Goal: Task Accomplishment & Management: Use online tool/utility

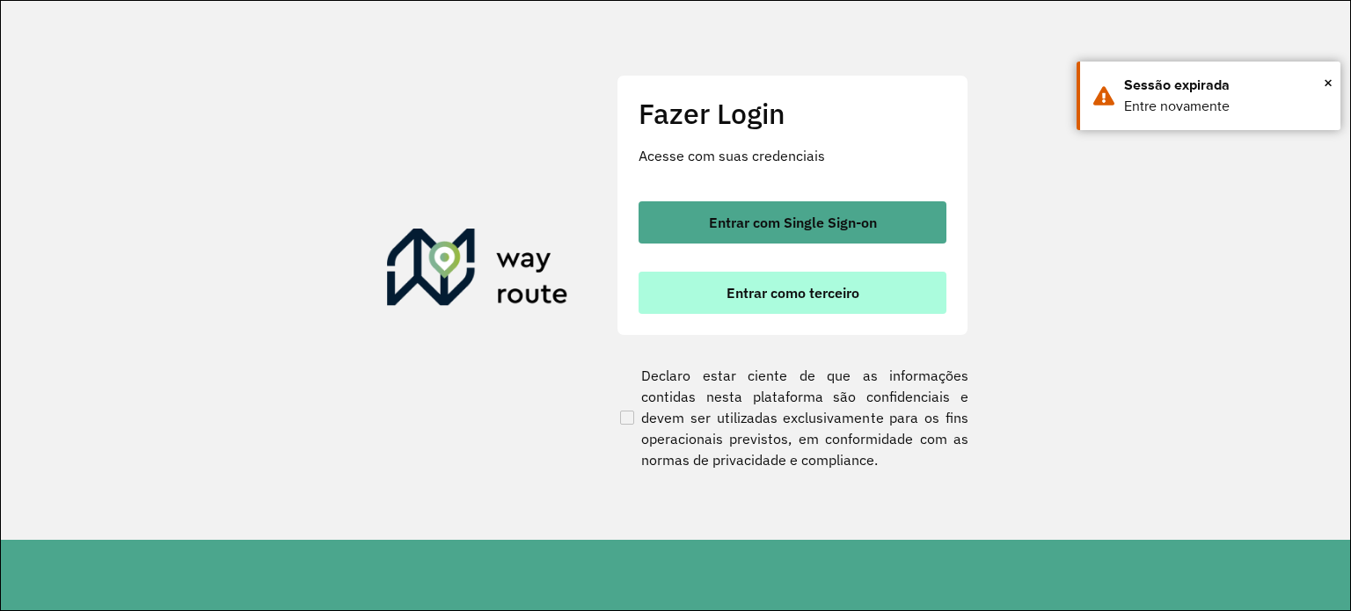
click at [830, 295] on span "Entrar como terceiro" at bounding box center [793, 293] width 133 height 14
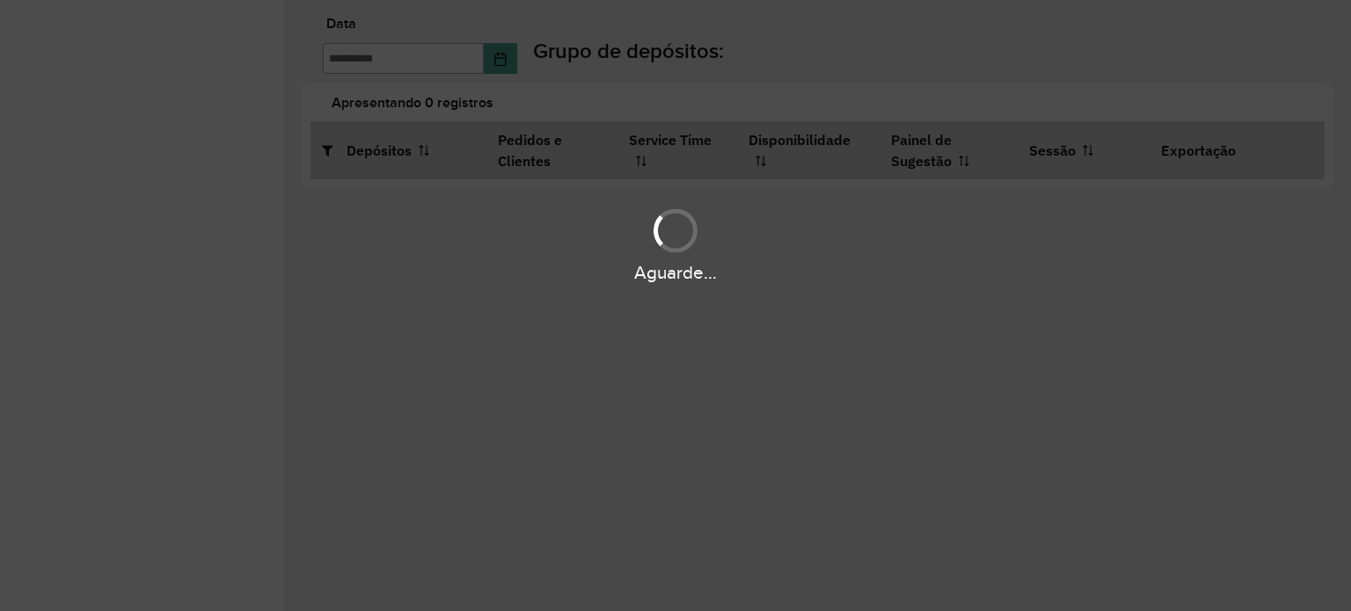
type input "**********"
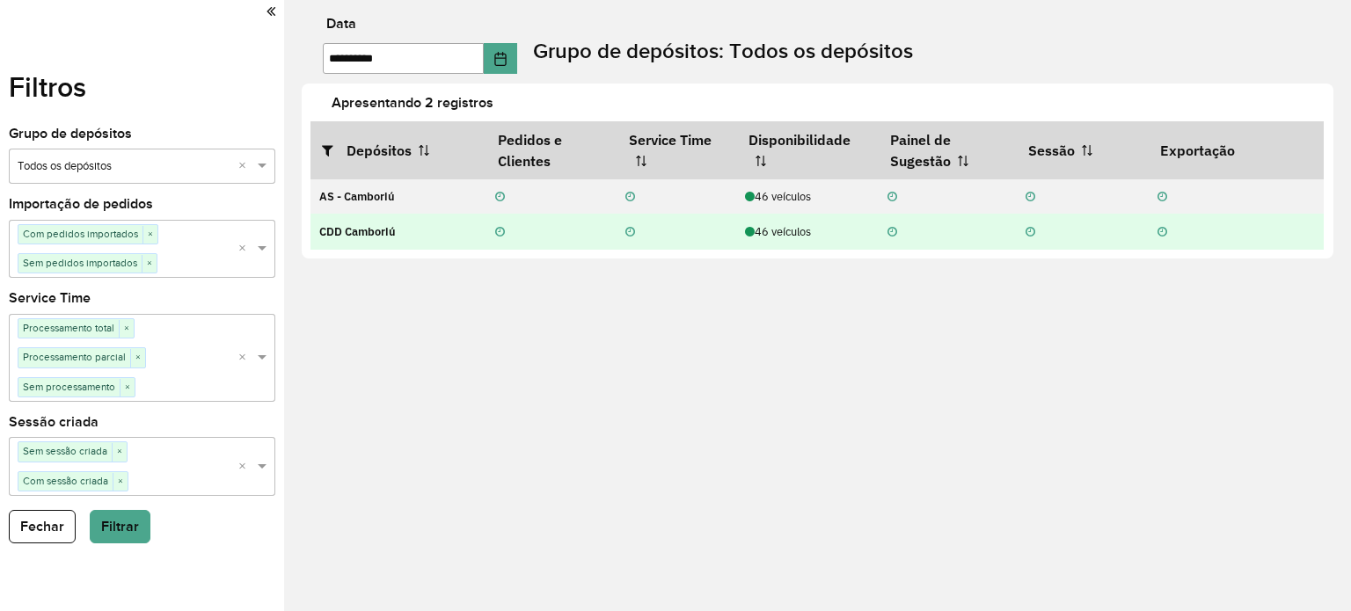
click at [781, 234] on div "46 veículos" at bounding box center [807, 231] width 124 height 17
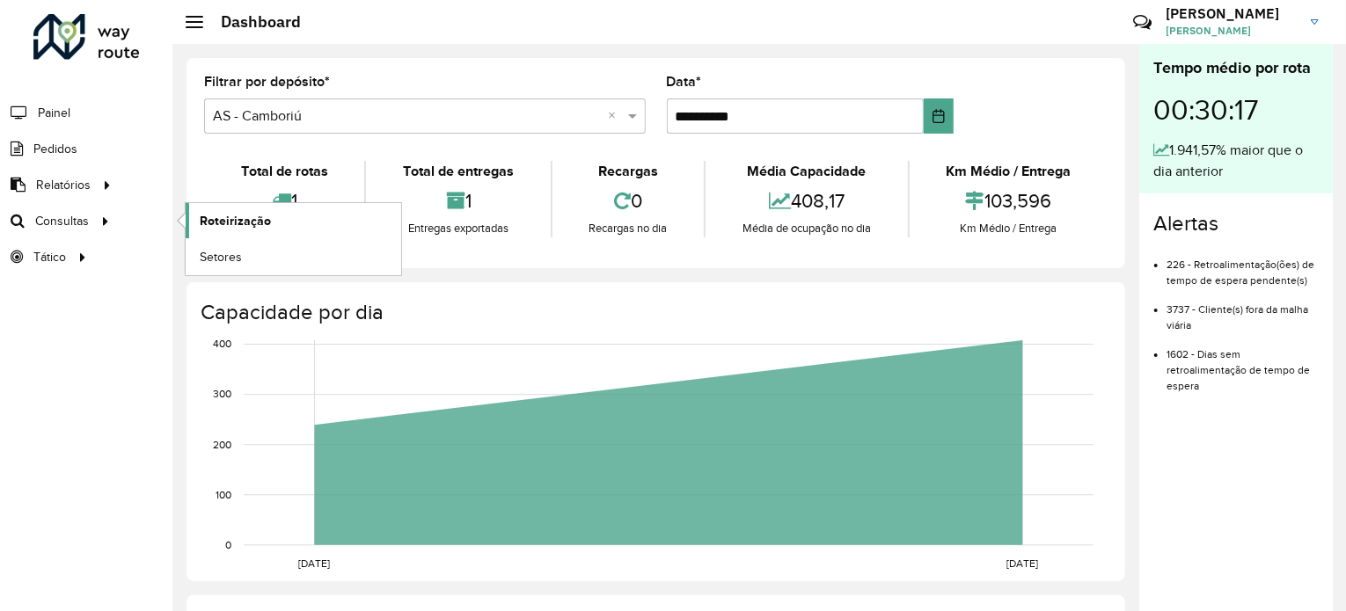
click at [204, 221] on span "Roteirização" at bounding box center [235, 221] width 71 height 18
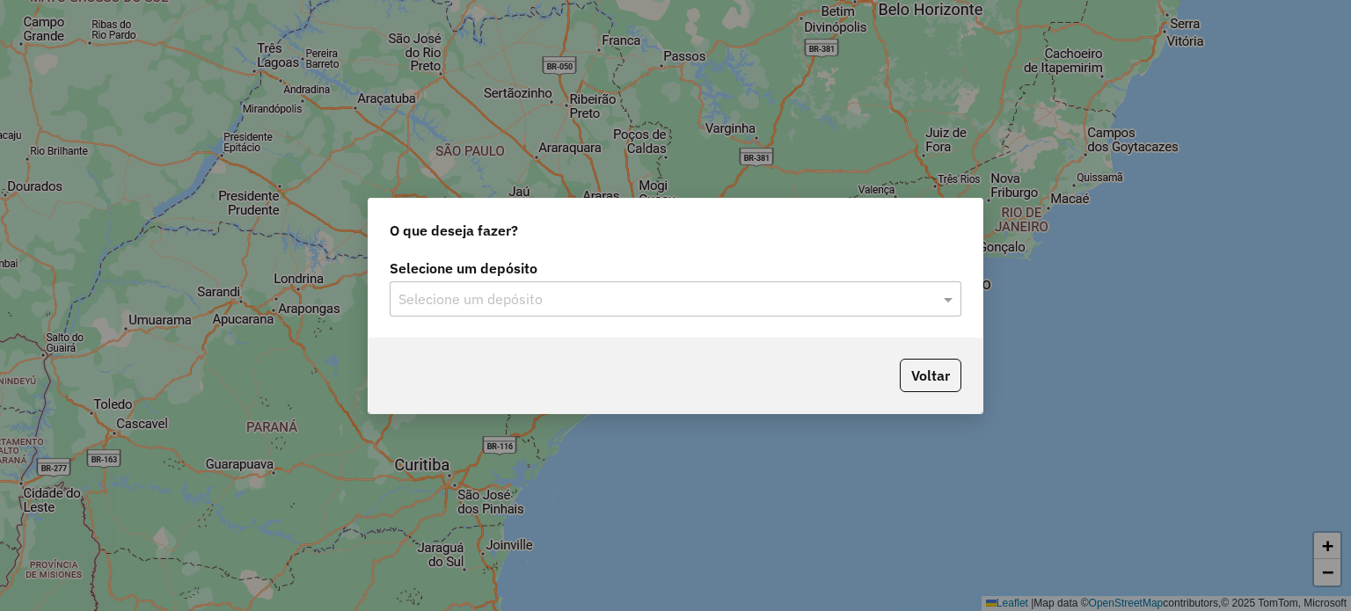
click at [603, 303] on input "text" at bounding box center [658, 299] width 519 height 21
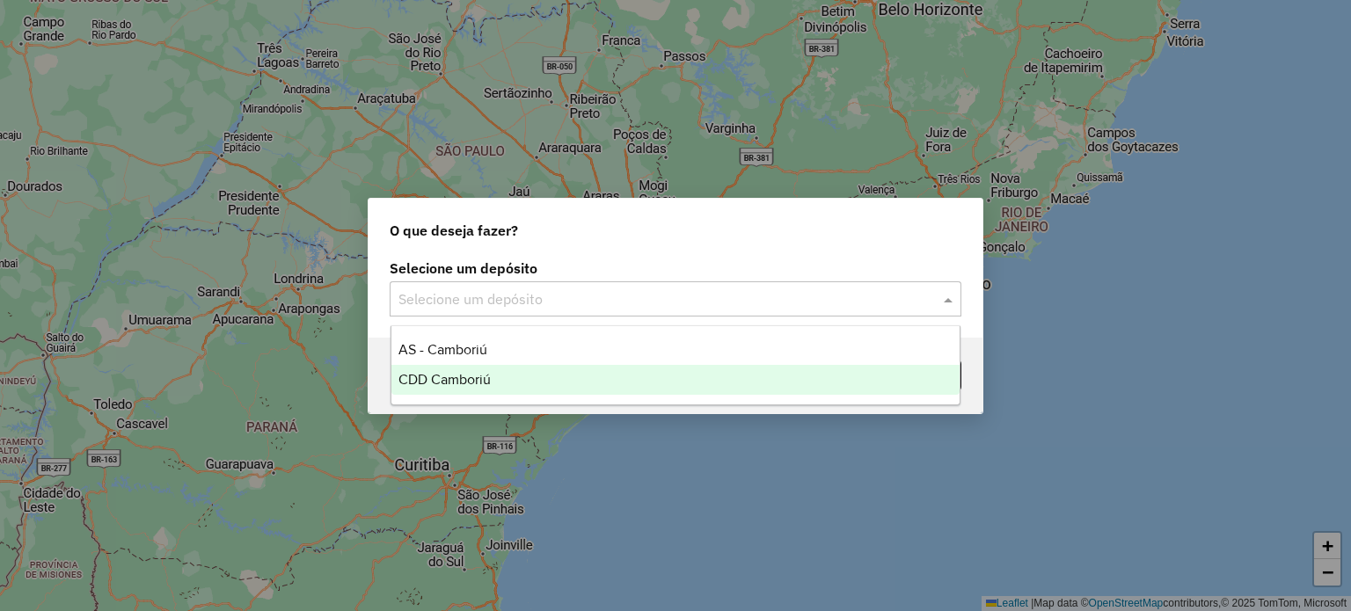
click at [493, 383] on div "CDD Camboriú" at bounding box center [675, 380] width 569 height 30
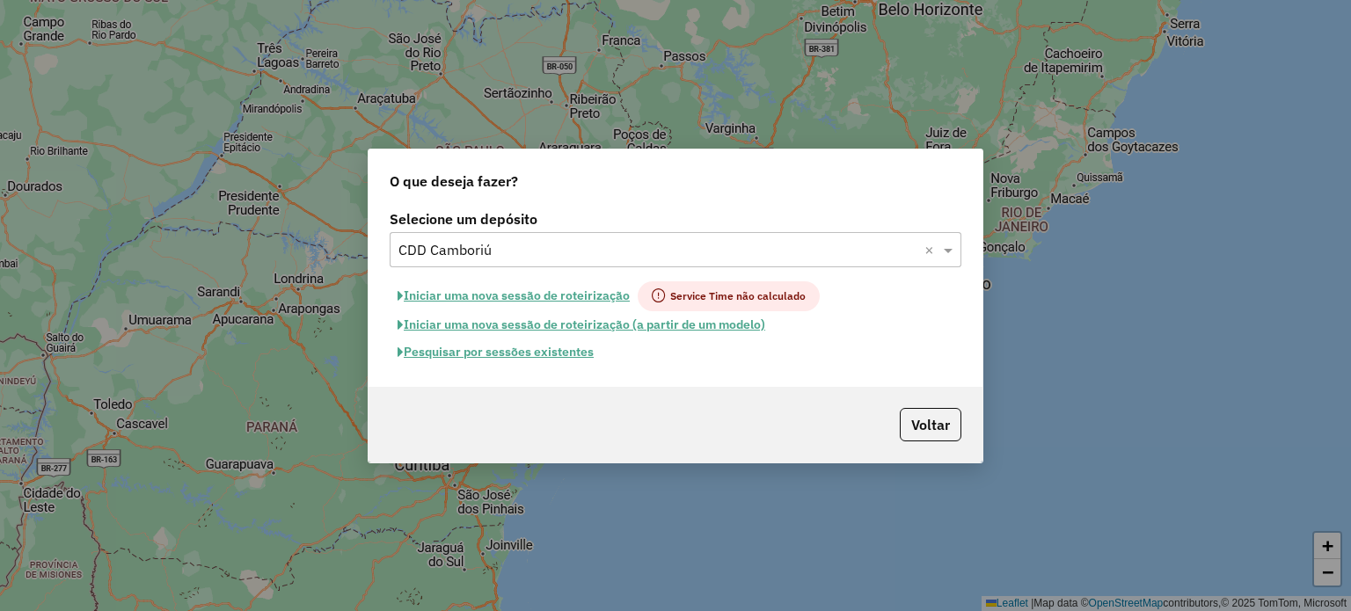
click at [533, 351] on button "Pesquisar por sessões existentes" at bounding box center [496, 352] width 212 height 27
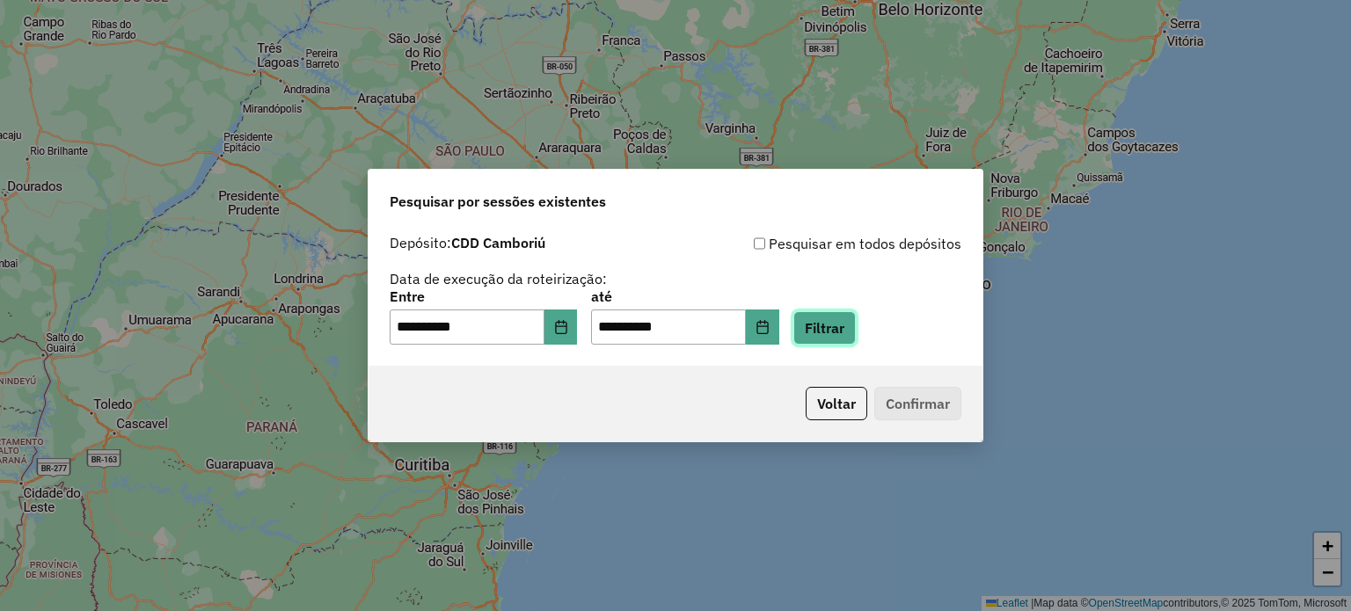
click at [856, 331] on button "Filtrar" at bounding box center [824, 327] width 62 height 33
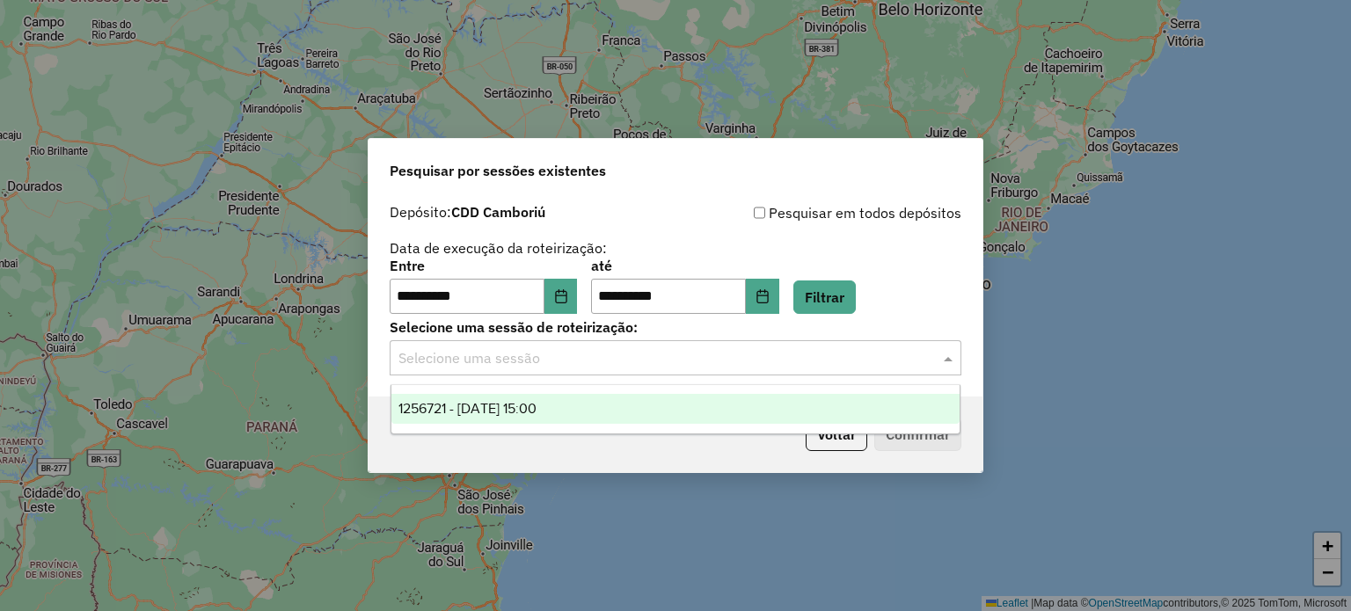
click at [697, 370] on div "Selecione uma sessão" at bounding box center [676, 357] width 572 height 35
click at [537, 410] on span "1256721 - 01/09/2025 15:00" at bounding box center [468, 408] width 138 height 15
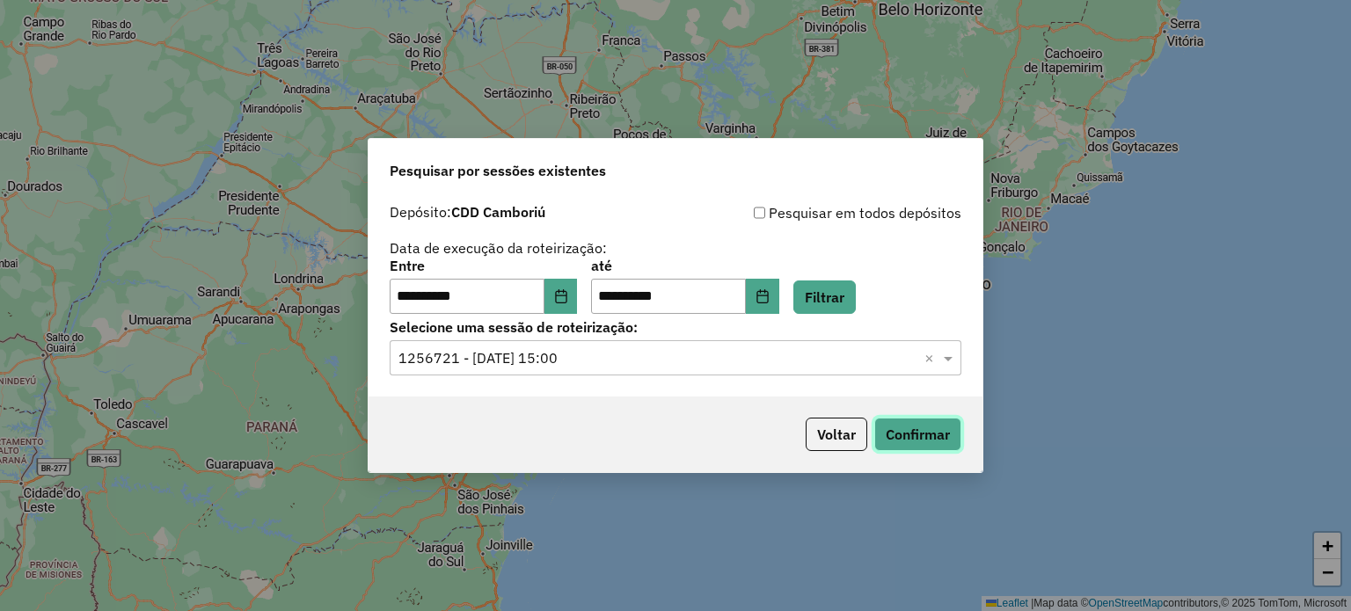
click at [901, 448] on button "Confirmar" at bounding box center [917, 434] width 87 height 33
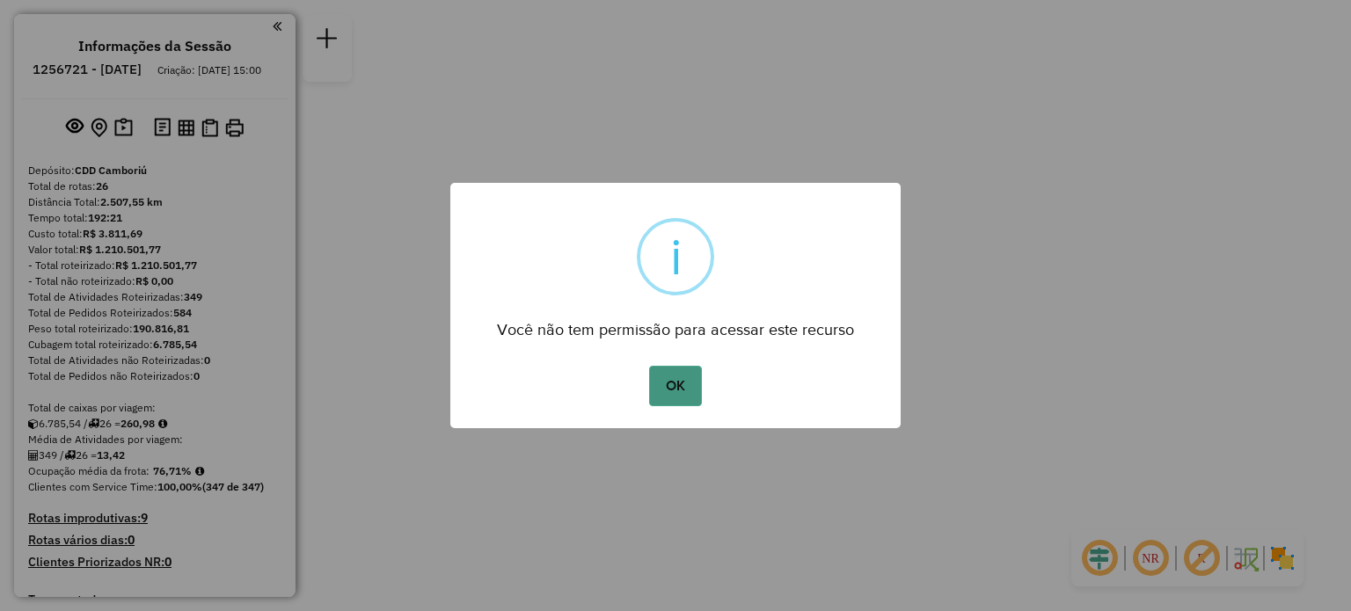
click at [683, 384] on button "OK" at bounding box center [675, 386] width 52 height 40
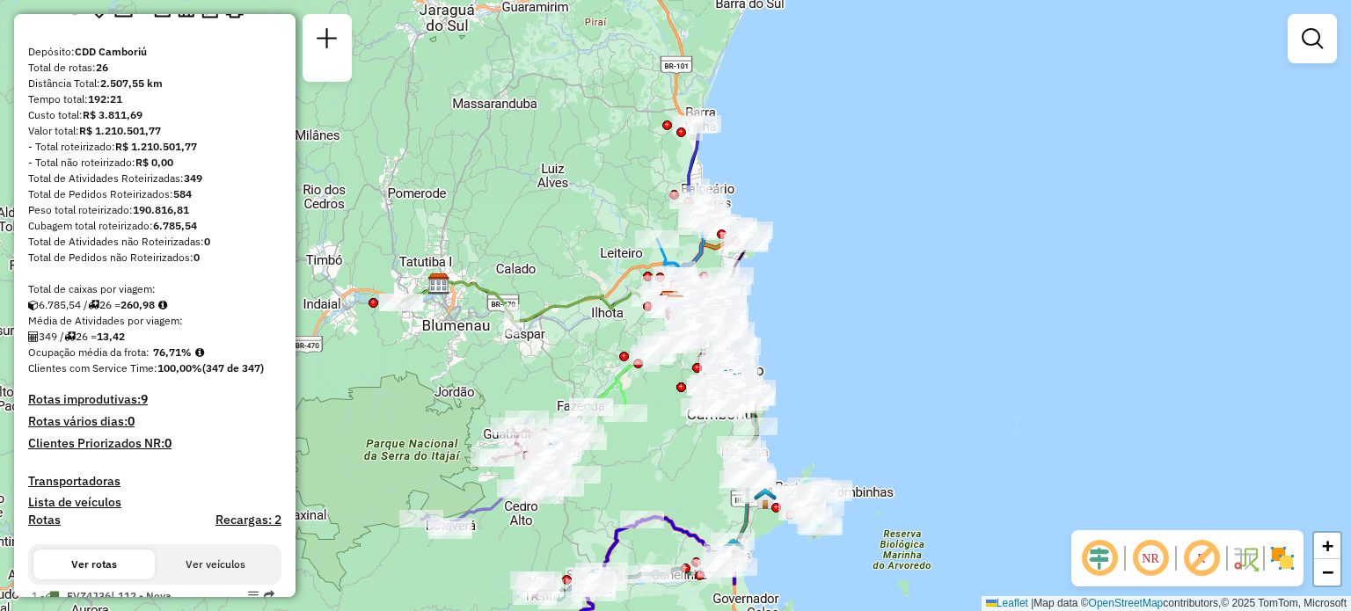
scroll to position [264, 0]
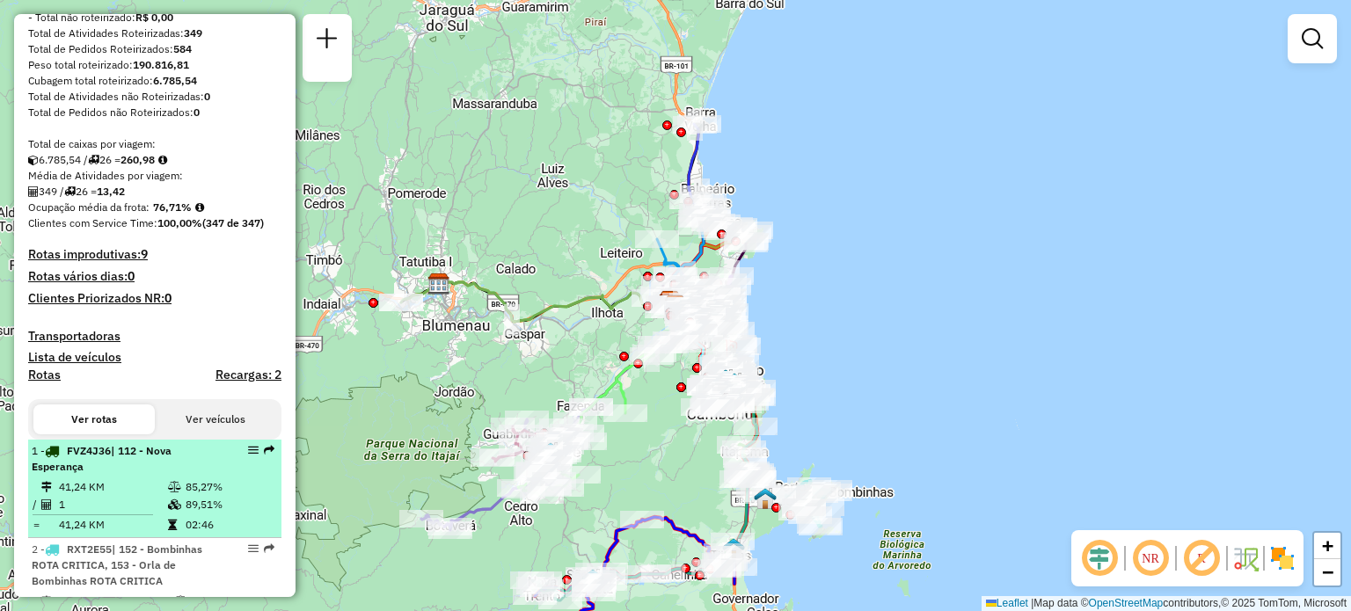
click at [121, 468] on span "| 112 - Nova Esperança" at bounding box center [102, 458] width 140 height 29
select select "**********"
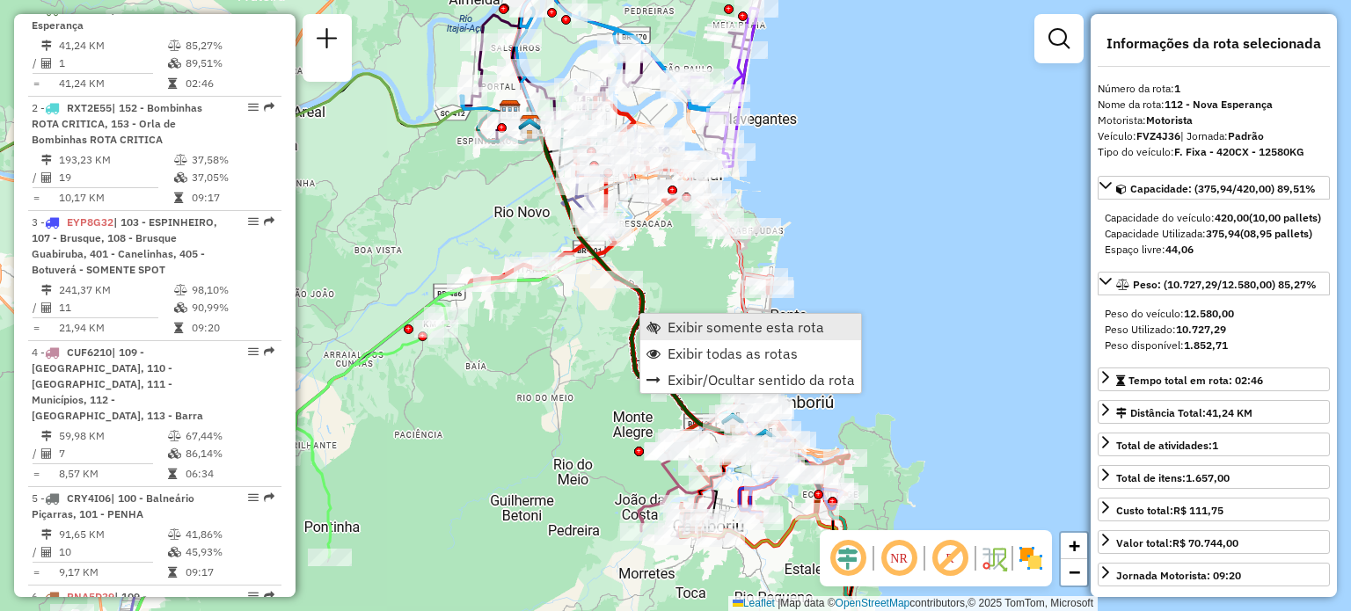
click at [657, 320] on span "Exibir somente esta rota" at bounding box center [654, 327] width 14 height 14
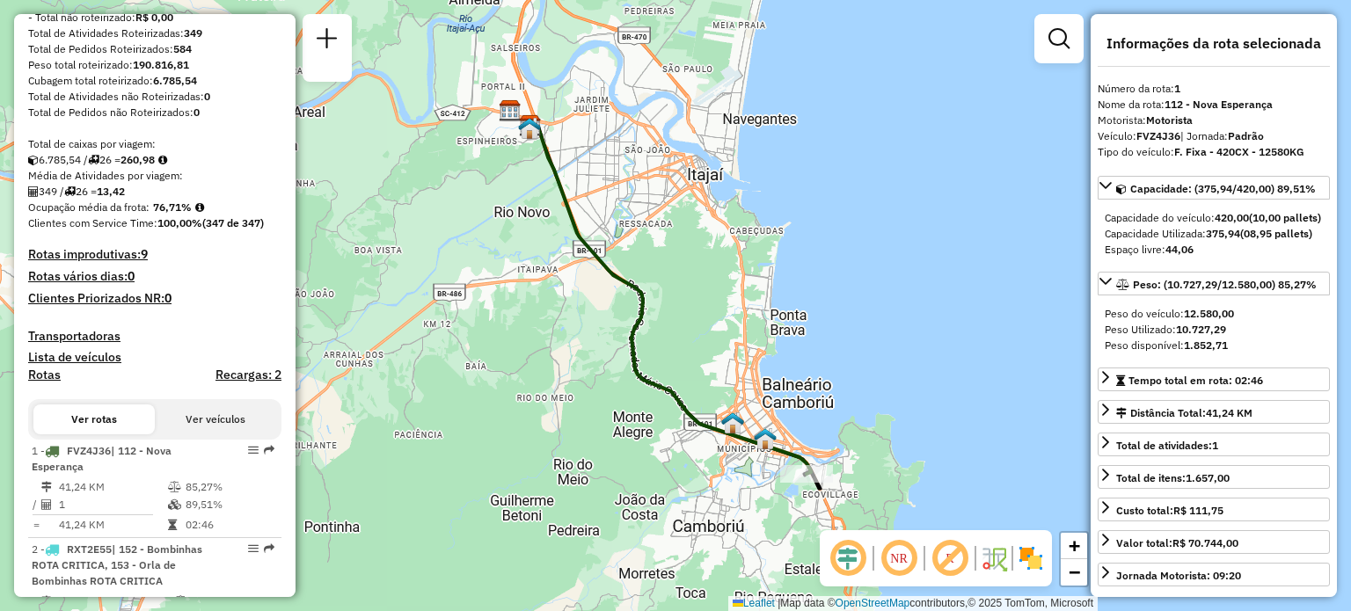
scroll to position [354, 0]
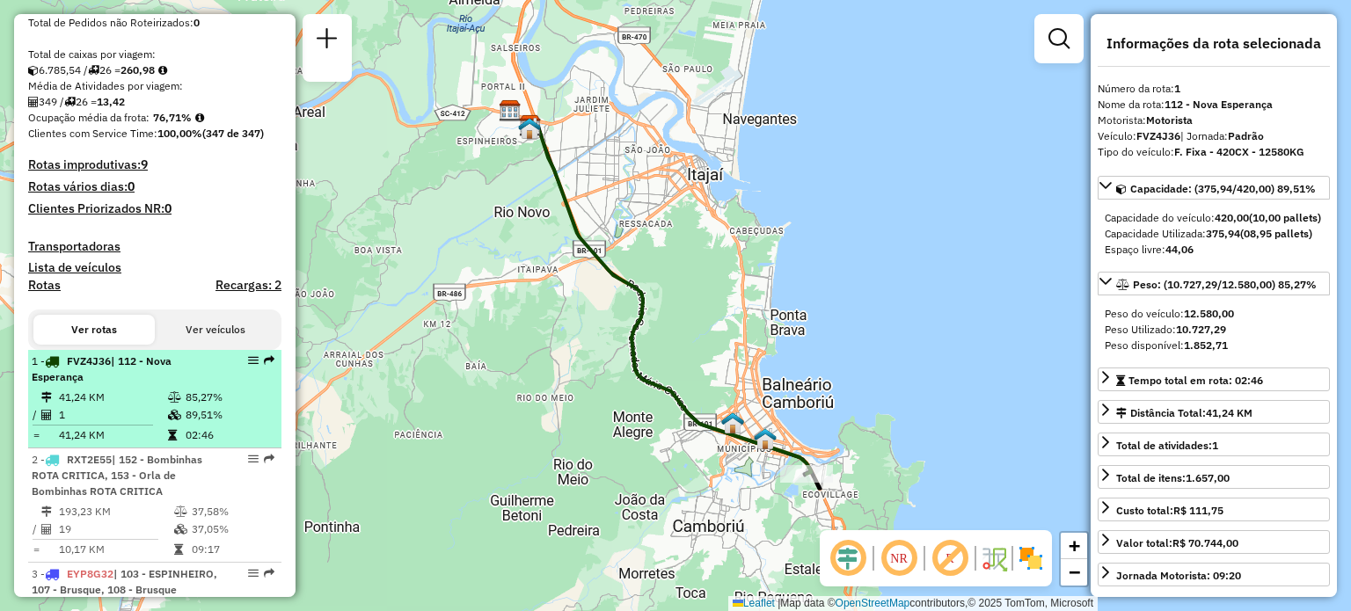
click at [91, 385] on div "1 - FVZ4J36 | 112 - [GEOGRAPHIC_DATA]" at bounding box center [125, 370] width 186 height 32
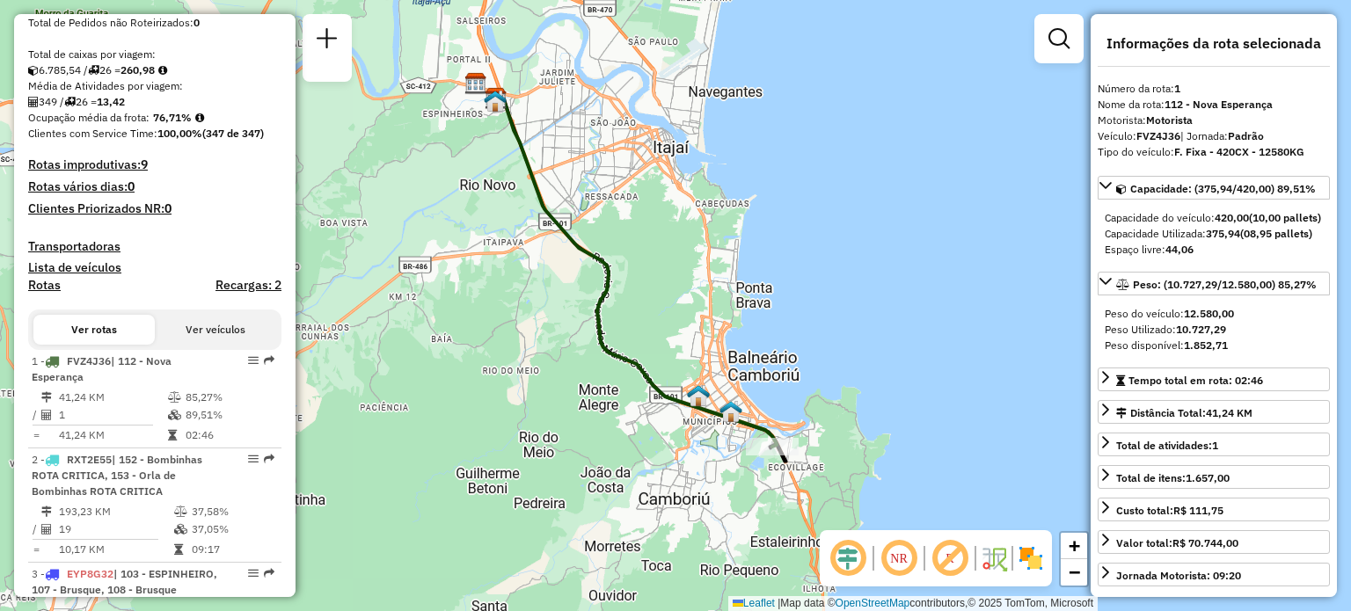
drag, startPoint x: 704, startPoint y: 226, endPoint x: 693, endPoint y: 216, distance: 14.3
click at [693, 216] on div "Janela de atendimento Grade de atendimento Capacidade Transportadoras Veículos …" at bounding box center [675, 305] width 1351 height 611
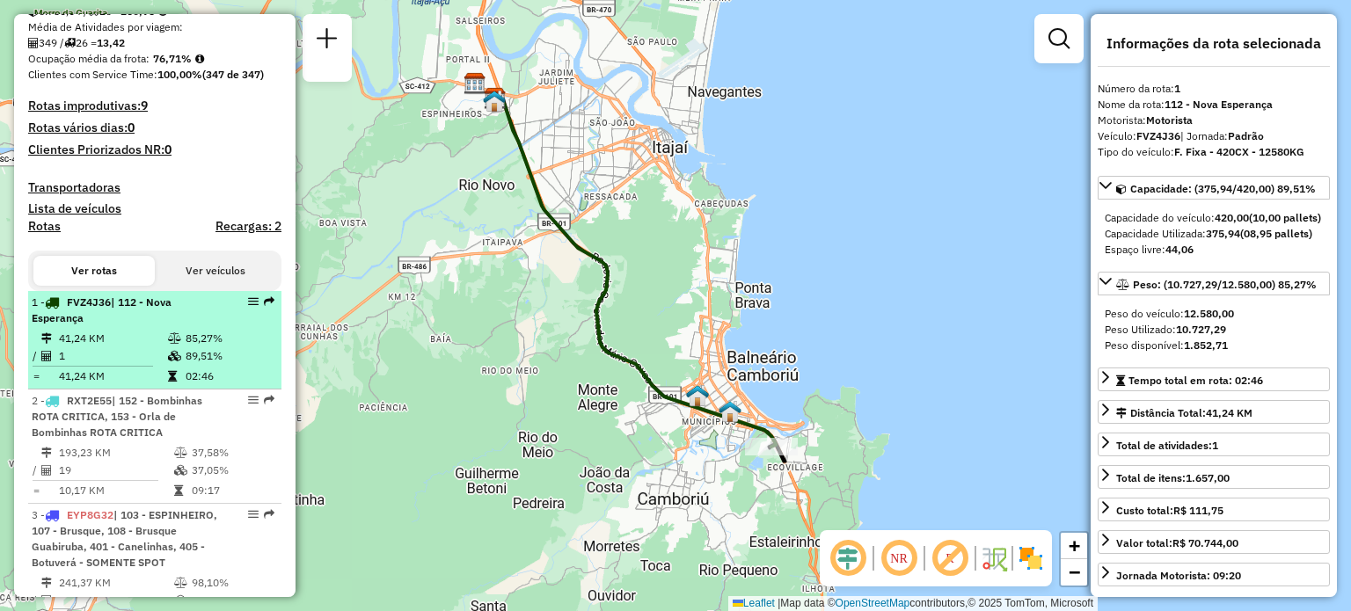
scroll to position [442, 0]
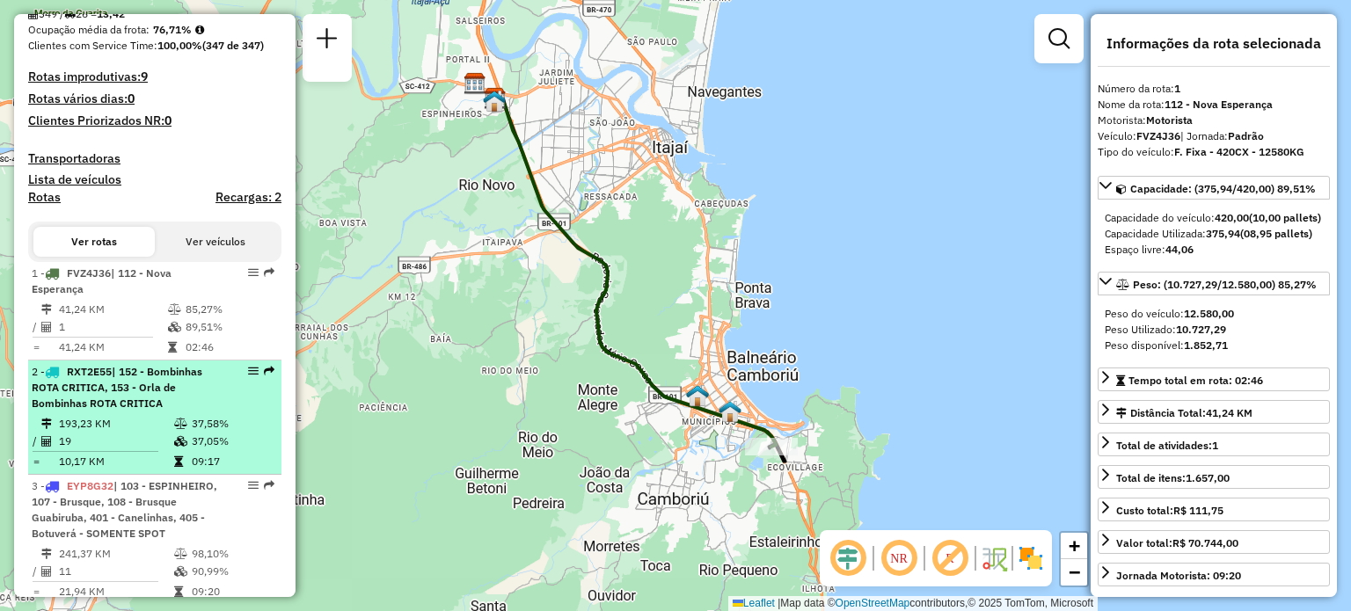
click at [120, 391] on span "| 152 - Bombinhas ROTA CRITICA, 153 - Orla de Bombinhas ROTA CRITICA" at bounding box center [117, 387] width 171 height 45
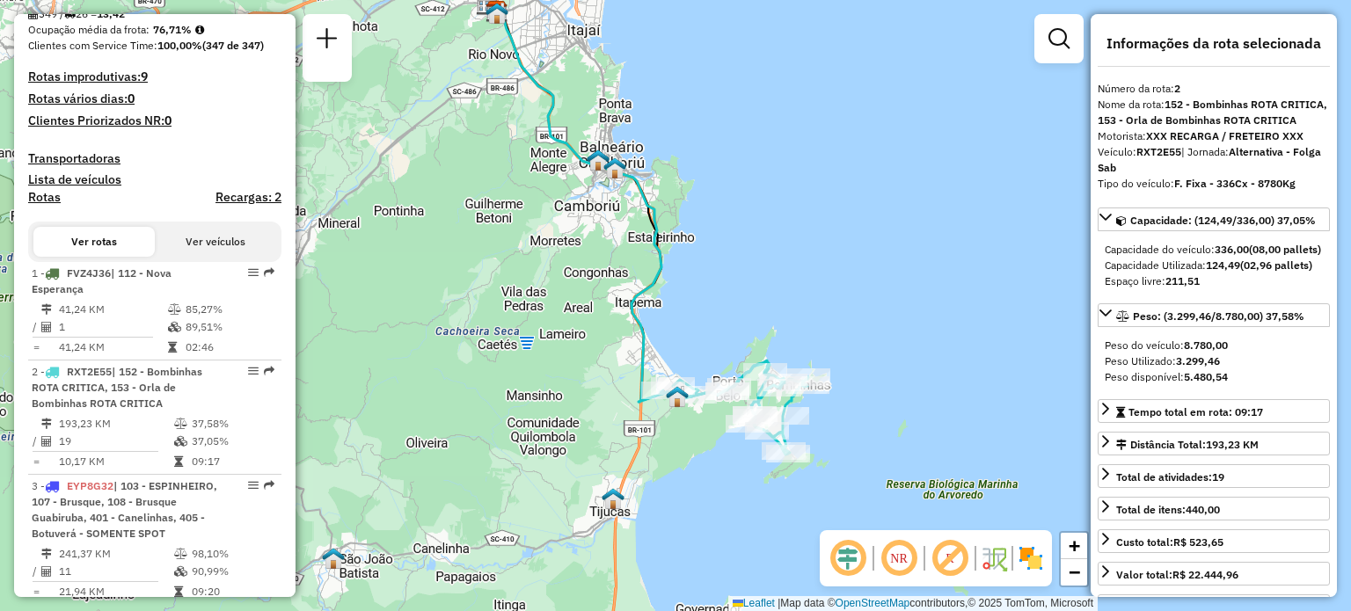
drag, startPoint x: 610, startPoint y: 330, endPoint x: 601, endPoint y: 322, distance: 11.8
click at [601, 322] on div "Janela de atendimento Grade de atendimento Capacidade Transportadoras Veículos …" at bounding box center [675, 305] width 1351 height 611
click at [602, 162] on img at bounding box center [598, 160] width 23 height 23
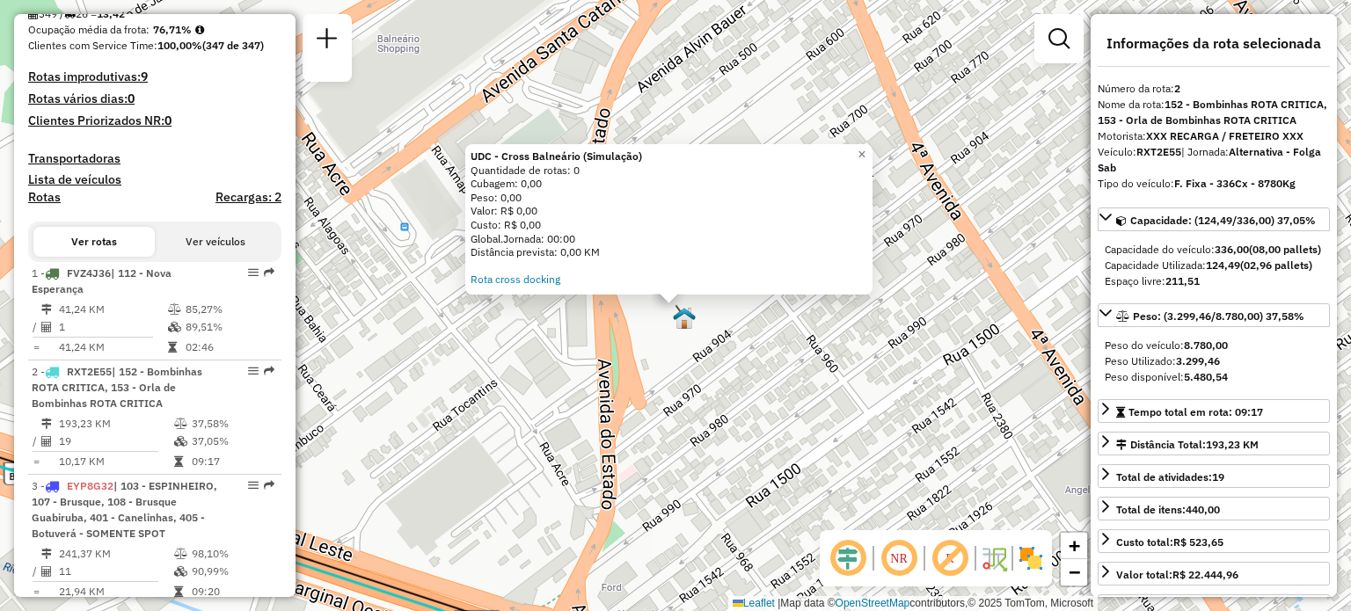
click at [570, 399] on div "UDC - Cross Balneário (Simulação) Quantidade de rotas: 0 Cubagem: 0,00 Peso: 0,…" at bounding box center [675, 305] width 1351 height 611
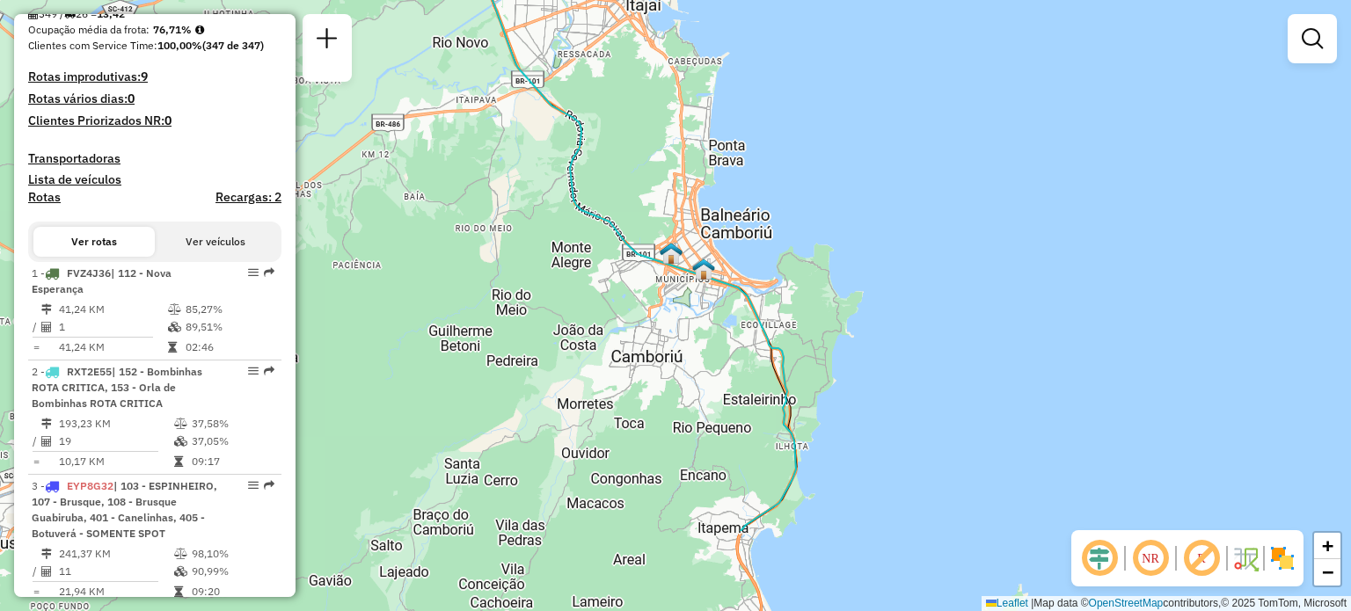
drag, startPoint x: 666, startPoint y: 318, endPoint x: 469, endPoint y: 279, distance: 200.8
click at [664, 305] on div "Janela de atendimento Grade de atendimento Capacidade Transportadoras Veículos …" at bounding box center [675, 305] width 1351 height 611
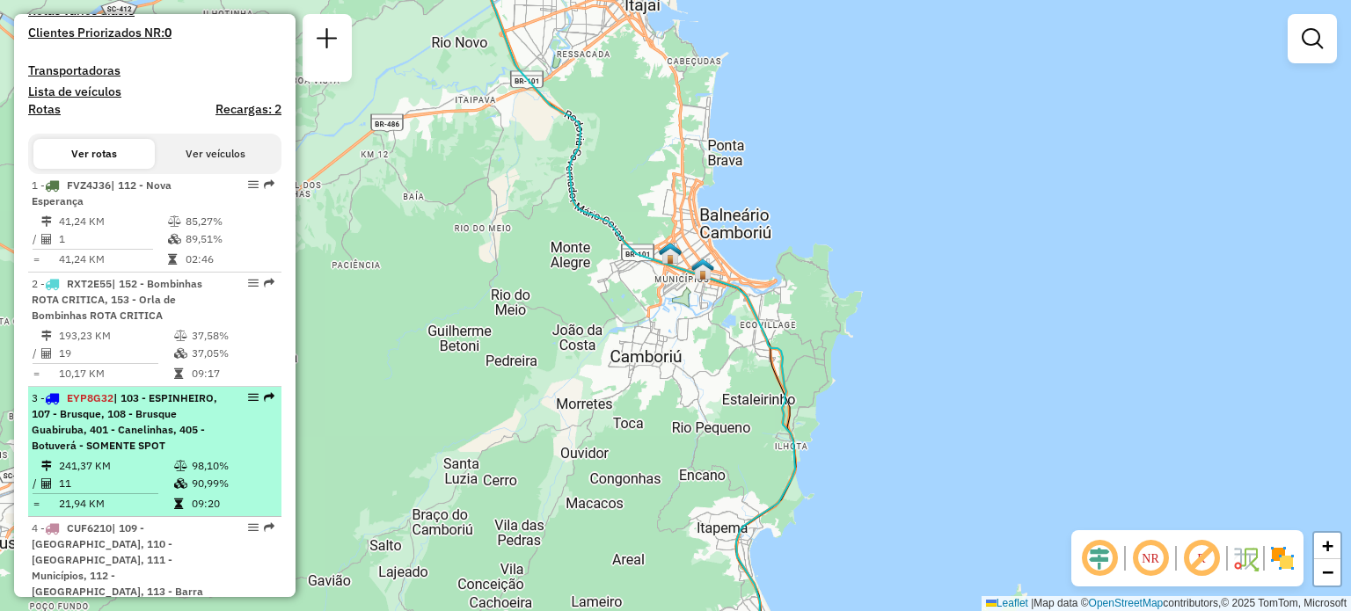
click at [130, 448] on span "| 103 - ESPINHEIRO, 107 - Brusque, 108 - Brusque Guabiruba, 401 - Canelinhas, 4…" at bounding box center [125, 421] width 186 height 61
select select "**********"
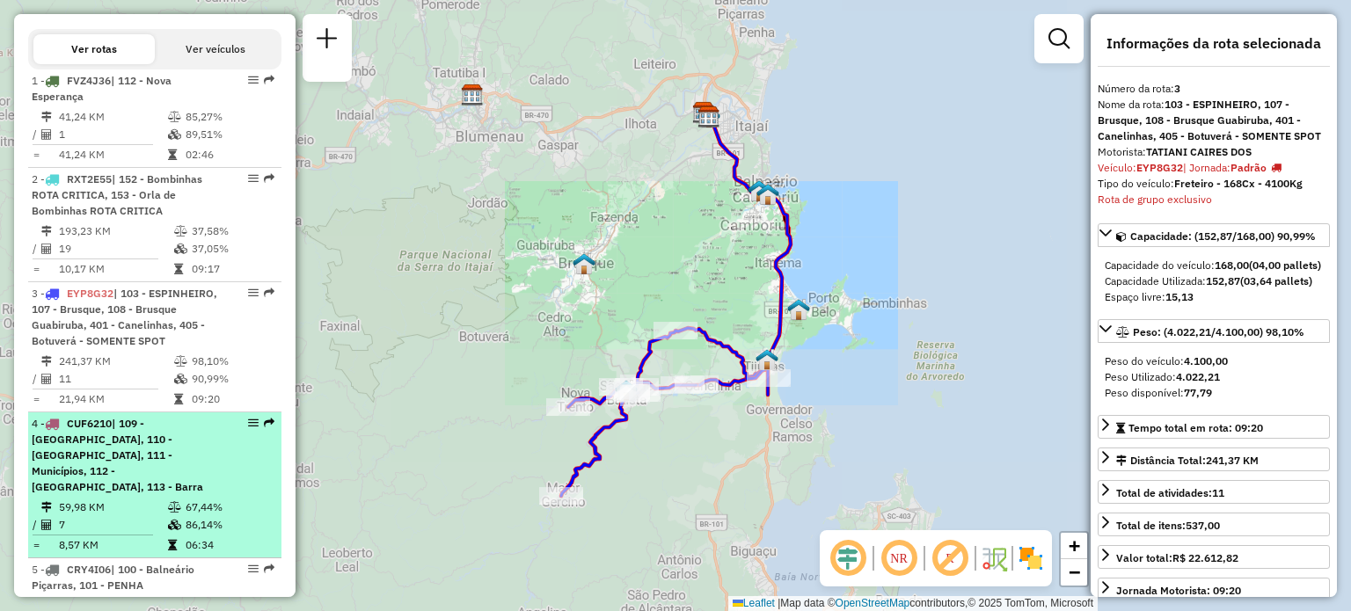
scroll to position [706, 0]
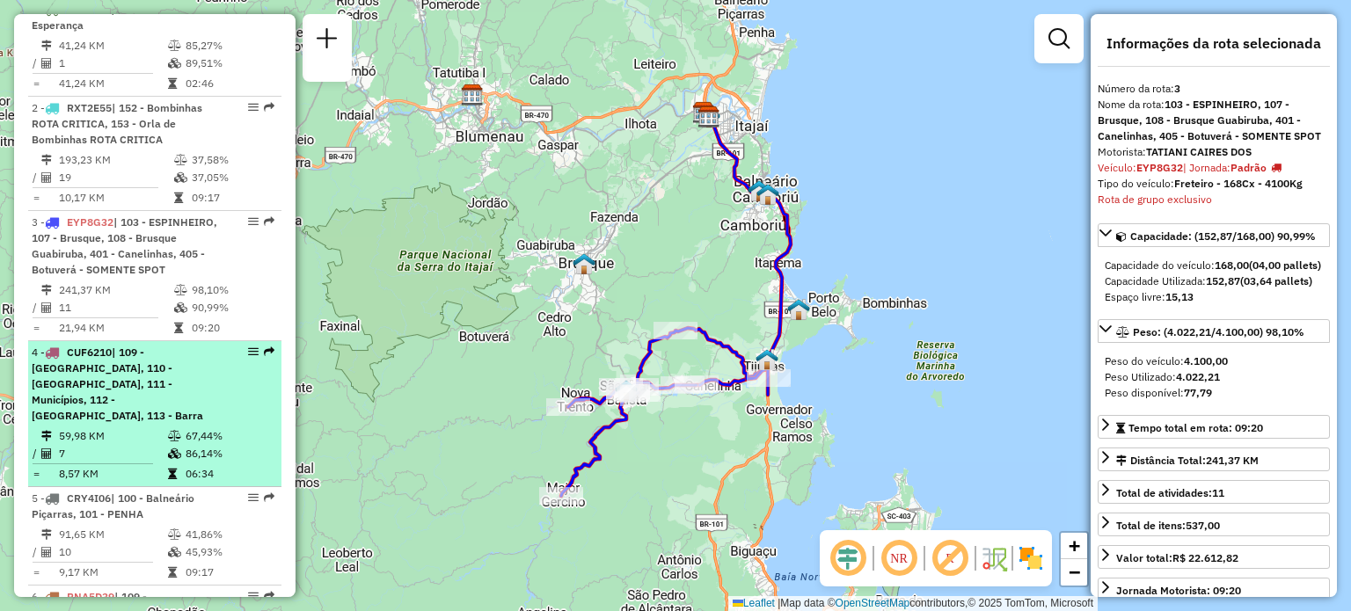
drag, startPoint x: 128, startPoint y: 360, endPoint x: 125, endPoint y: 375, distance: 15.4
click at [128, 337] on td "21,94 KM" at bounding box center [115, 328] width 115 height 18
click at [123, 379] on span "| 109 - [GEOGRAPHIC_DATA], 110 - [GEOGRAPHIC_DATA], 111 - Municípios, 112 - [GE…" at bounding box center [118, 384] width 172 height 77
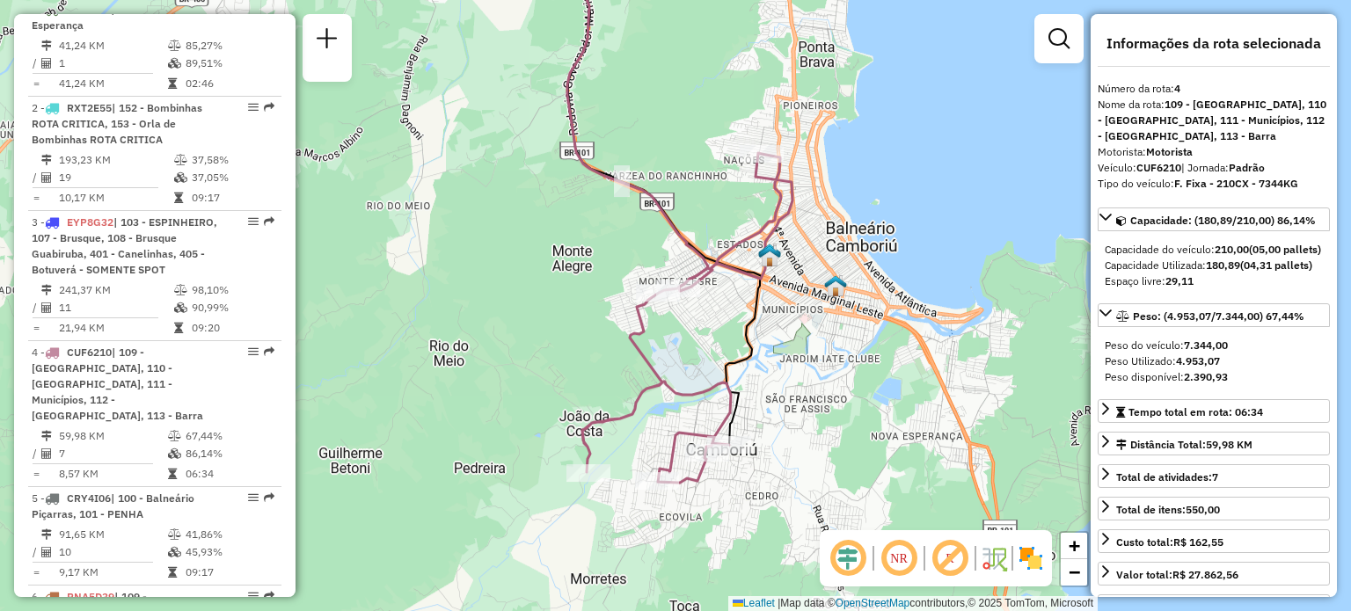
click at [807, 267] on div "Janela de atendimento Grade de atendimento Capacidade Transportadoras Veículos …" at bounding box center [675, 305] width 1351 height 611
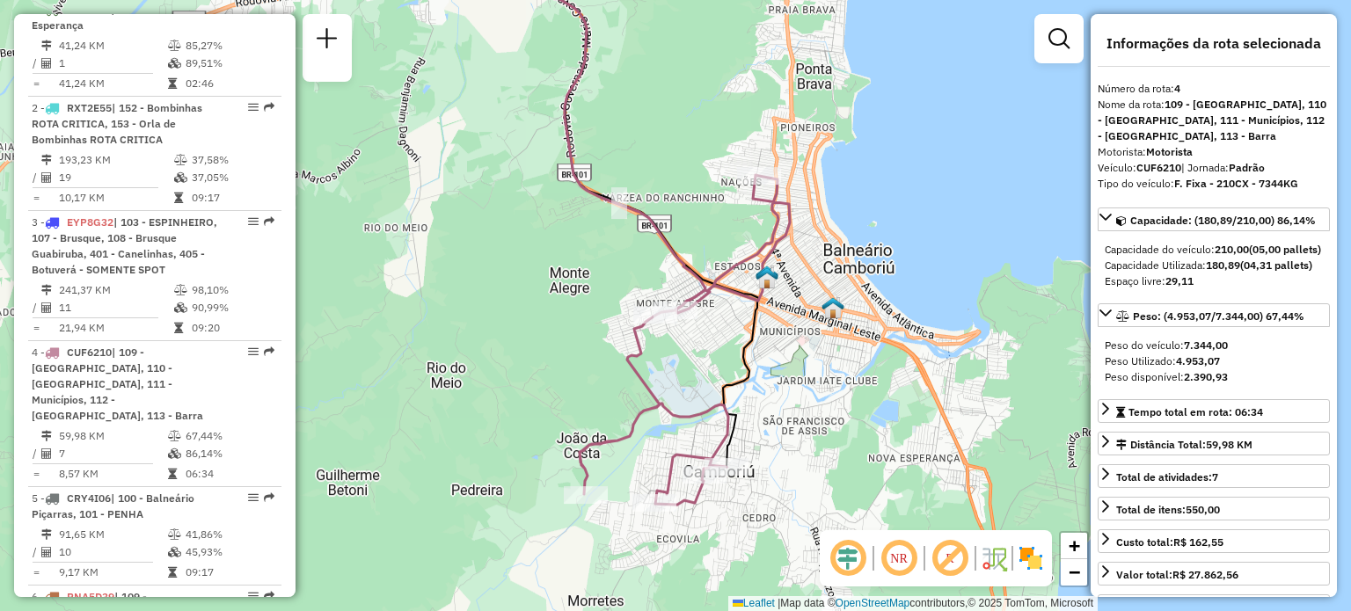
drag, startPoint x: 847, startPoint y: 218, endPoint x: 845, endPoint y: 242, distance: 23.9
click at [845, 242] on div "Janela de atendimento Grade de atendimento Capacidade Transportadoras Veículos …" at bounding box center [675, 305] width 1351 height 611
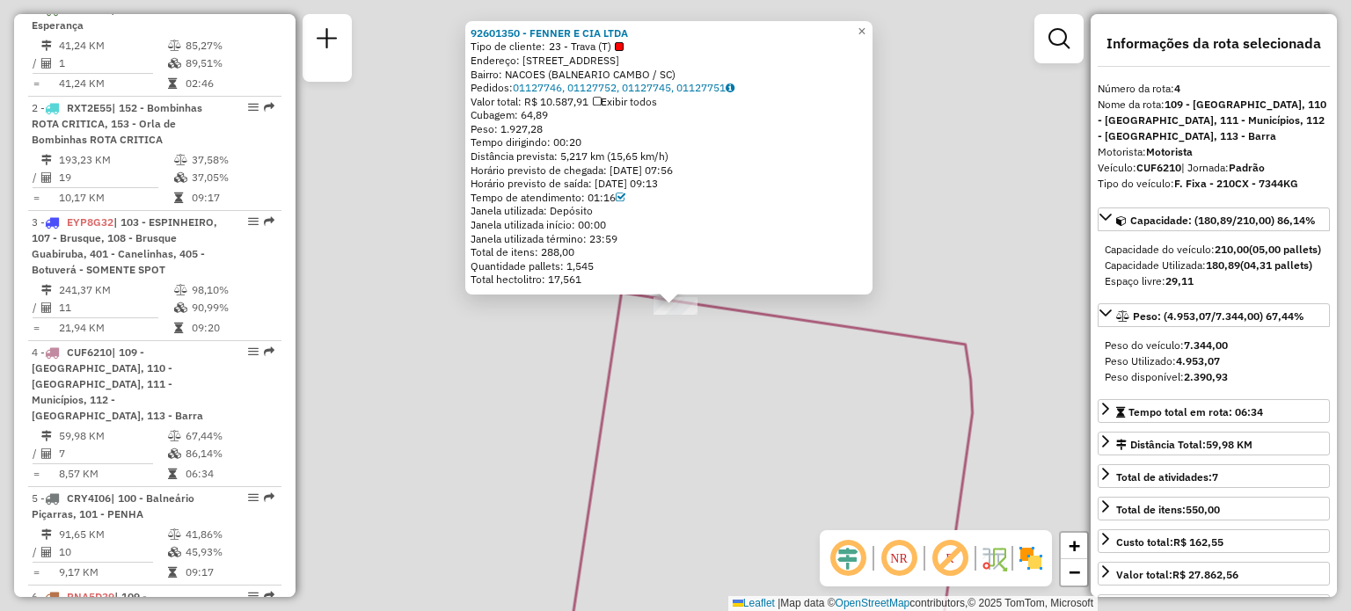
scroll to position [1063, 0]
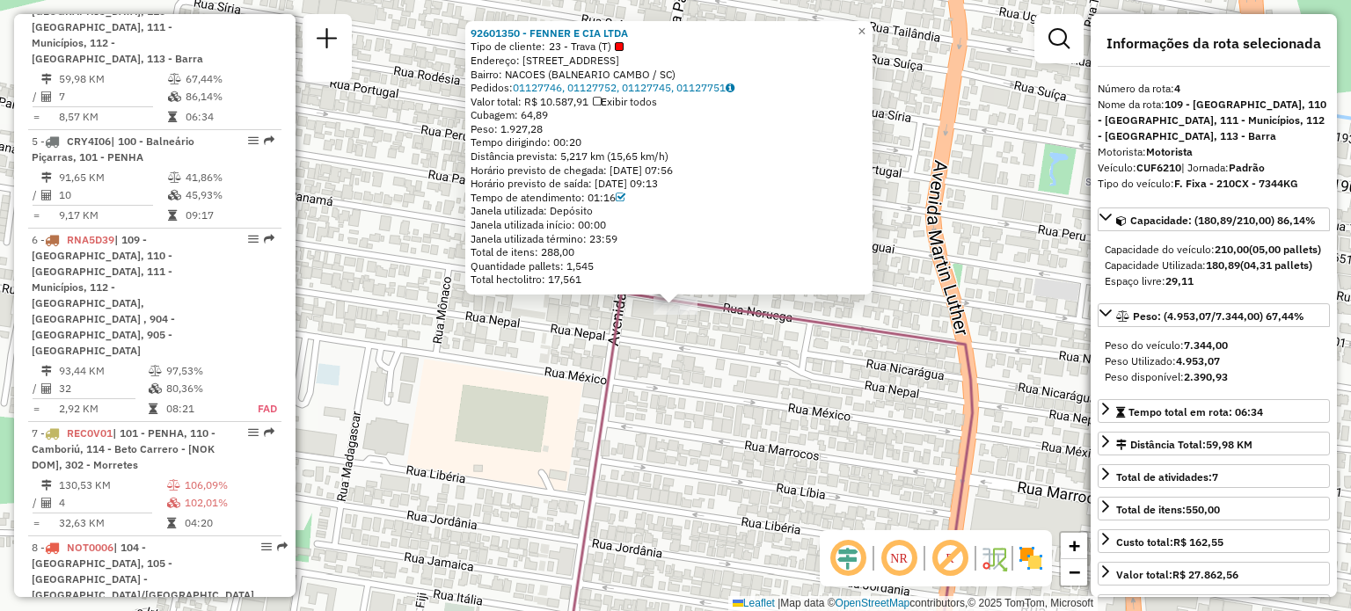
click at [958, 281] on div "92601350 - FENNER E CIA LTDA Tipo de cliente: 23 - Trava (T) Endereço: AV PALES…" at bounding box center [675, 305] width 1351 height 611
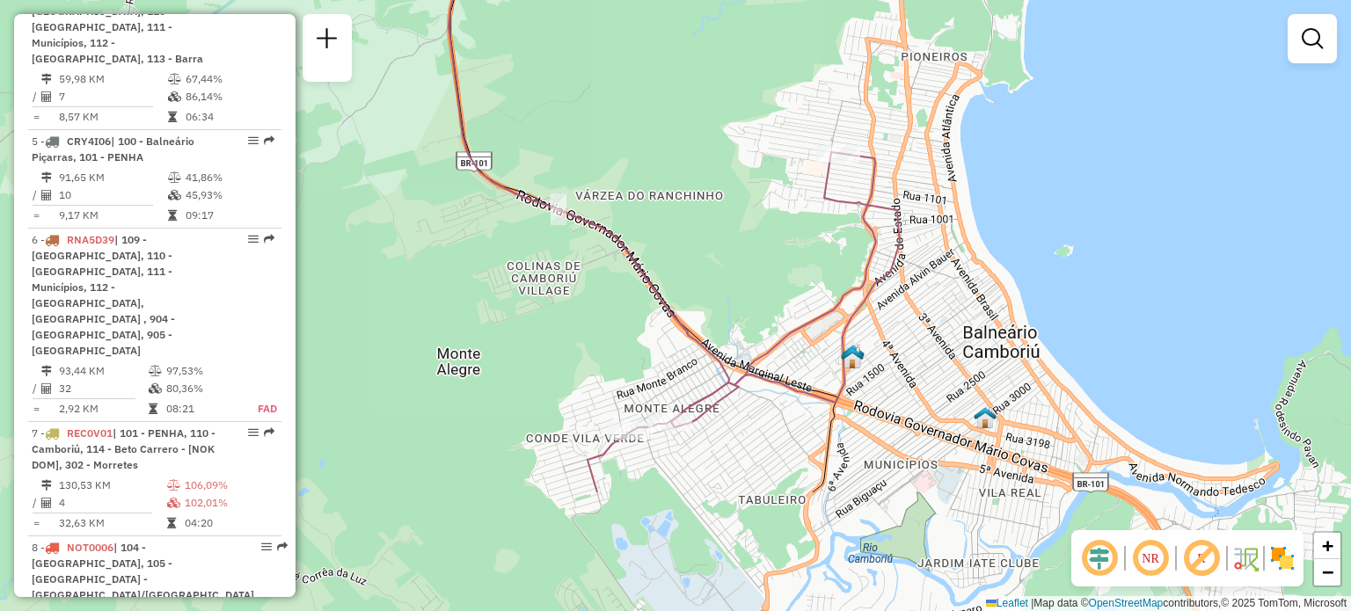
drag, startPoint x: 771, startPoint y: 245, endPoint x: 771, endPoint y: 223, distance: 22.0
click at [771, 223] on div "Janela de atendimento Grade de atendimento Capacidade Transportadoras Veículos …" at bounding box center [675, 305] width 1351 height 611
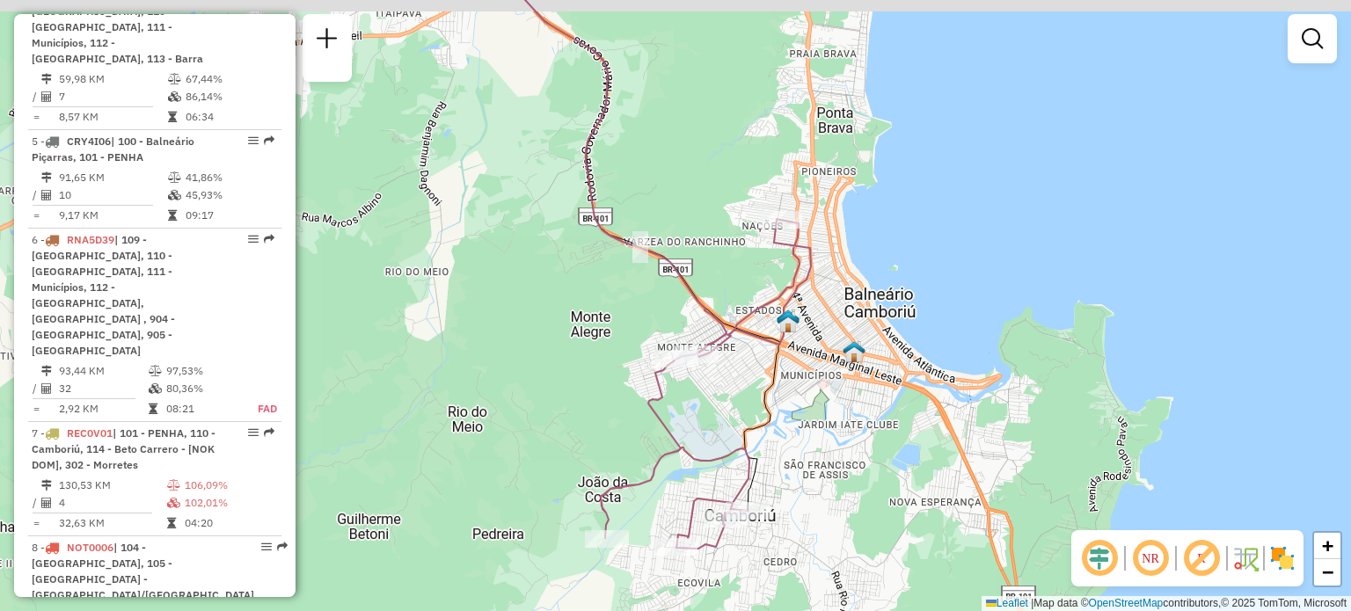
drag, startPoint x: 704, startPoint y: 150, endPoint x: 703, endPoint y: 184, distance: 33.4
click at [703, 184] on div "Janela de atendimento Grade de atendimento Capacidade Transportadoras Veículos …" at bounding box center [675, 305] width 1351 height 611
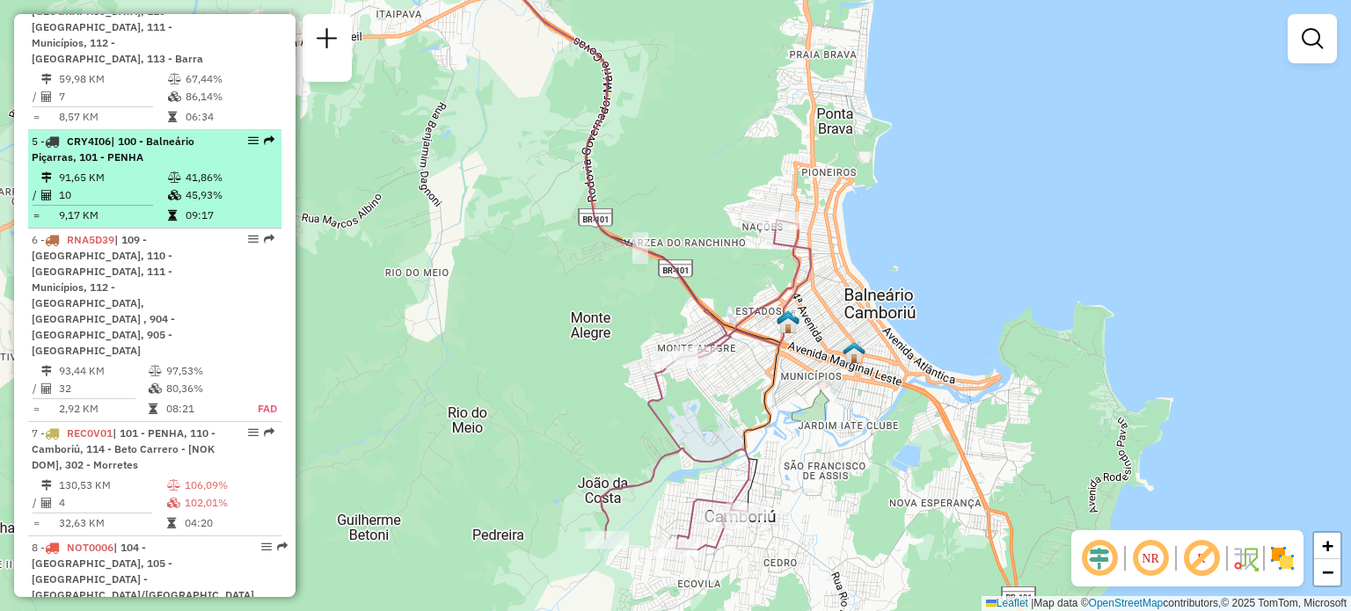
click at [138, 184] on td "91,65 KM" at bounding box center [112, 178] width 109 height 18
select select "**********"
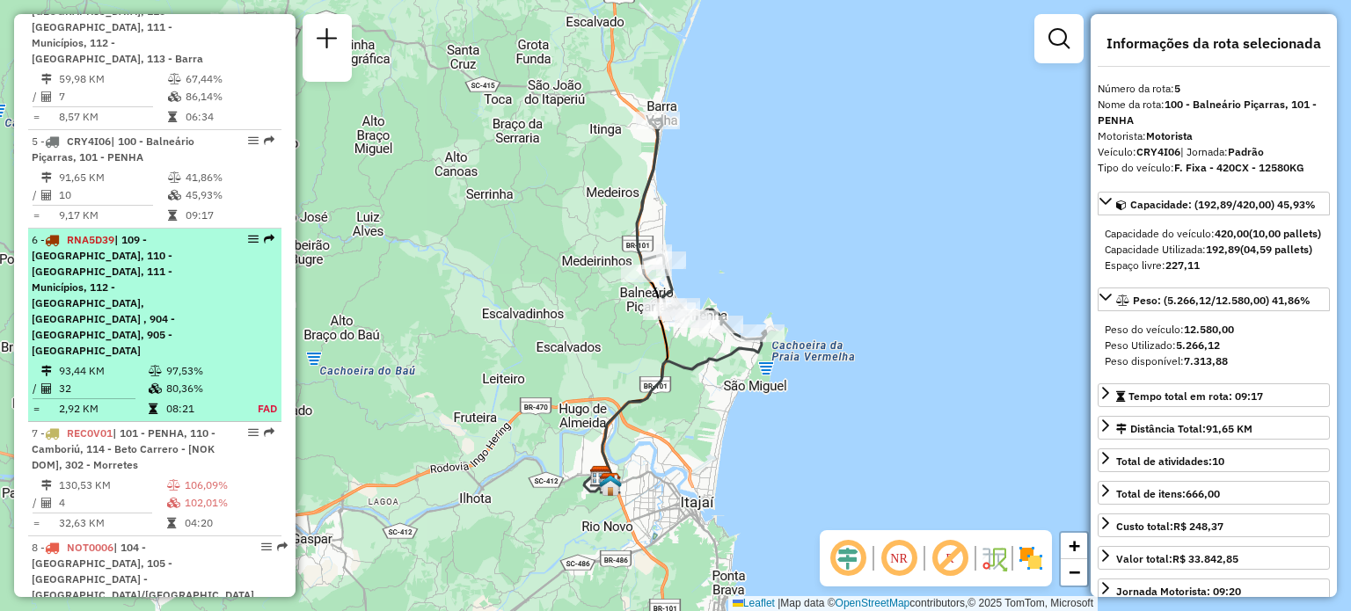
click at [112, 279] on span "| 109 - [GEOGRAPHIC_DATA], 110 - [GEOGRAPHIC_DATA], 111 - Municípios, 112 - [GE…" at bounding box center [103, 295] width 143 height 124
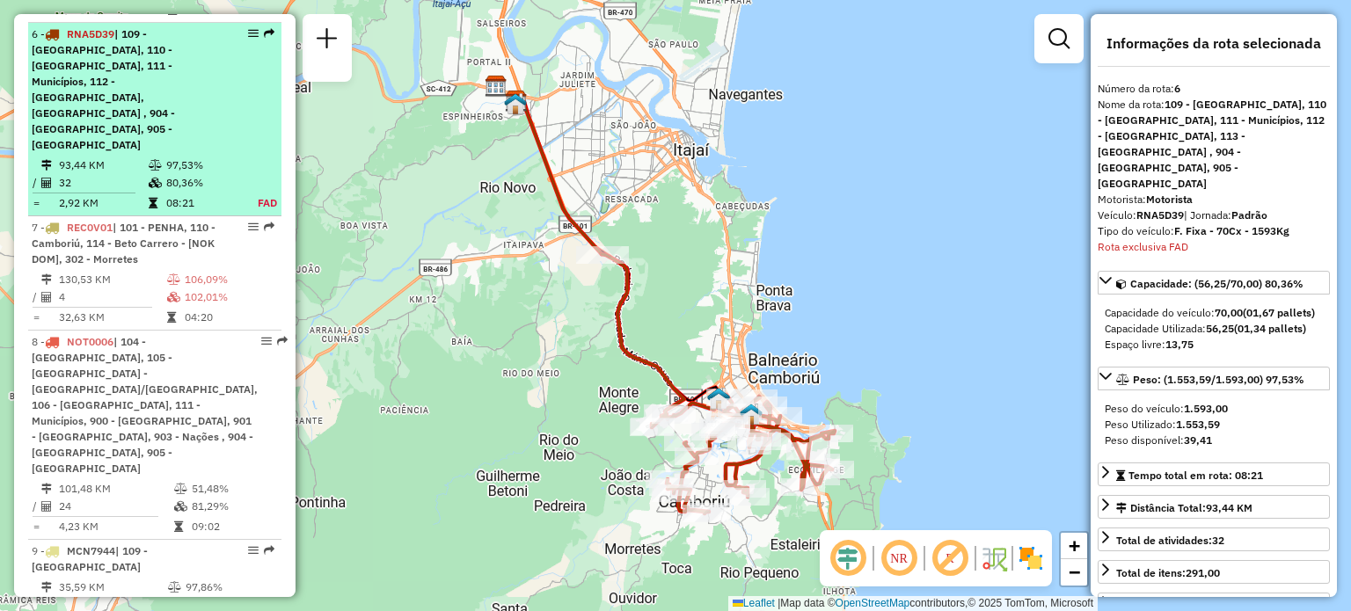
scroll to position [1291, 0]
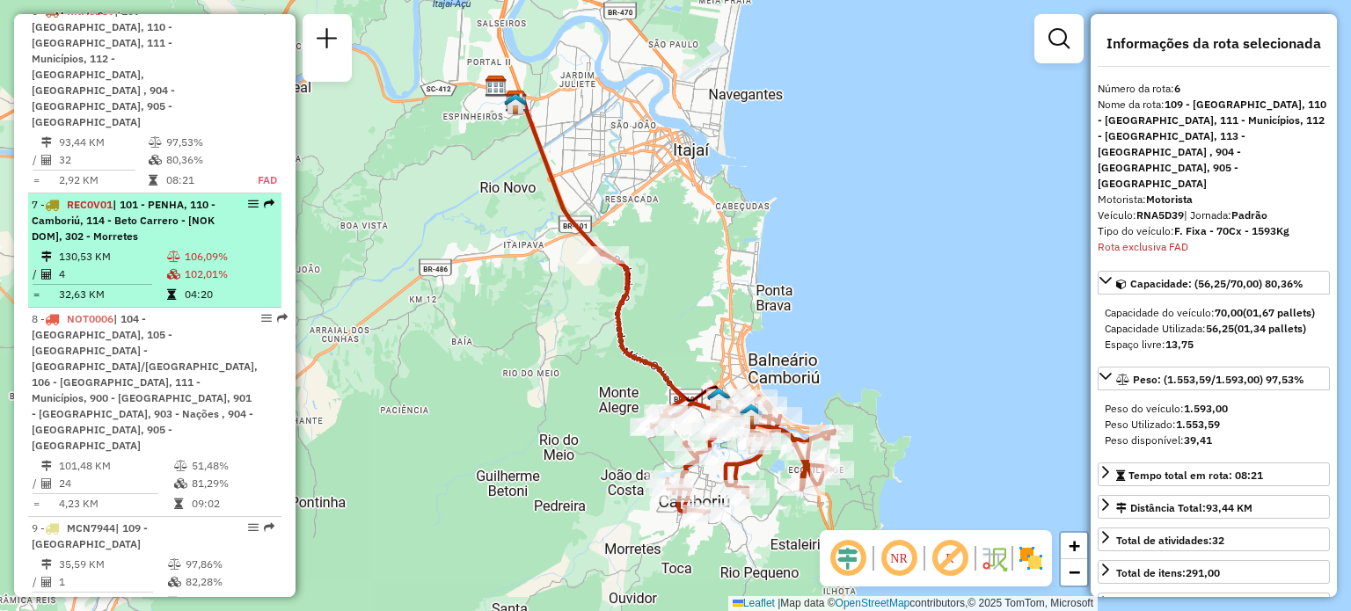
click at [102, 198] on span "| 101 - PENHA, 110 - Camboriú, 114 - Beto Carrero - [NOK DOM], 302 - Morretes" at bounding box center [124, 220] width 184 height 45
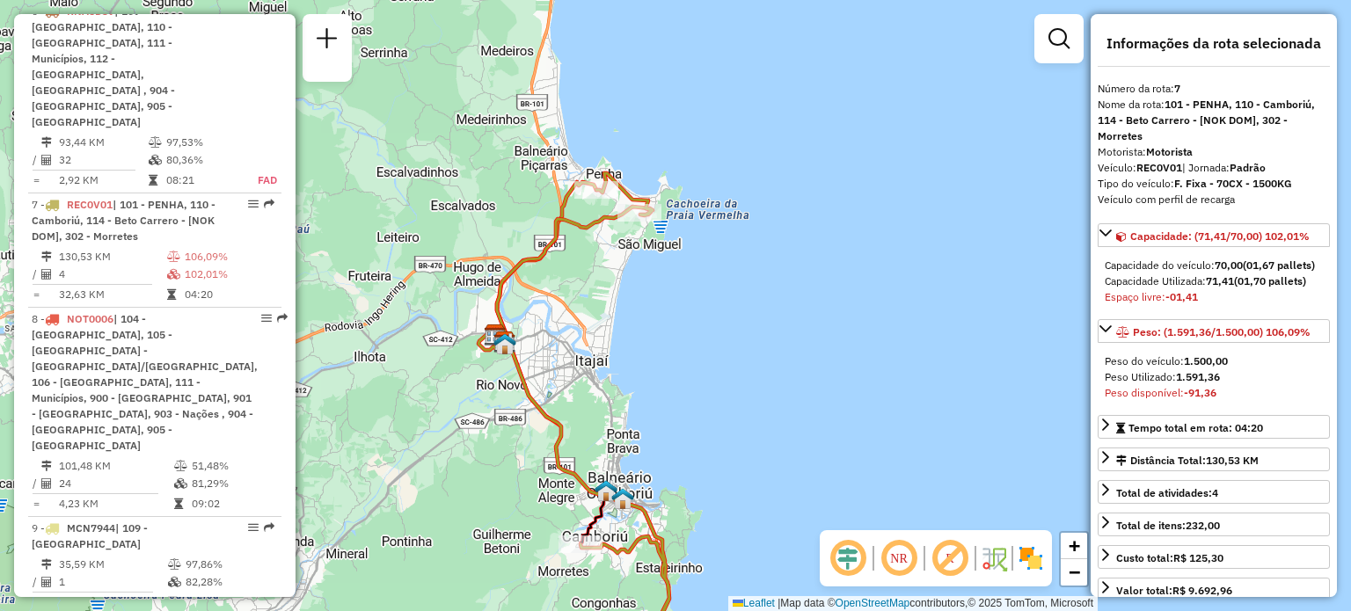
drag, startPoint x: 510, startPoint y: 360, endPoint x: 408, endPoint y: 488, distance: 164.0
click at [408, 488] on div "Janela de atendimento Grade de atendimento Capacidade Transportadoras Veículos …" at bounding box center [675, 305] width 1351 height 611
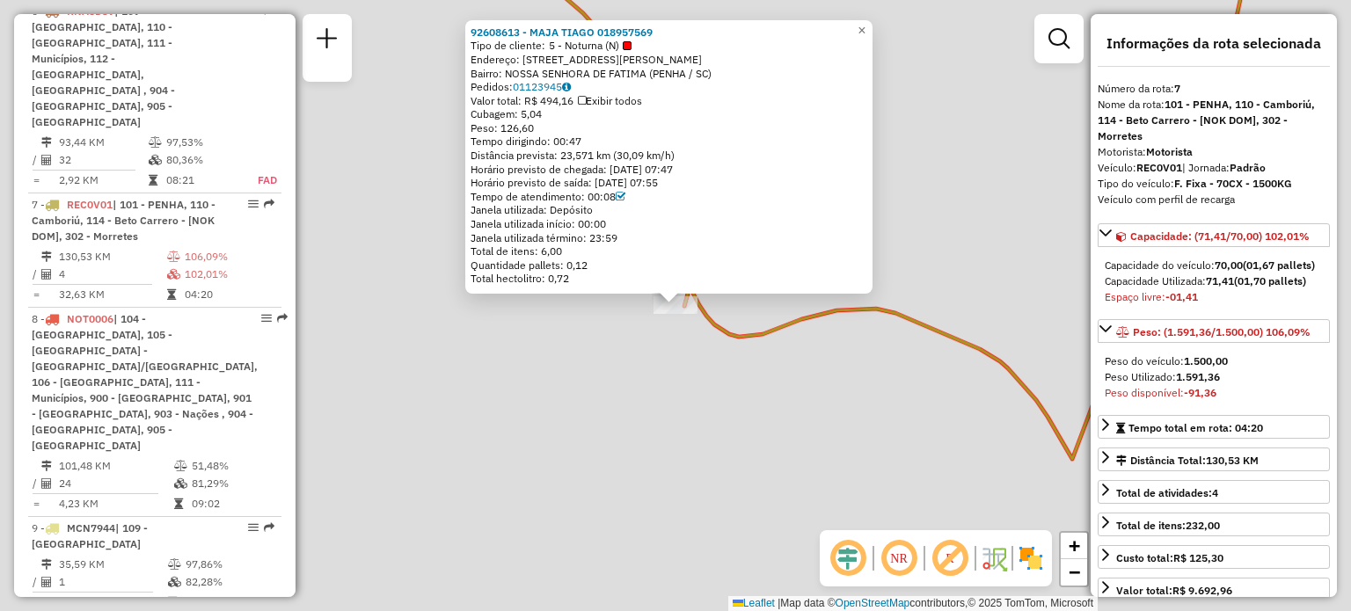
scroll to position [1437, 0]
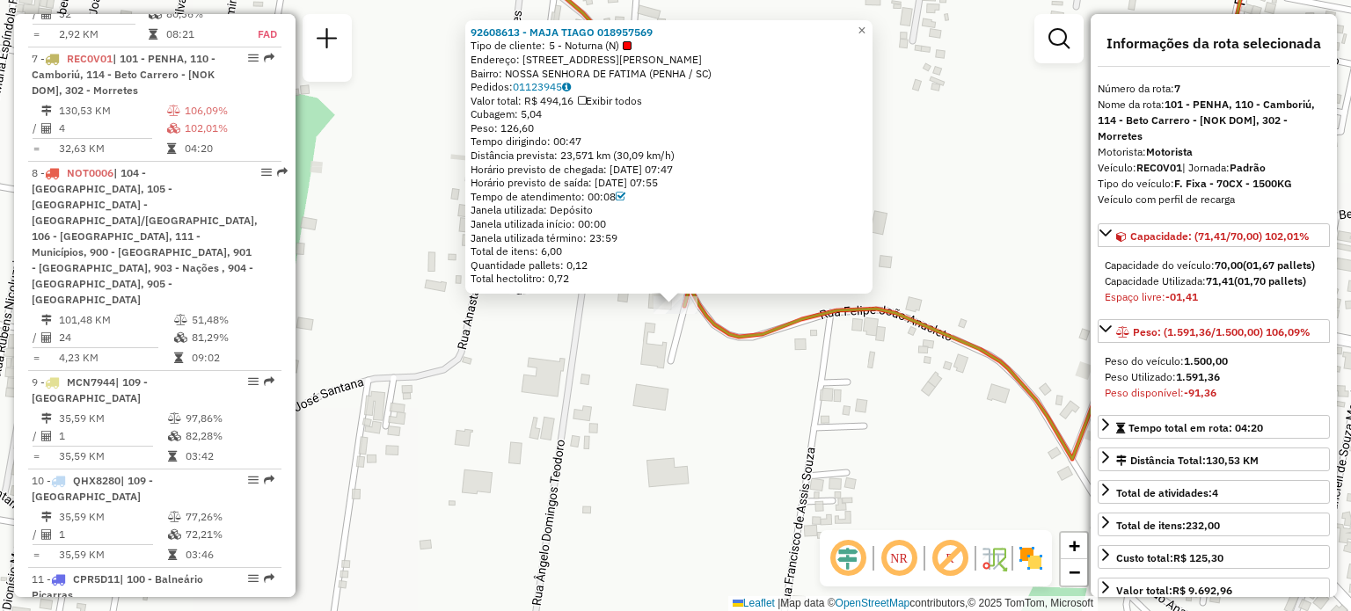
click at [547, 373] on div "92608613 - MAJA TIAGO 018957569 Tipo de cliente: 5 - Noturna (N) Endereço: [STR…" at bounding box center [675, 305] width 1351 height 611
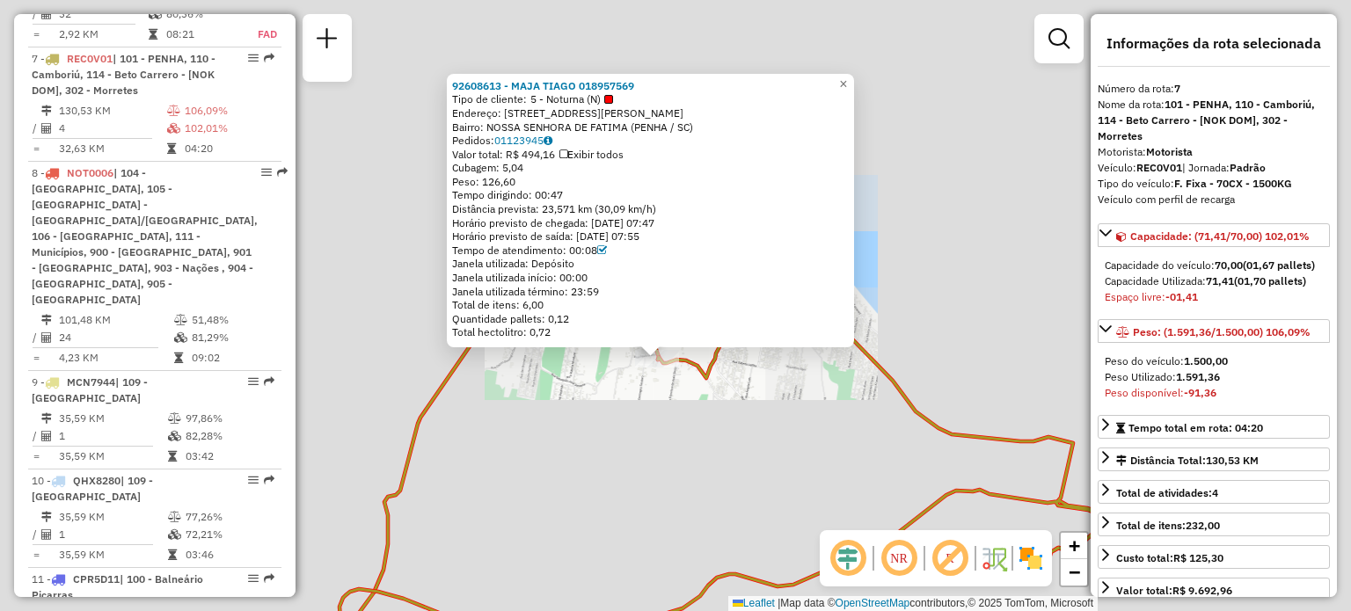
click at [693, 398] on div "92608613 - MAJA TIAGO 018957569 Tipo de cliente: 5 - Noturna (N) Endereço: [STR…" at bounding box center [675, 305] width 1351 height 611
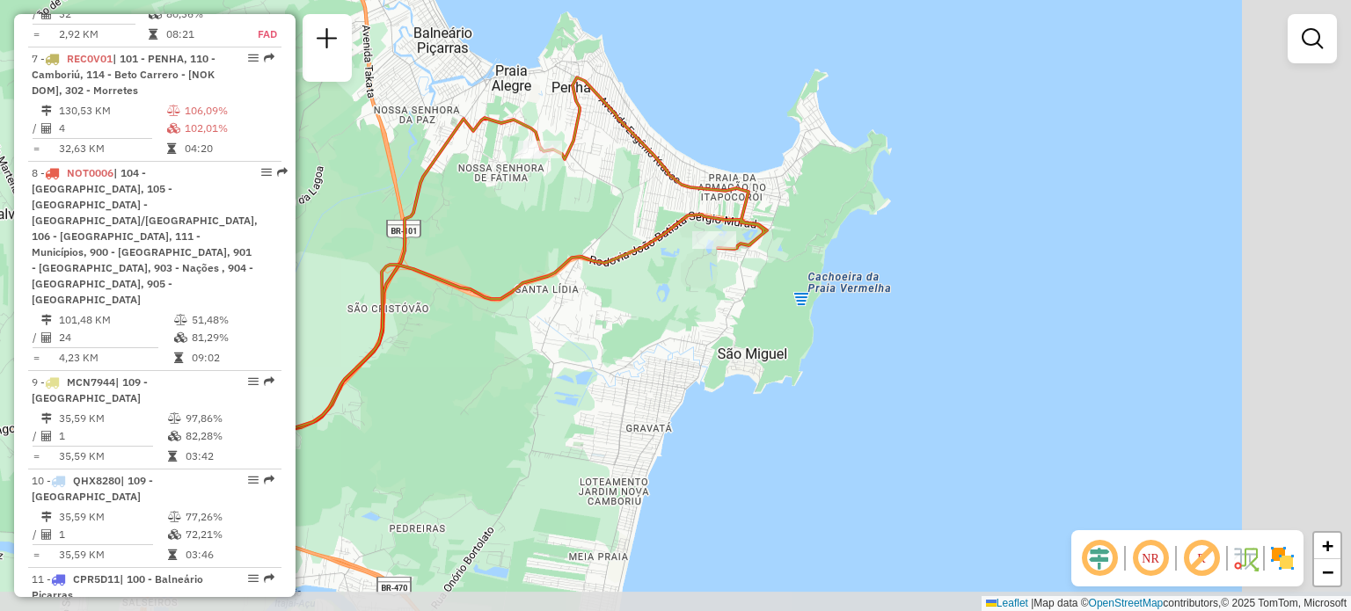
drag, startPoint x: 703, startPoint y: 424, endPoint x: 568, endPoint y: 195, distance: 265.4
click at [568, 195] on div "Janela de atendimento Grade de atendimento Capacidade Transportadoras Veículos …" at bounding box center [675, 305] width 1351 height 611
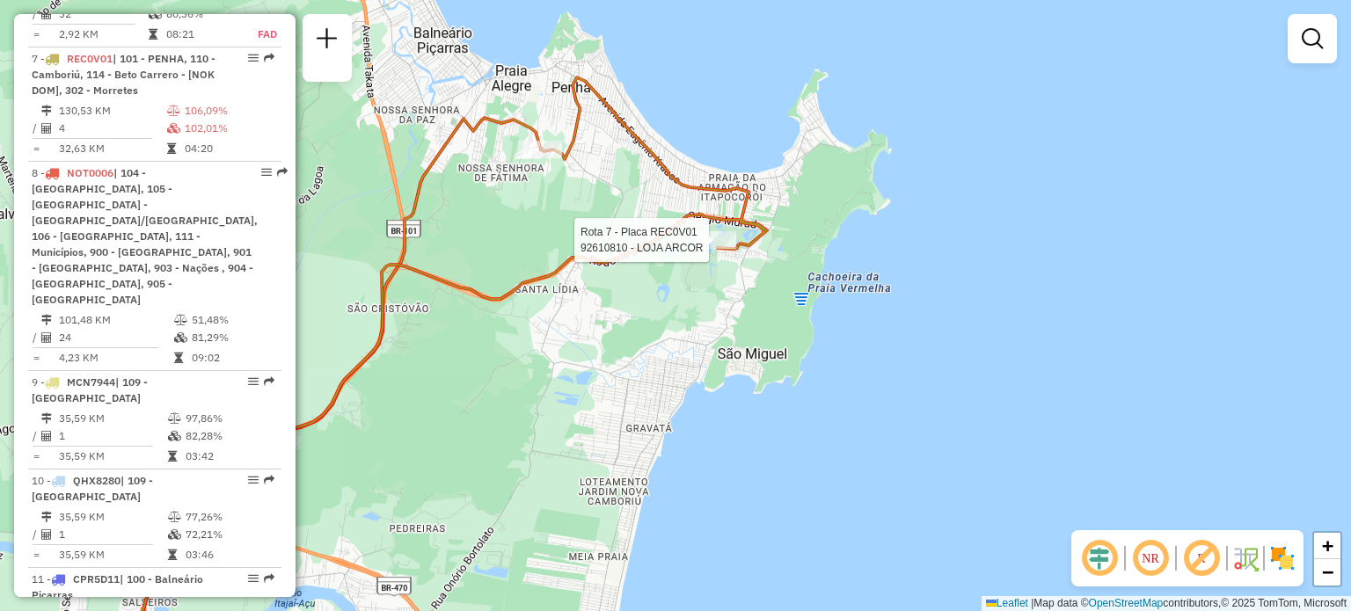
select select "**********"
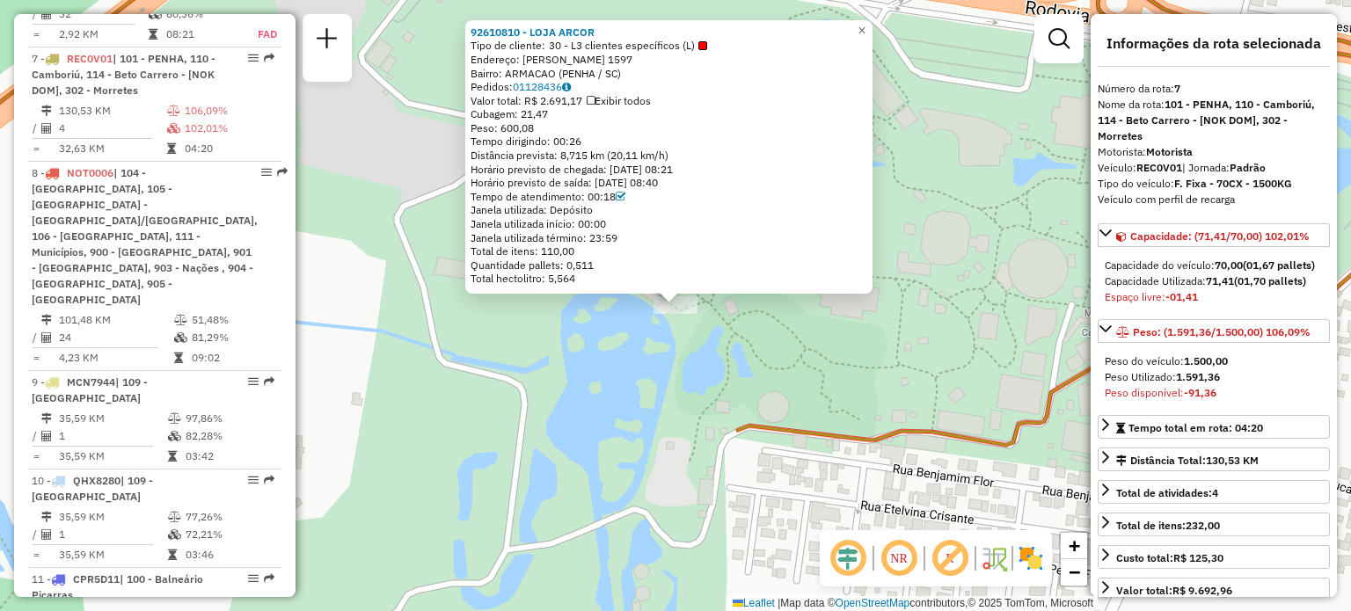
click at [633, 397] on div "92610810 - LOJA ARCOR Tipo de cliente: 30 - L3 clientes específicos (L) Endereç…" at bounding box center [675, 305] width 1351 height 611
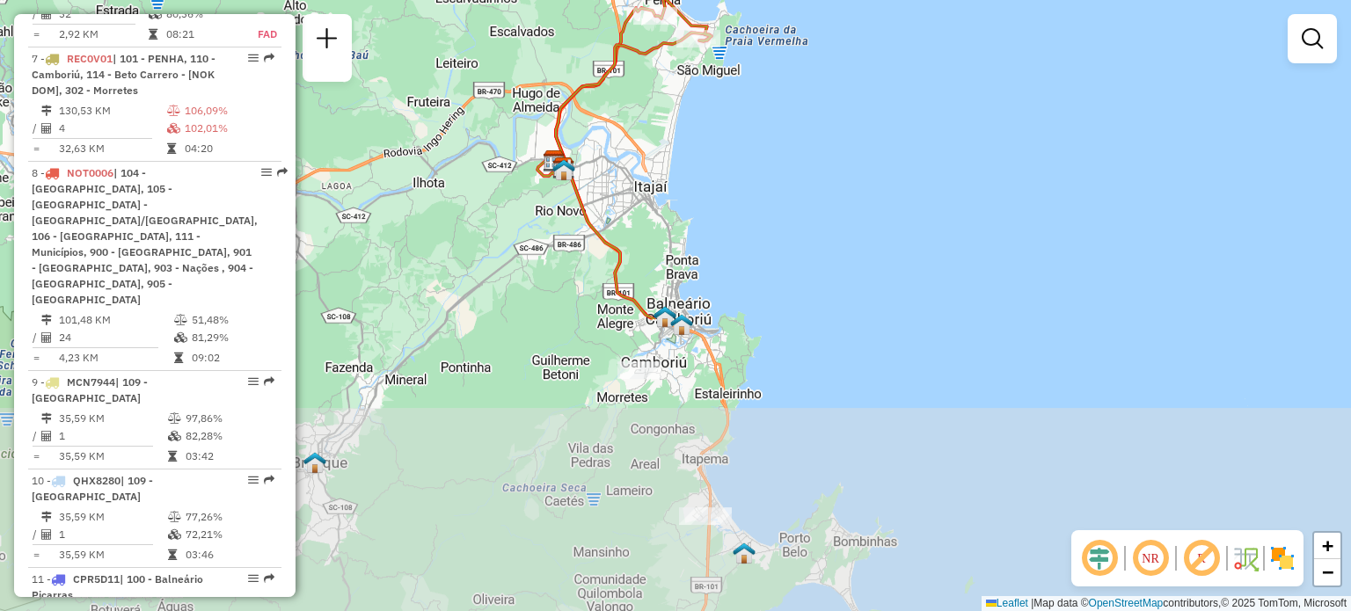
drag, startPoint x: 675, startPoint y: 255, endPoint x: 695, endPoint y: 71, distance: 185.0
click at [695, 71] on div "Janela de atendimento Grade de atendimento Capacidade Transportadoras Veículos …" at bounding box center [675, 305] width 1351 height 611
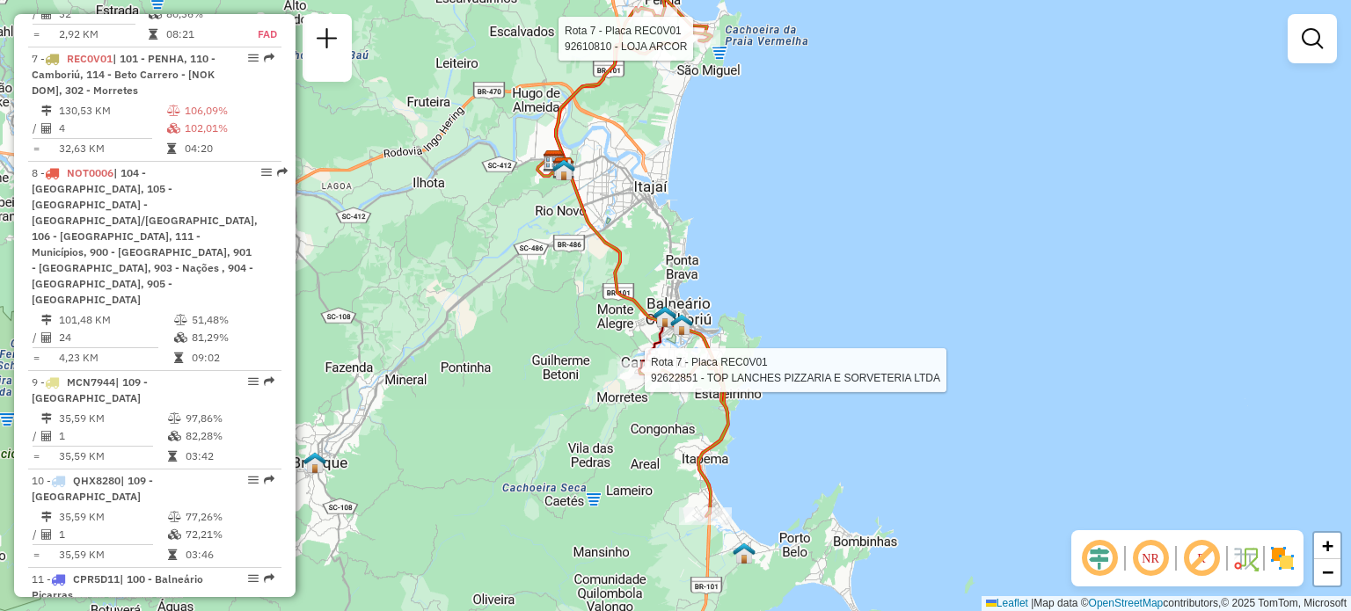
select select "**********"
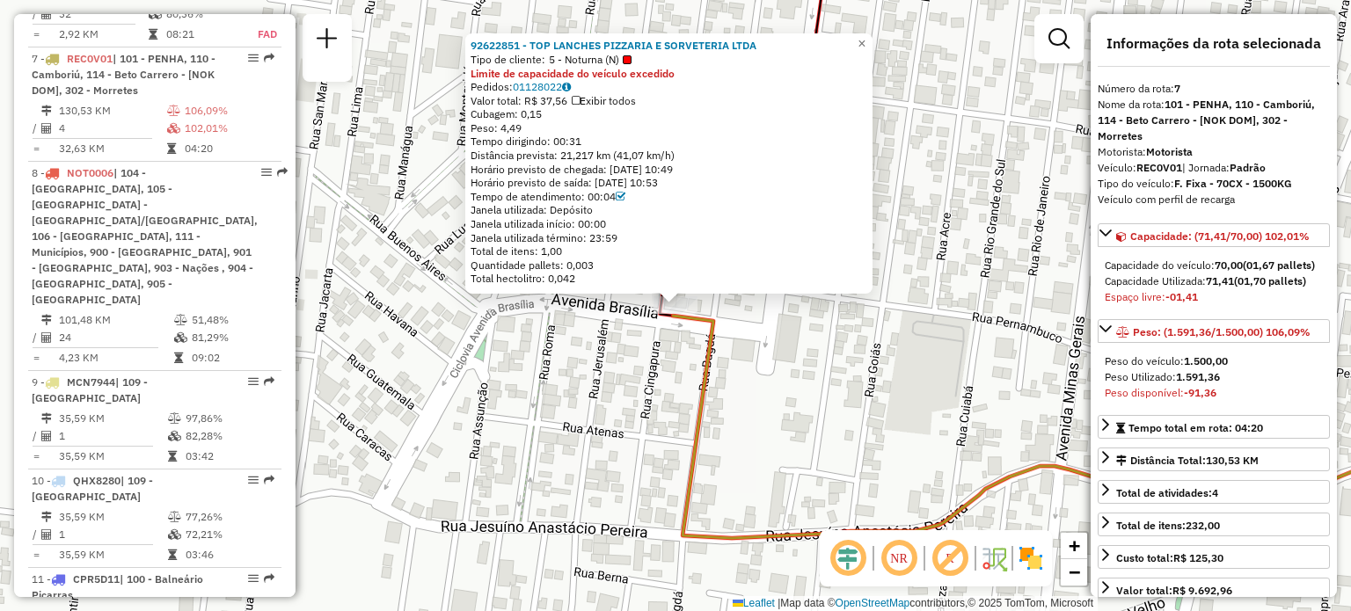
click at [592, 424] on div "92622851 - TOP LANCHES PIZZARIA E SORVETERIA LTDA Tipo de cliente: 5 - Noturna …" at bounding box center [675, 305] width 1351 height 611
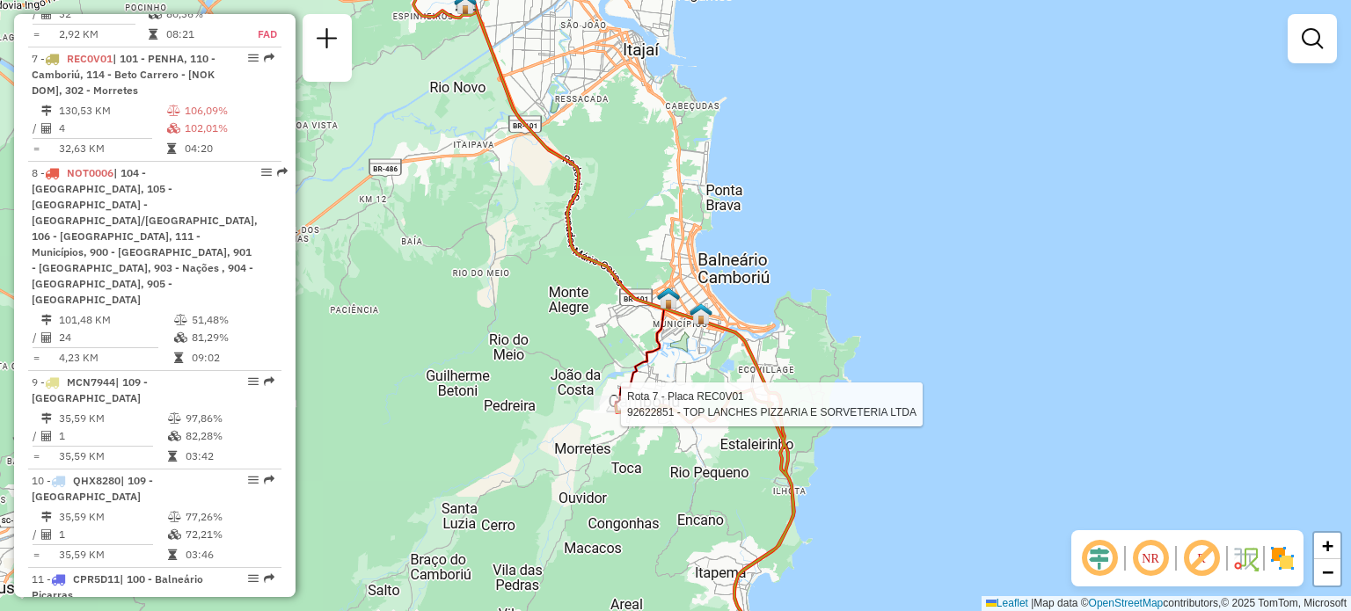
select select "**********"
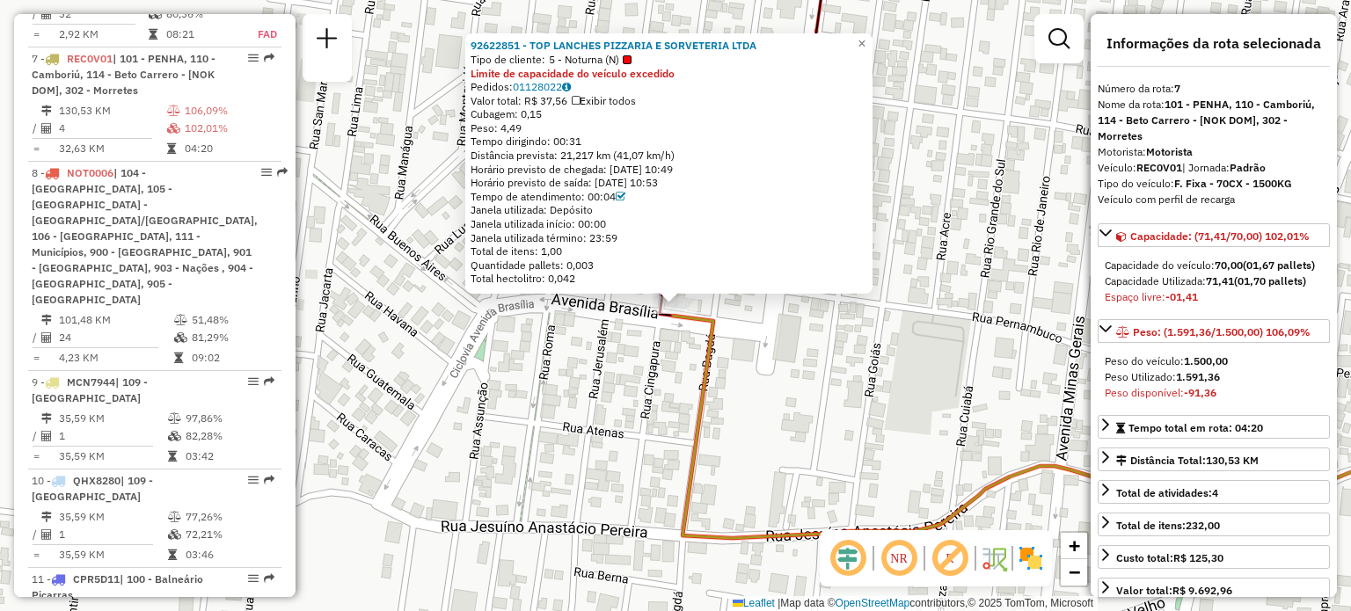
drag, startPoint x: 590, startPoint y: 480, endPoint x: 649, endPoint y: 464, distance: 61.3
click at [590, 480] on div "92622851 - TOP LANCHES PIZZARIA E SORVETERIA LTDA Tipo de cliente: 5 - Noturna …" at bounding box center [675, 305] width 1351 height 611
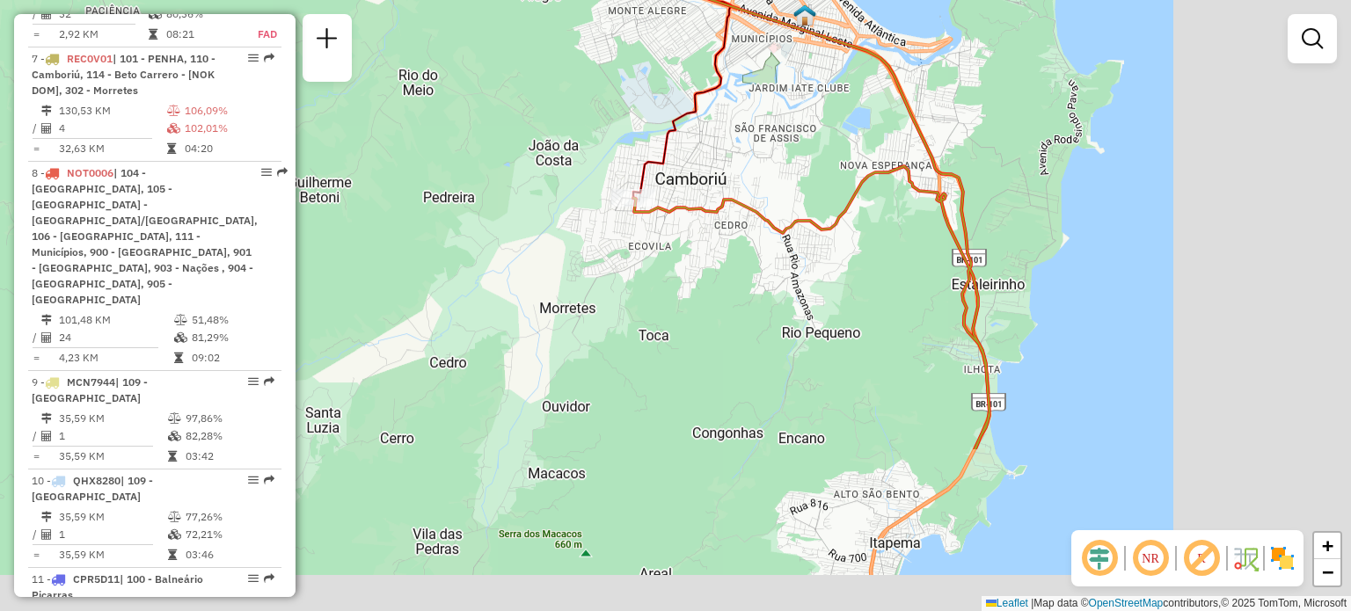
drag, startPoint x: 697, startPoint y: 273, endPoint x: 643, endPoint y: 208, distance: 84.4
click at [643, 208] on div "Janela de atendimento Grade de atendimento Capacidade Transportadoras Veículos …" at bounding box center [675, 305] width 1351 height 611
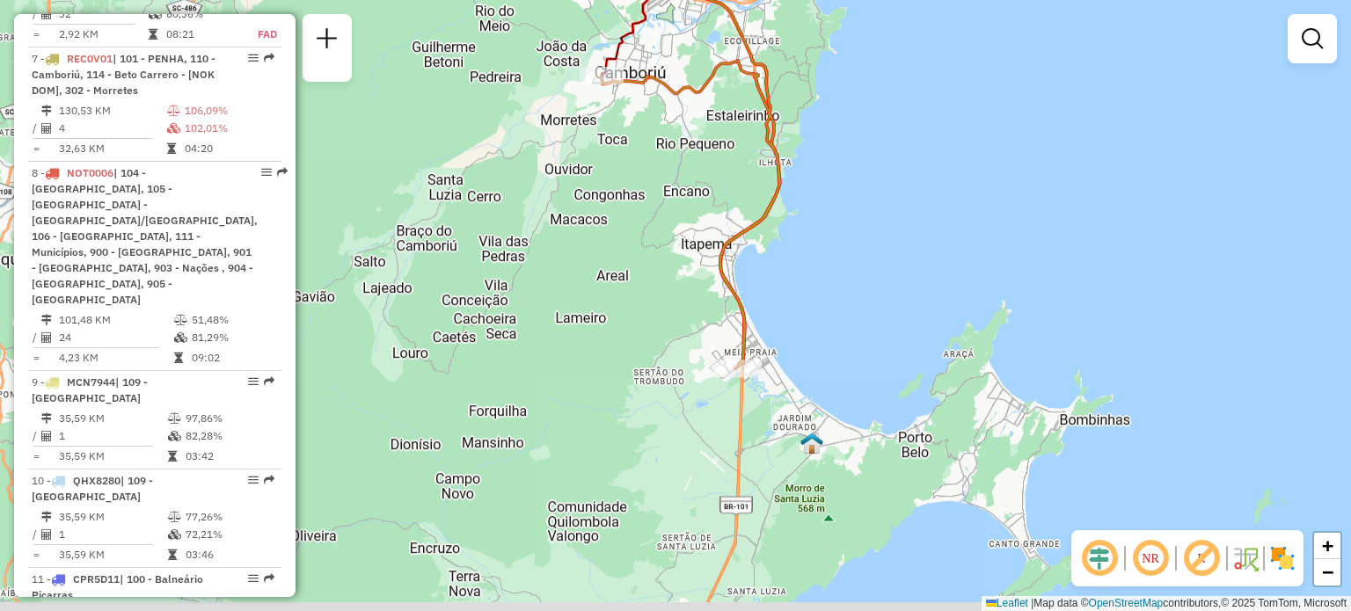
drag, startPoint x: 812, startPoint y: 327, endPoint x: 743, endPoint y: 324, distance: 68.7
click at [793, 238] on div "Janela de atendimento Grade de atendimento Capacidade Transportadoras Veículos …" at bounding box center [675, 305] width 1351 height 611
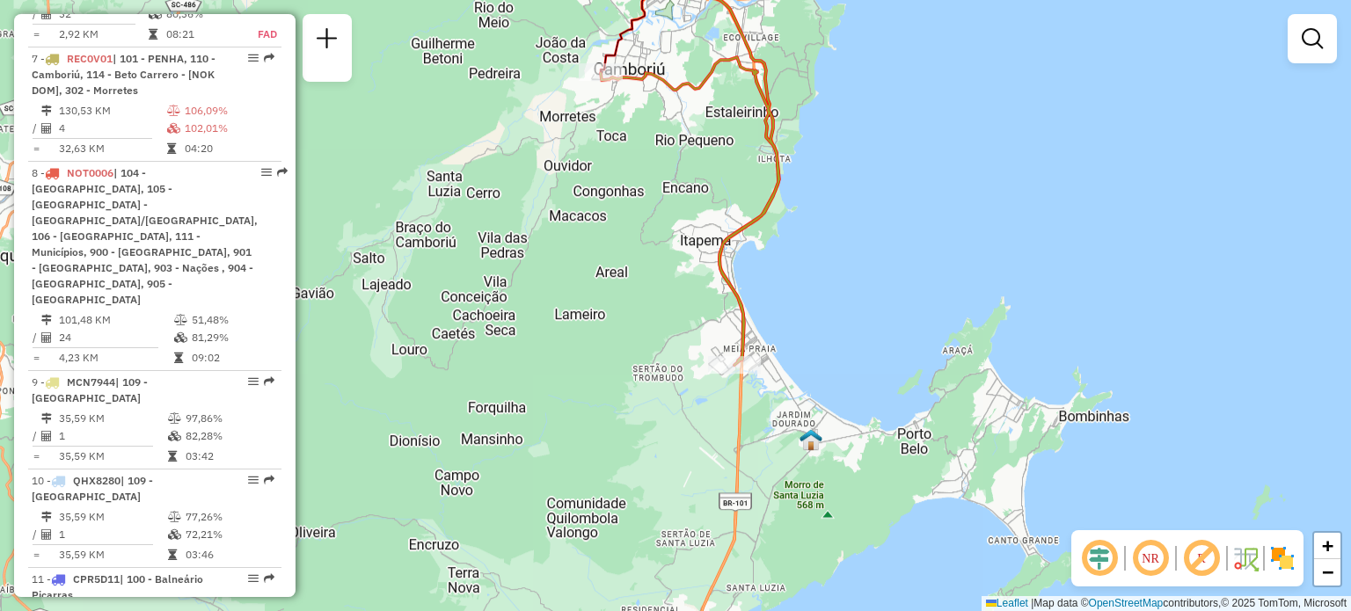
click at [730, 355] on icon at bounding box center [688, 151] width 184 height 427
select select "**********"
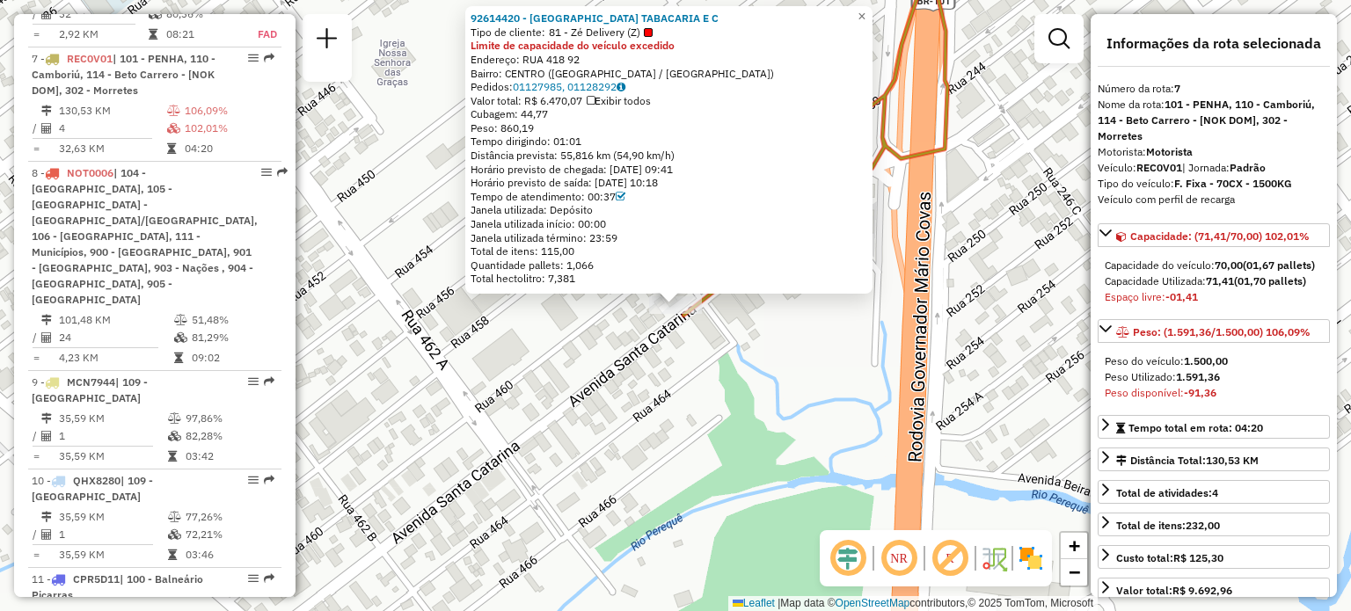
click at [574, 387] on div "92614420 - [GEOGRAPHIC_DATA] [GEOGRAPHIC_DATA] E C Tipo de cliente: 81 - Zé Del…" at bounding box center [675, 305] width 1351 height 611
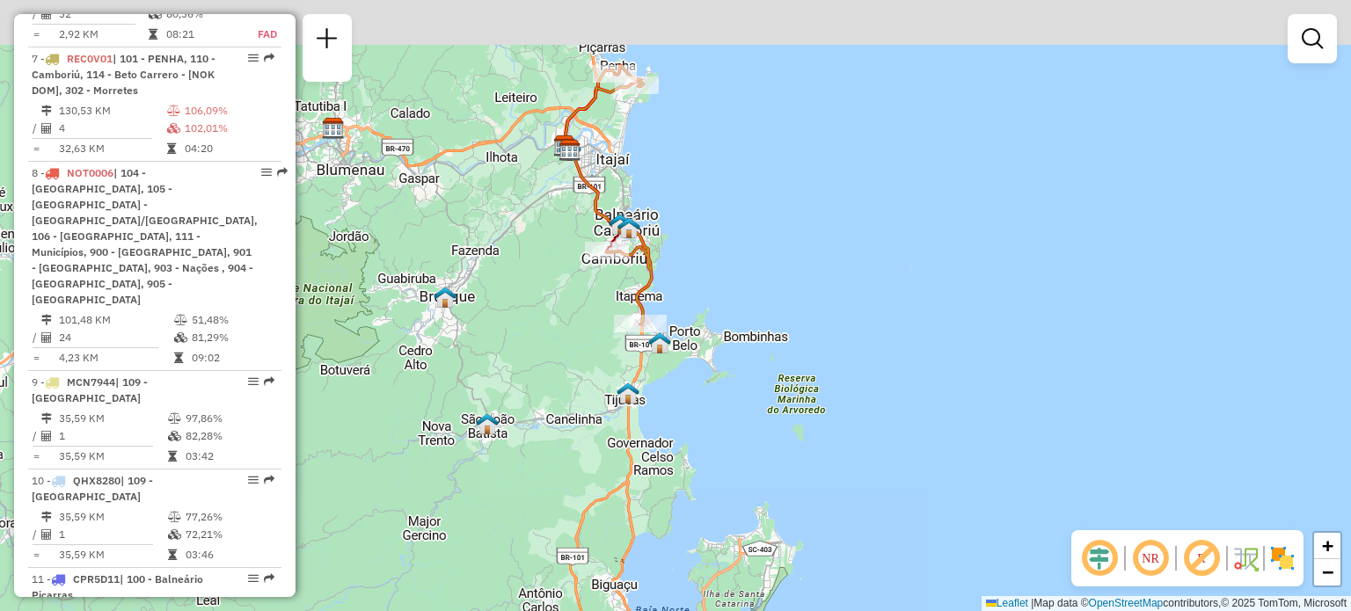
drag, startPoint x: 542, startPoint y: 191, endPoint x: 565, endPoint y: 284, distance: 96.0
click at [565, 284] on div "Janela de atendimento Grade de atendimento Capacidade Transportadoras Veículos …" at bounding box center [675, 305] width 1351 height 611
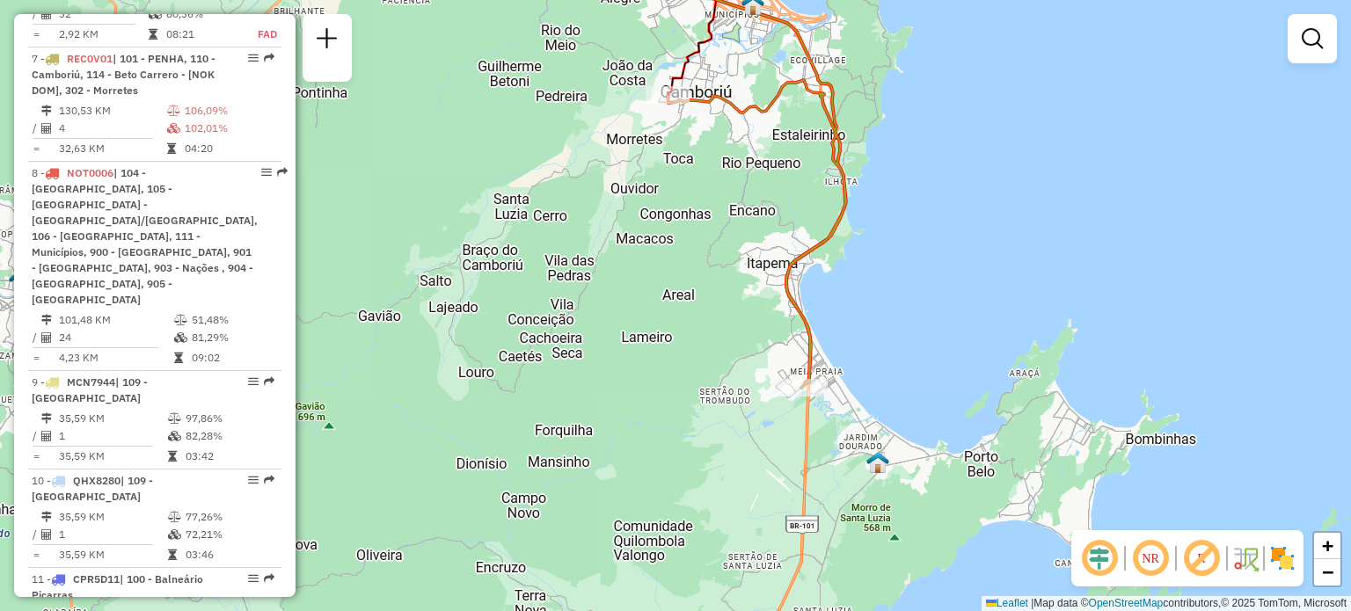
click at [641, 269] on div "Janela de atendimento Grade de atendimento Capacidade Transportadoras Veículos …" at bounding box center [675, 305] width 1351 height 611
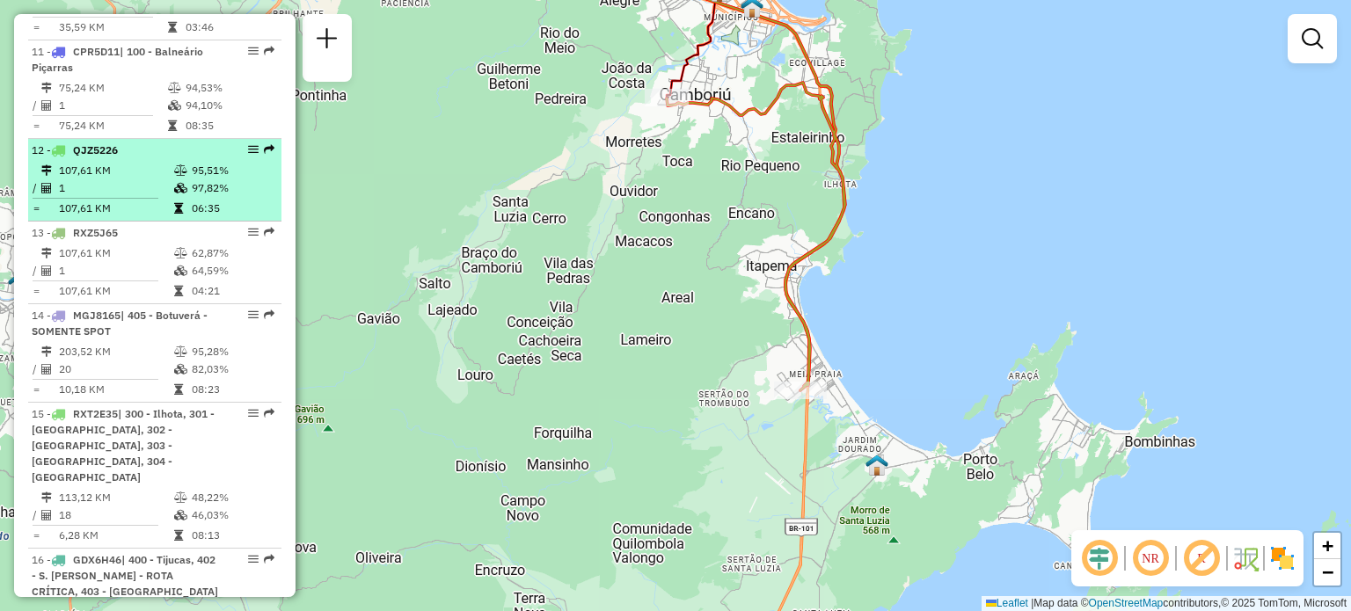
scroll to position [2053, 0]
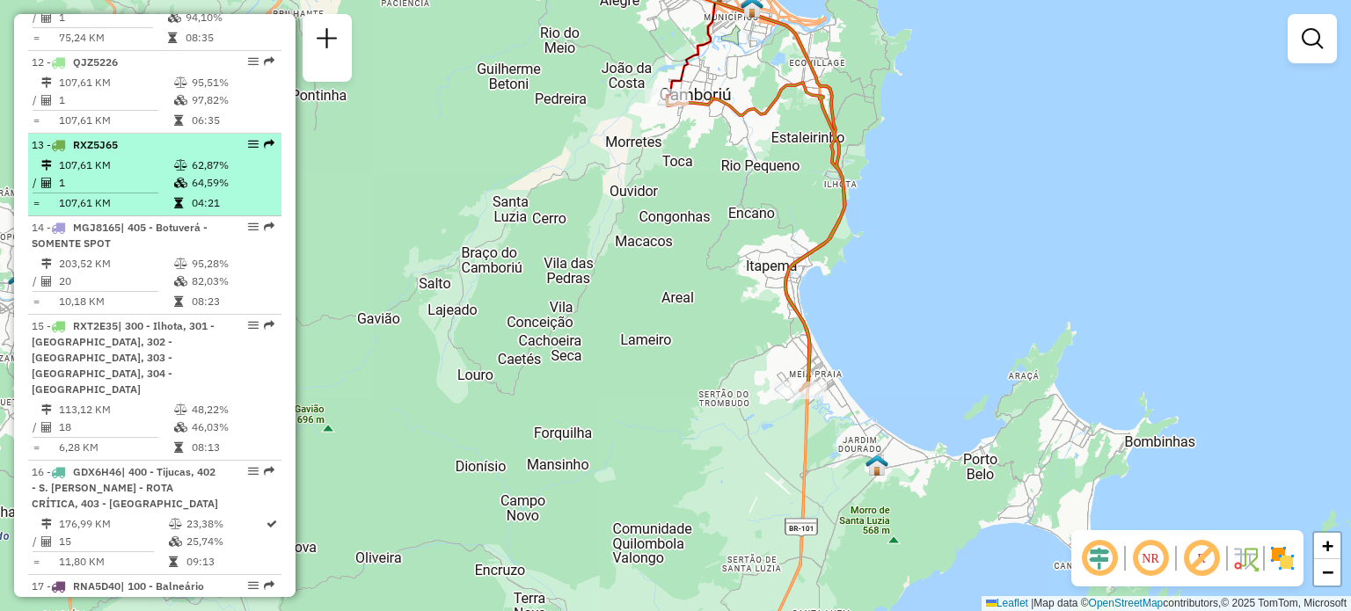
click at [116, 157] on td "107,61 KM" at bounding box center [115, 166] width 115 height 18
select select "**********"
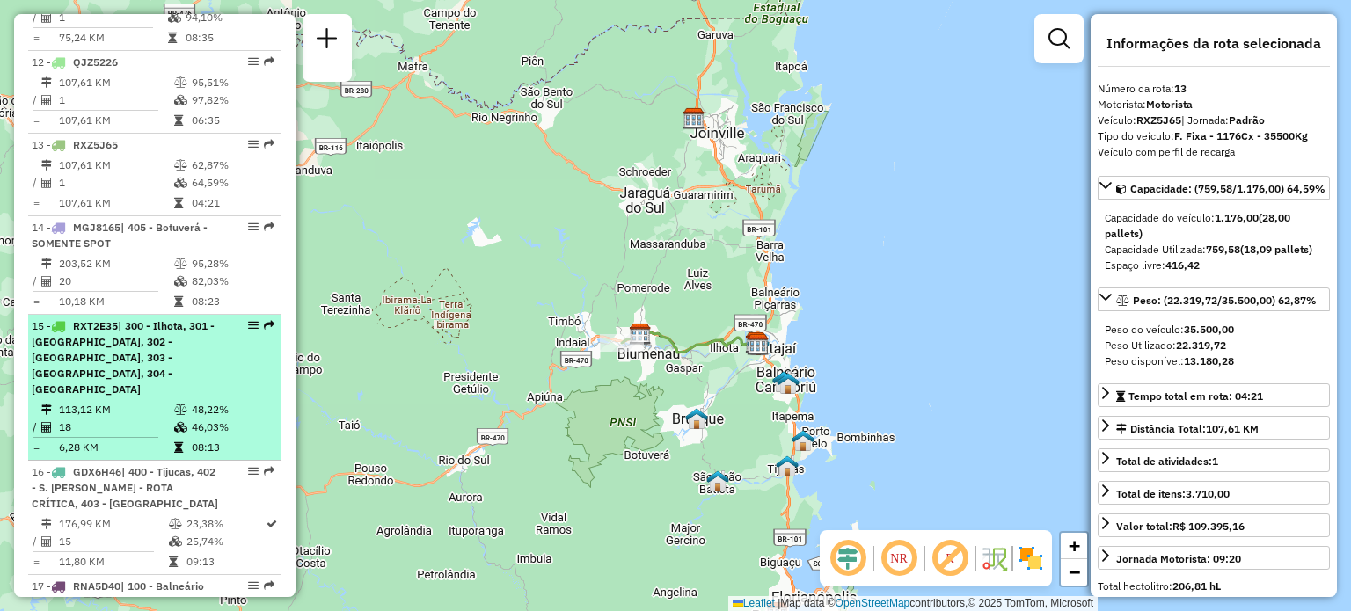
click at [117, 319] on span "| 300 - Ilhota, 301 - [GEOGRAPHIC_DATA], 302 - [GEOGRAPHIC_DATA], 303 - [GEOGRA…" at bounding box center [123, 357] width 183 height 77
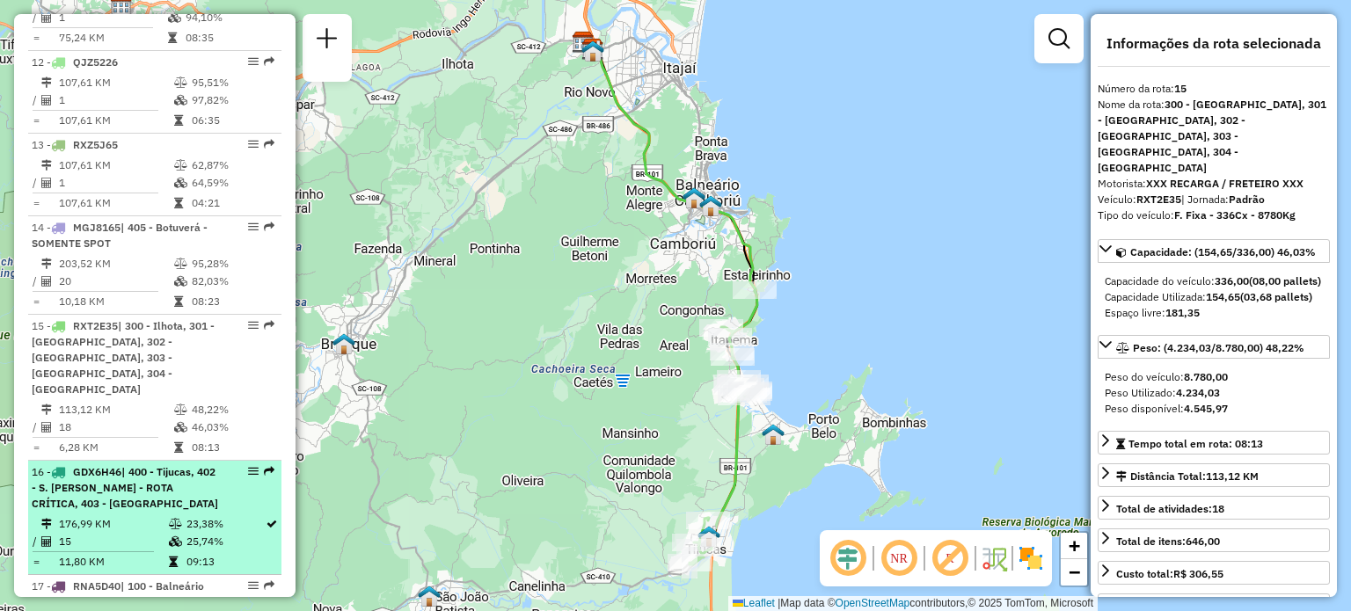
click at [124, 465] on span "| 400 - Tijucas, 402 - S. [PERSON_NAME] - ROTA CRÍTICA, 403 - [GEOGRAPHIC_DATA]" at bounding box center [125, 487] width 186 height 45
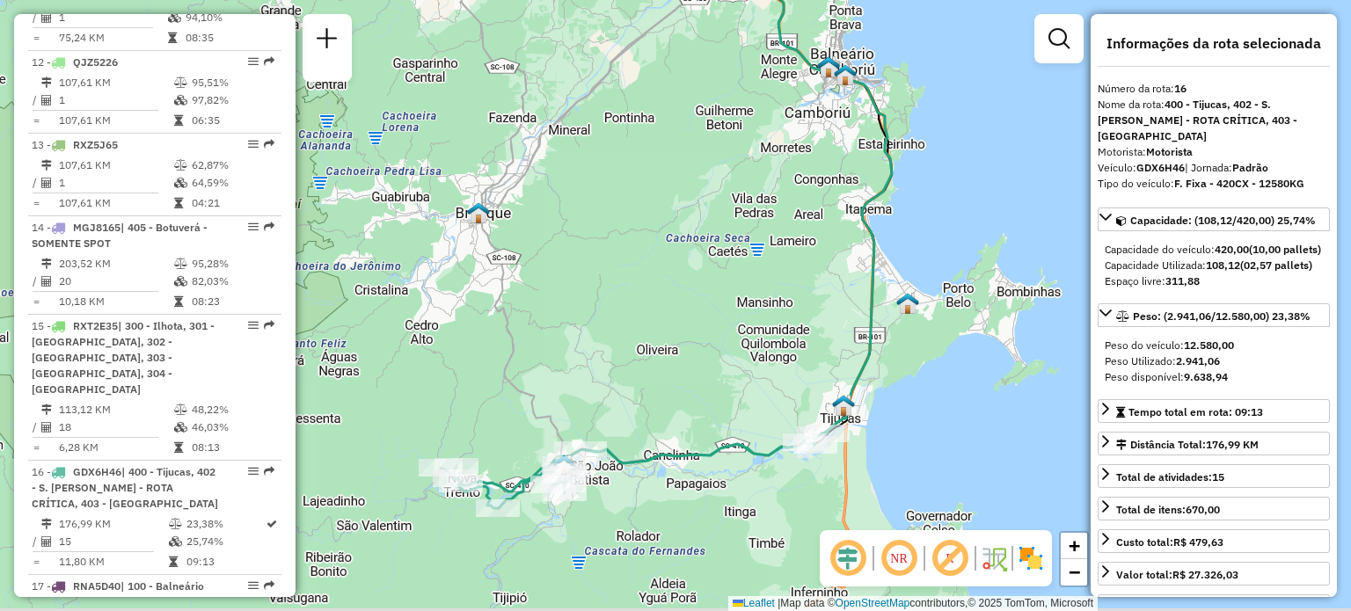
drag, startPoint x: 611, startPoint y: 333, endPoint x: 609, endPoint y: 312, distance: 21.3
click at [609, 312] on div "Janela de atendimento Grade de atendimento Capacidade Transportadoras Veículos …" at bounding box center [675, 305] width 1351 height 611
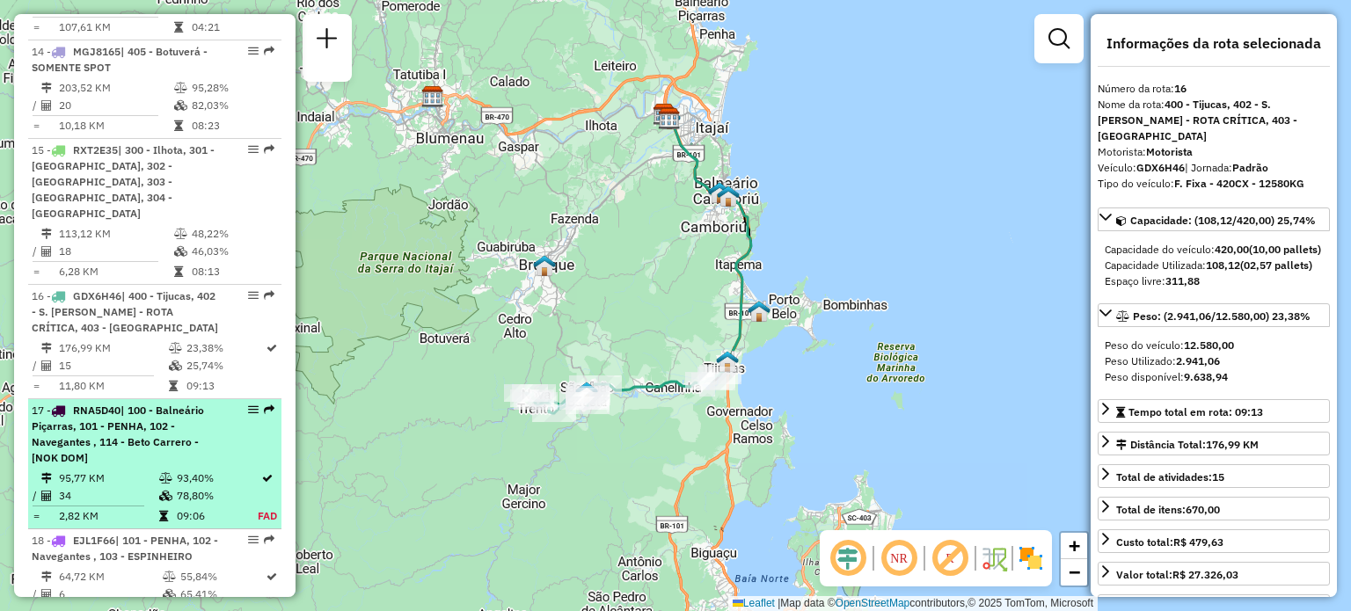
click at [120, 403] on div "17 - RNA5D40 | 100 - Balneário Piçarras, 101 - PENHA, 102 - Navegantes , 114 - …" at bounding box center [125, 434] width 186 height 63
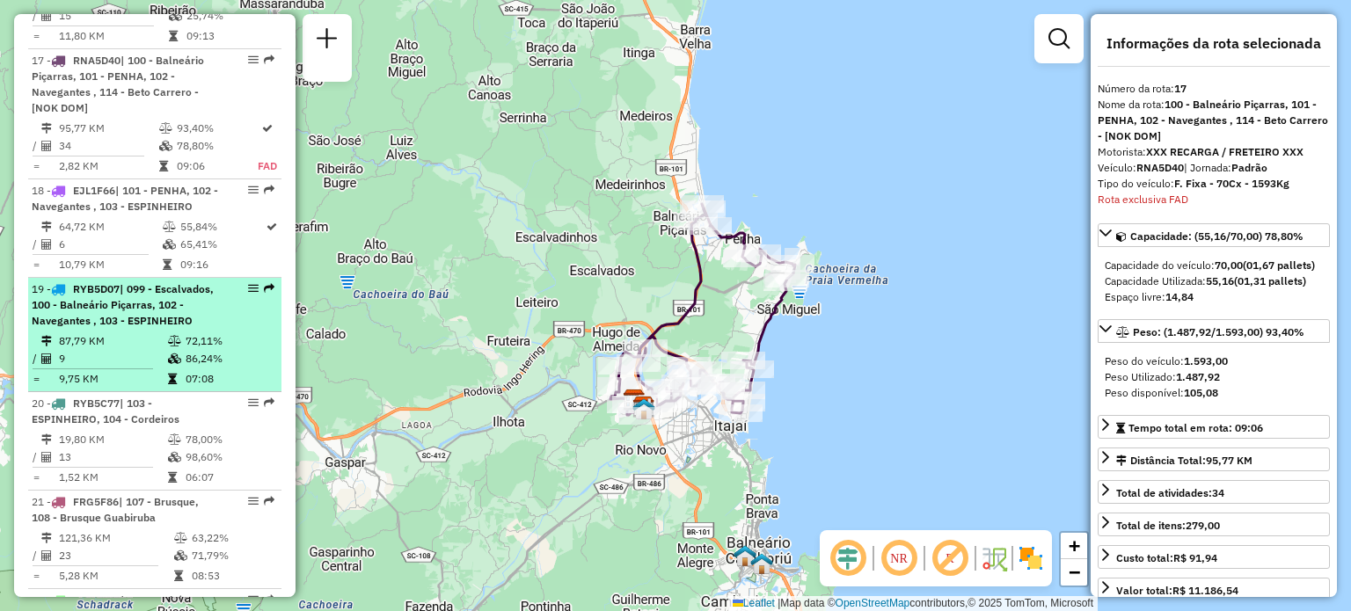
scroll to position [2604, 0]
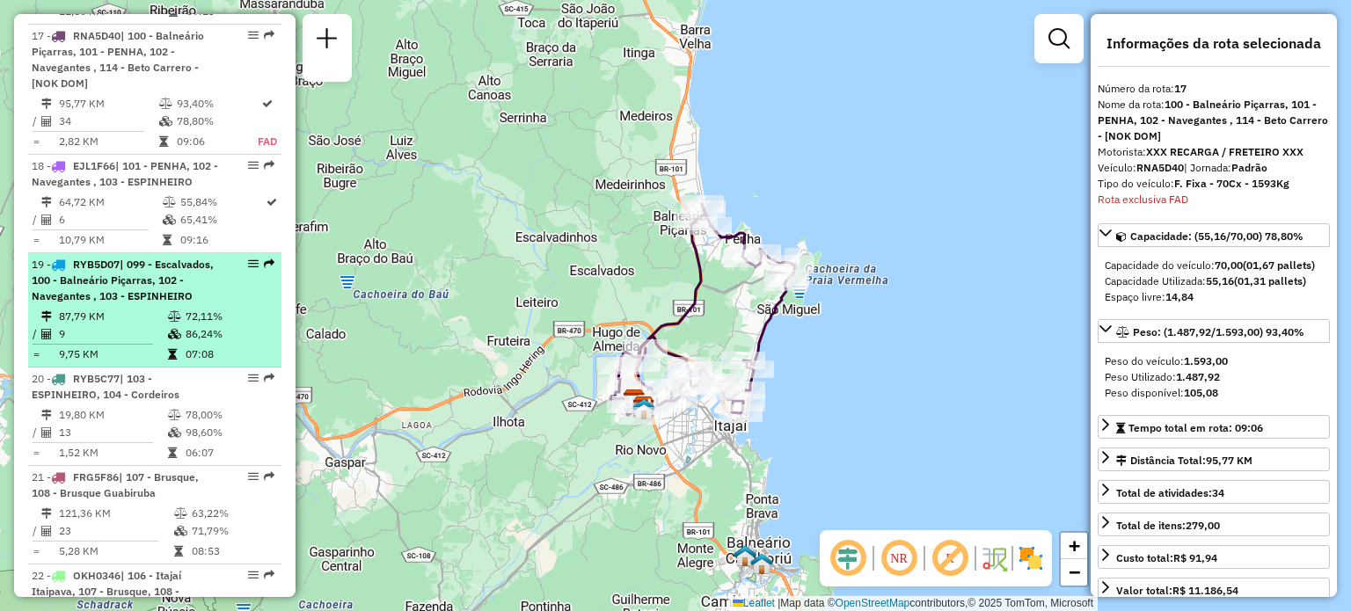
click at [117, 257] on div "19 - RYB5D07 | 099 - Escalvados, 100 - Balneário Piçarras, 102 - Navegantes , 1…" at bounding box center [125, 281] width 186 height 48
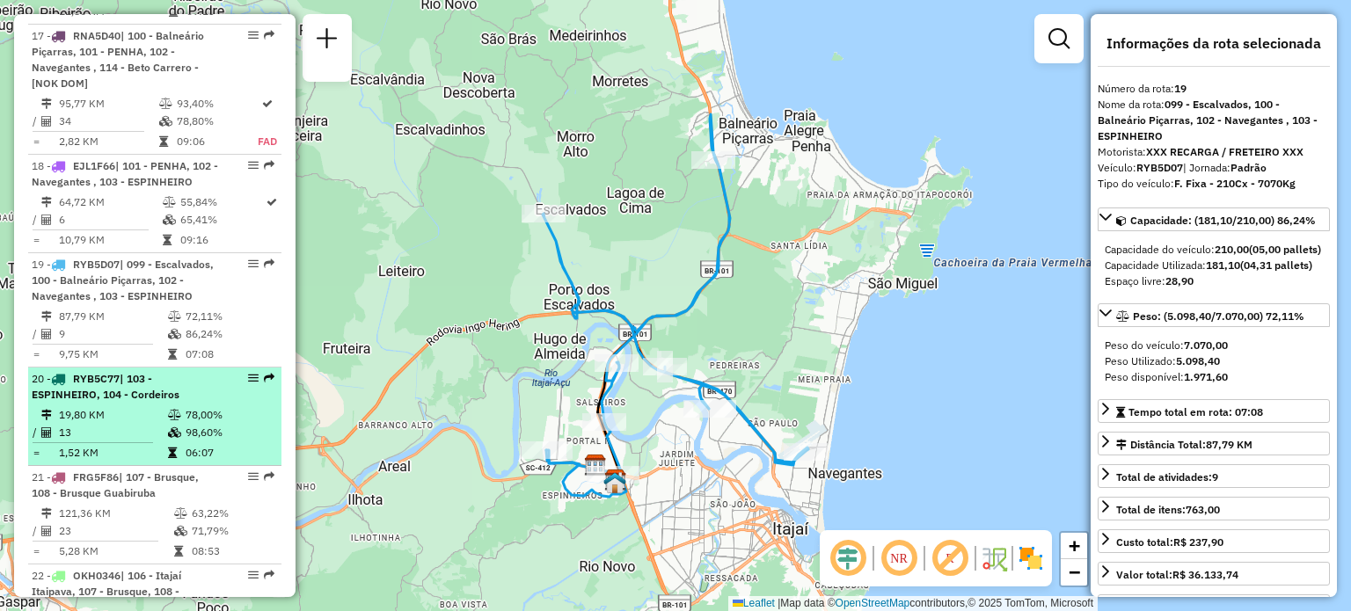
click at [111, 406] on td "19,80 KM" at bounding box center [112, 415] width 109 height 18
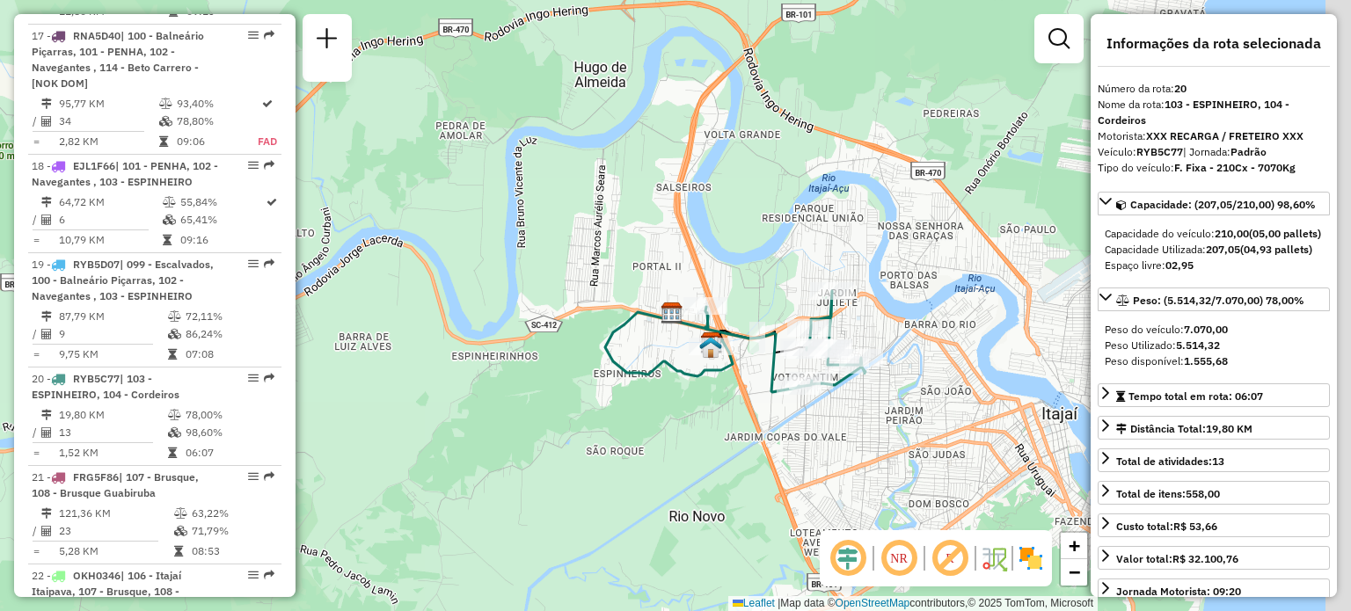
click at [756, 260] on div "Janela de atendimento Grade de atendimento Capacidade Transportadoras Veículos …" at bounding box center [675, 305] width 1351 height 611
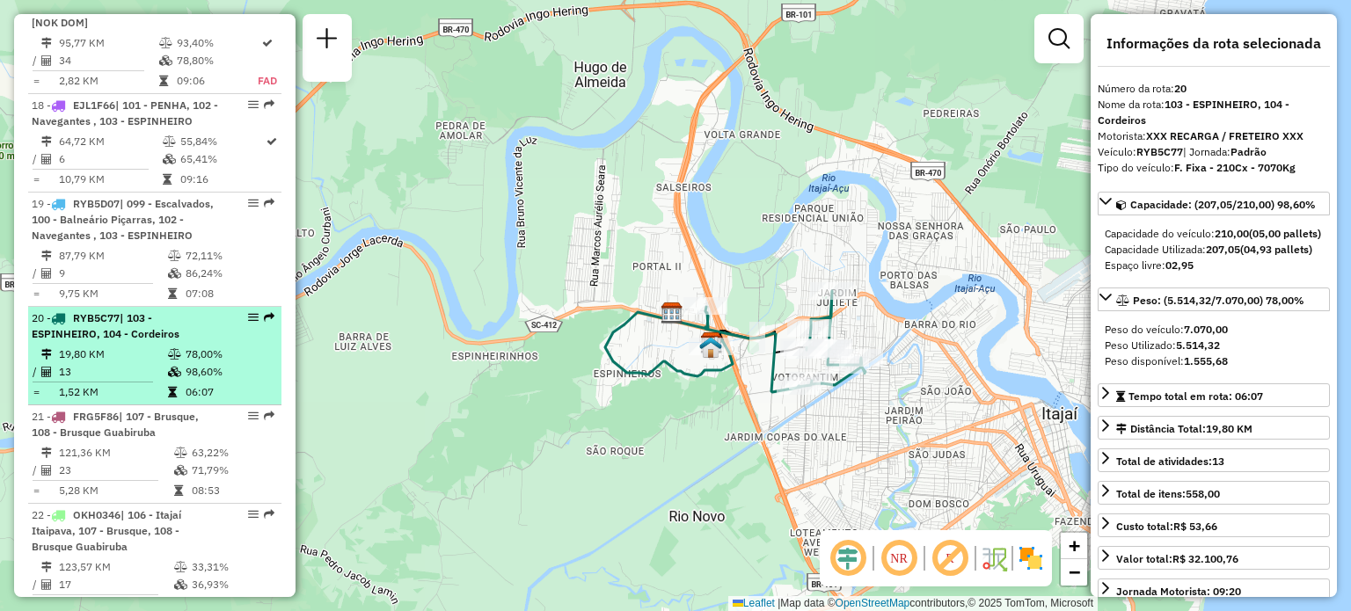
scroll to position [2692, 0]
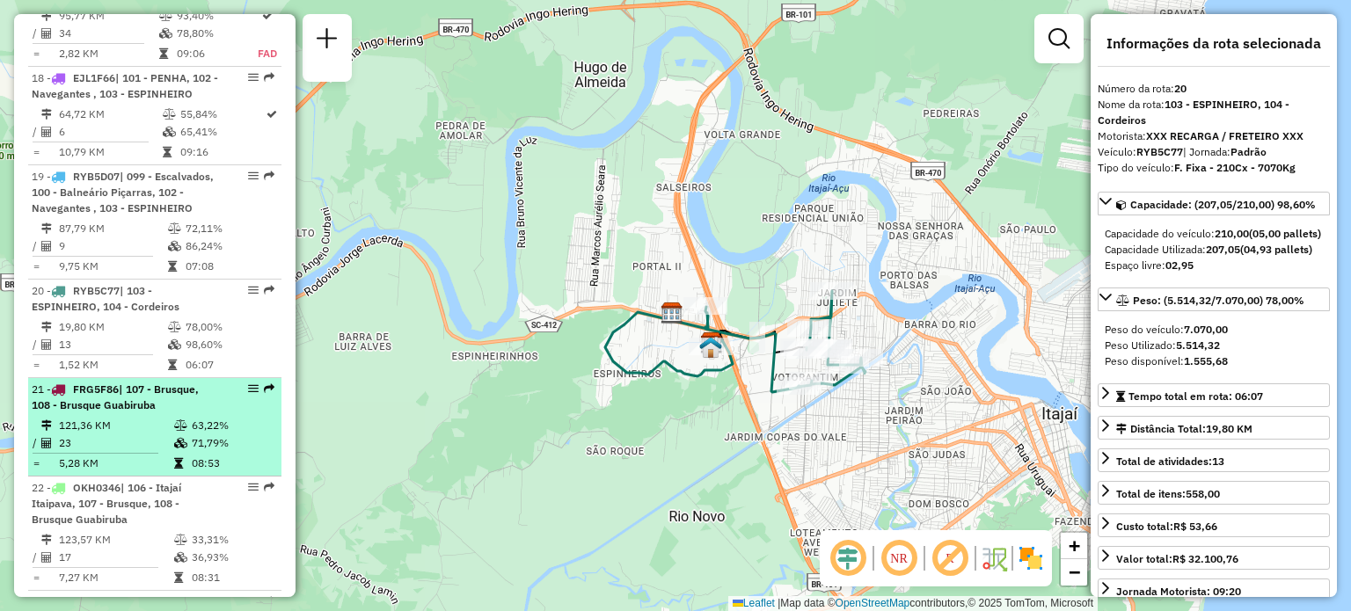
click at [124, 383] on span "| 107 - Brusque, 108 - Brusque Guabiruba" at bounding box center [115, 397] width 167 height 29
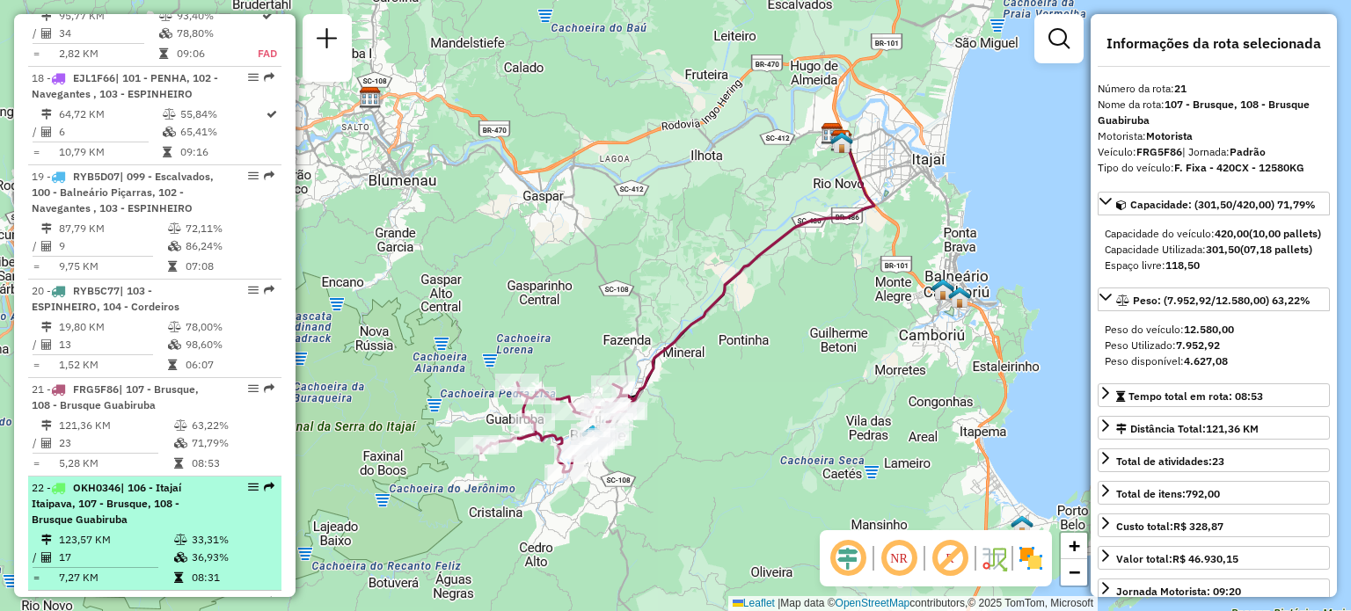
click at [131, 480] on div "22 - OKH0346 | 106 - Itajaí Itaipava, 107 - Brusque, 108 - Brusque Guabiruba" at bounding box center [125, 504] width 186 height 48
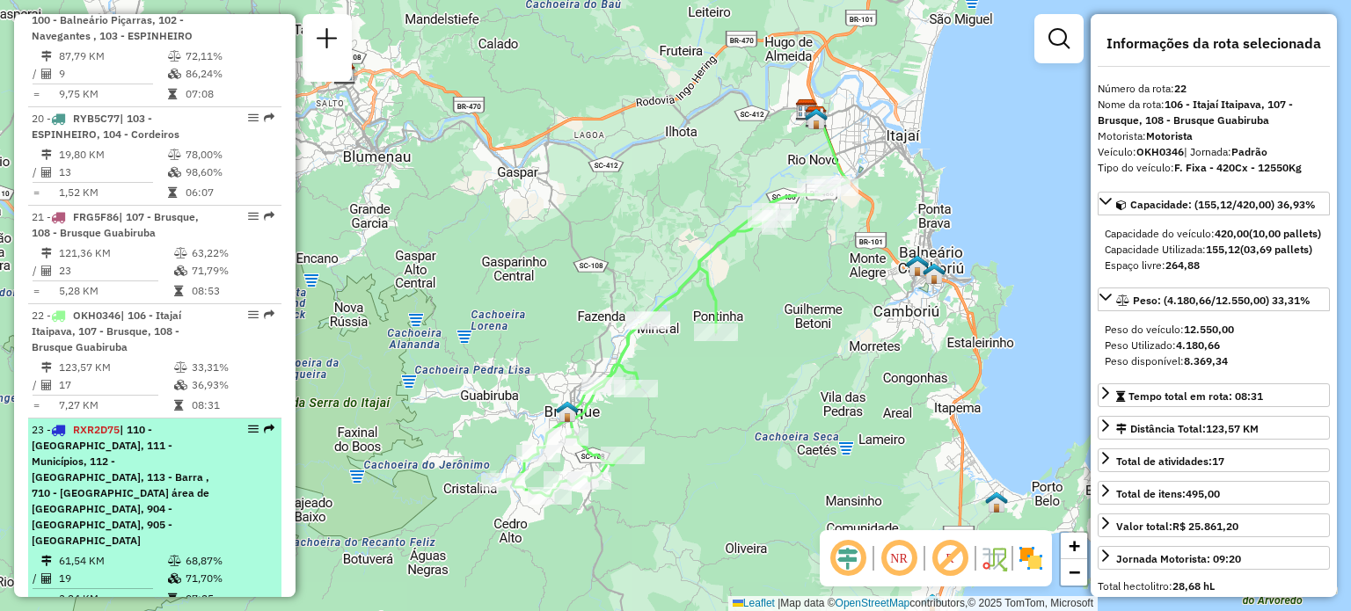
scroll to position [2868, 0]
click at [128, 420] on span "| 110 - [GEOGRAPHIC_DATA], 111 - Municípios, 112 - [GEOGRAPHIC_DATA], 113 - Bar…" at bounding box center [121, 482] width 178 height 124
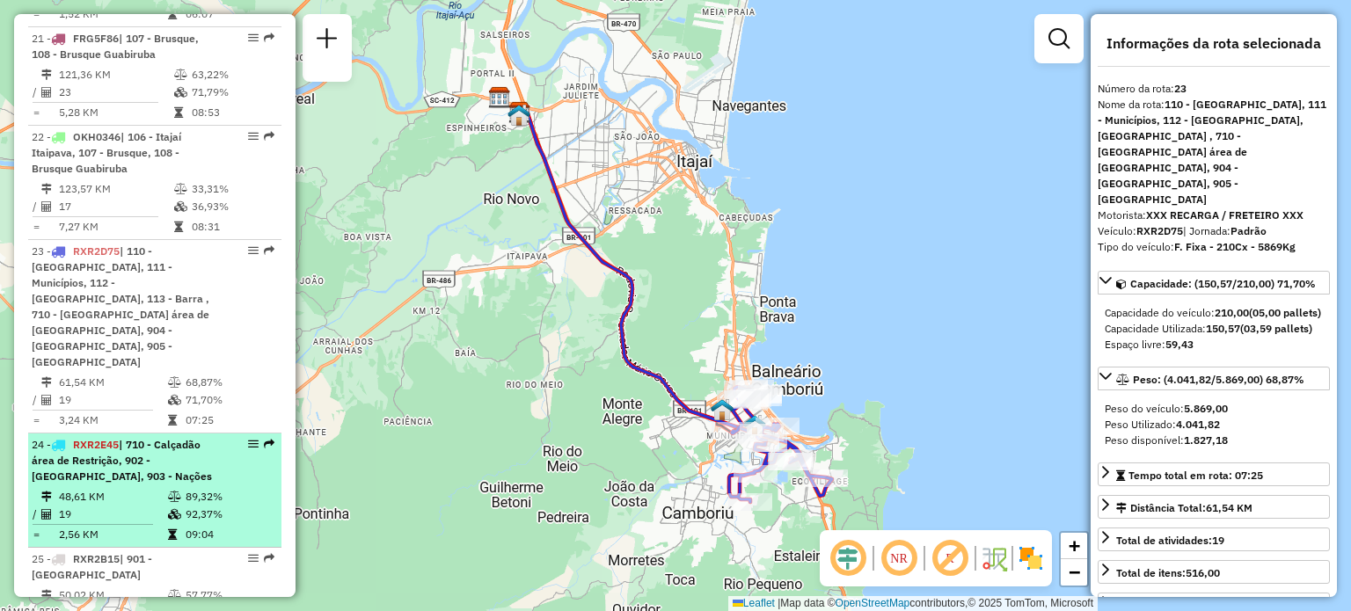
scroll to position [3044, 0]
click at [113, 437] on span "| 710 - Calçadão área de Restrição, 902 - [GEOGRAPHIC_DATA], 903 - Nações" at bounding box center [122, 459] width 180 height 45
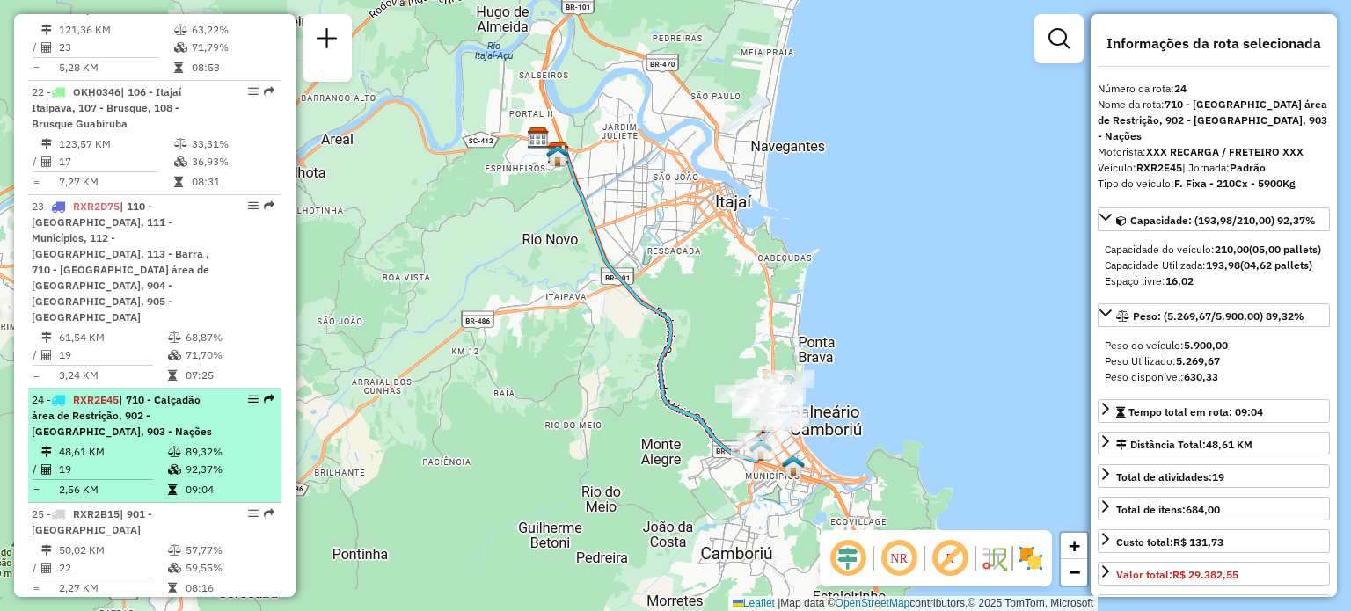
scroll to position [3120, 0]
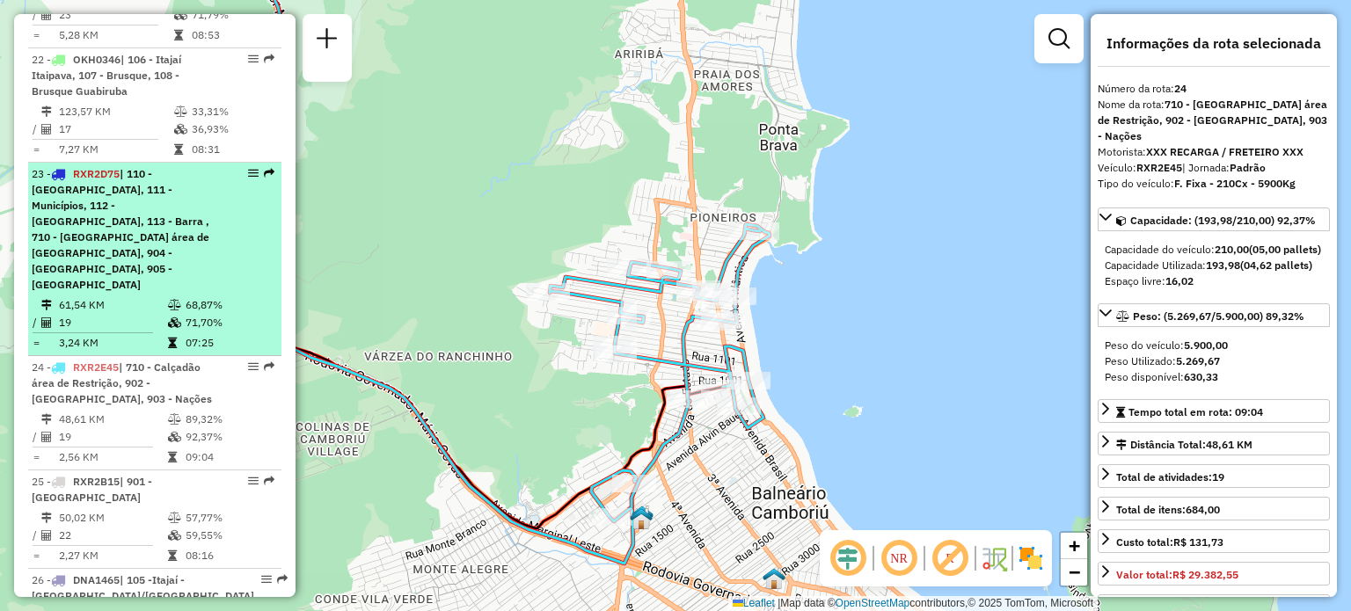
click at [120, 167] on span "| 110 - [GEOGRAPHIC_DATA], 111 - Municípios, 112 - [GEOGRAPHIC_DATA], 113 - Bar…" at bounding box center [121, 229] width 178 height 124
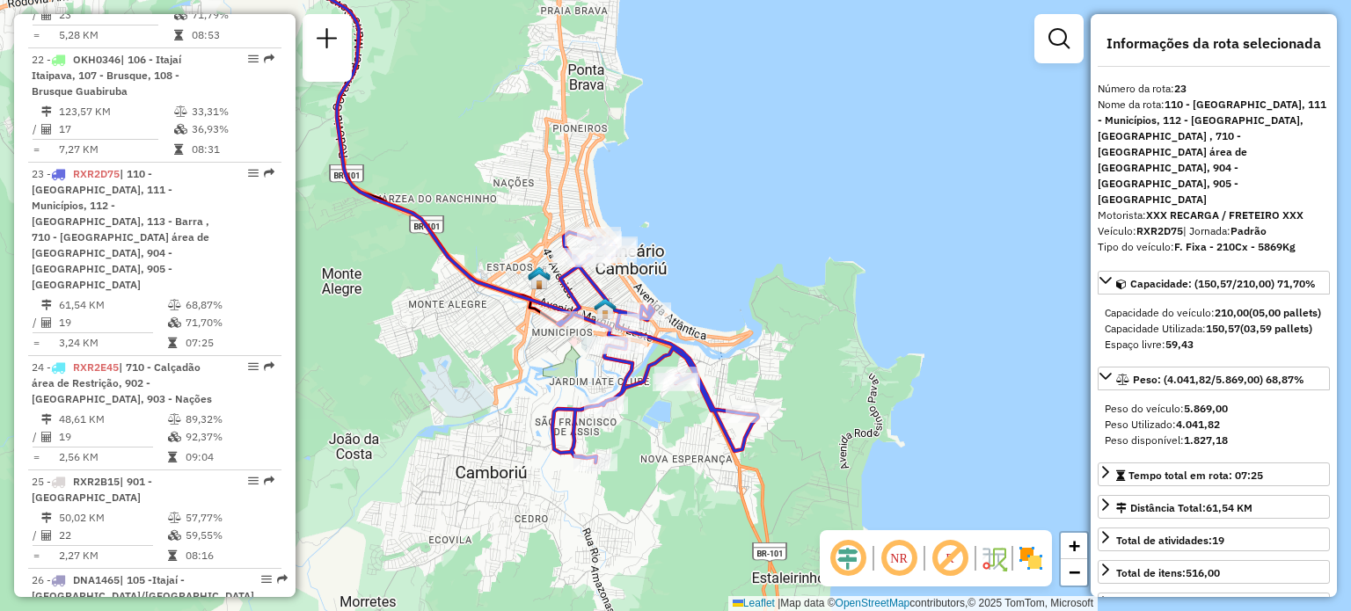
drag, startPoint x: 837, startPoint y: 386, endPoint x: 720, endPoint y: 274, distance: 161.8
click at [720, 274] on div "Janela de atendimento Grade de atendimento Capacidade Transportadoras Veículos …" at bounding box center [675, 305] width 1351 height 611
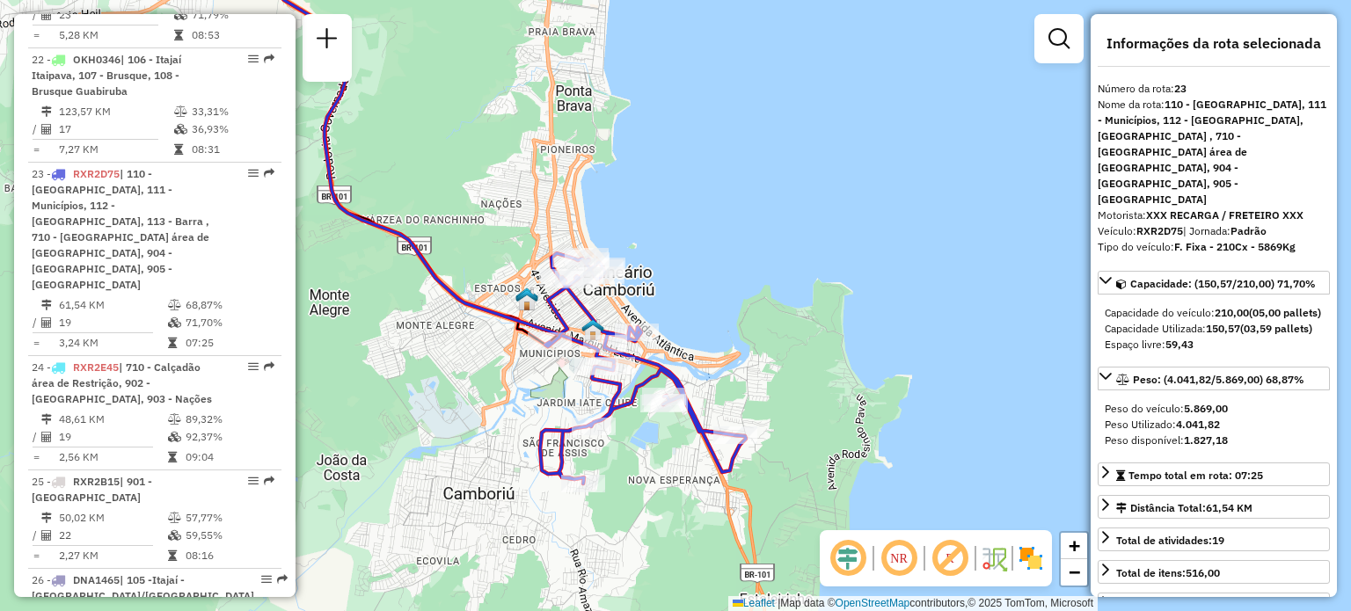
drag, startPoint x: 702, startPoint y: 274, endPoint x: 690, endPoint y: 296, distance: 24.4
click at [690, 296] on div "Janela de atendimento Grade de atendimento Capacidade Transportadoras Veículos …" at bounding box center [675, 305] width 1351 height 611
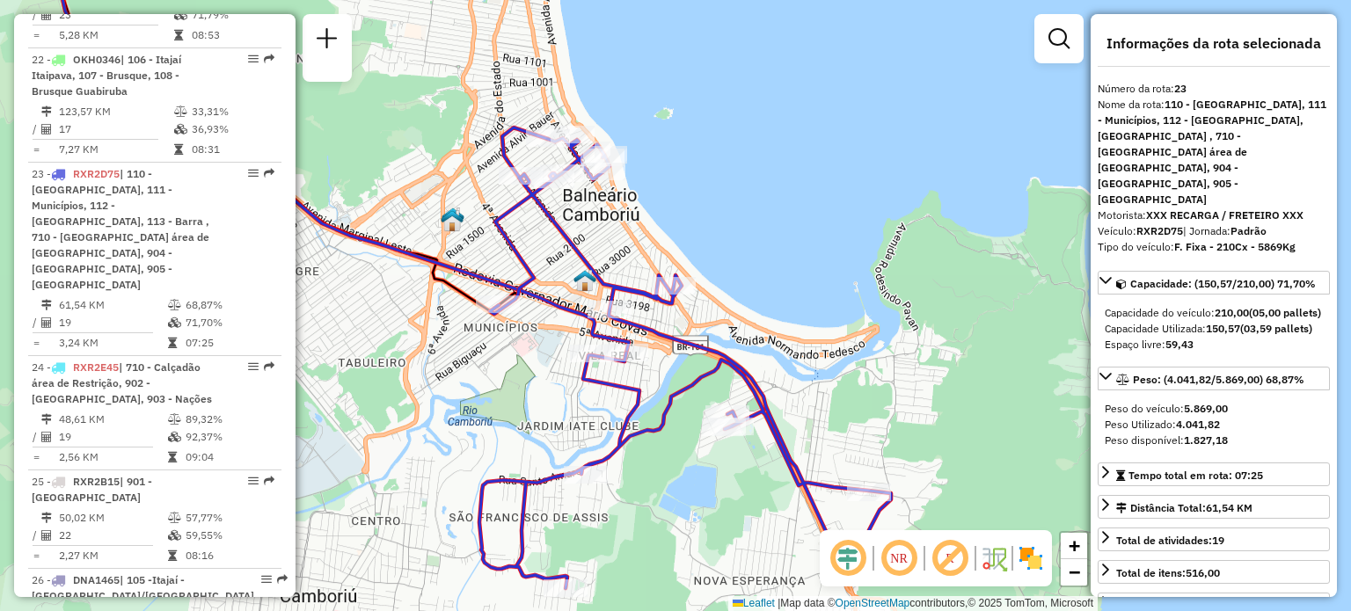
drag, startPoint x: 707, startPoint y: 335, endPoint x: 774, endPoint y: 274, distance: 90.9
click at [774, 274] on div "Janela de atendimento Grade de atendimento Capacidade Transportadoras Veículos …" at bounding box center [675, 305] width 1351 height 611
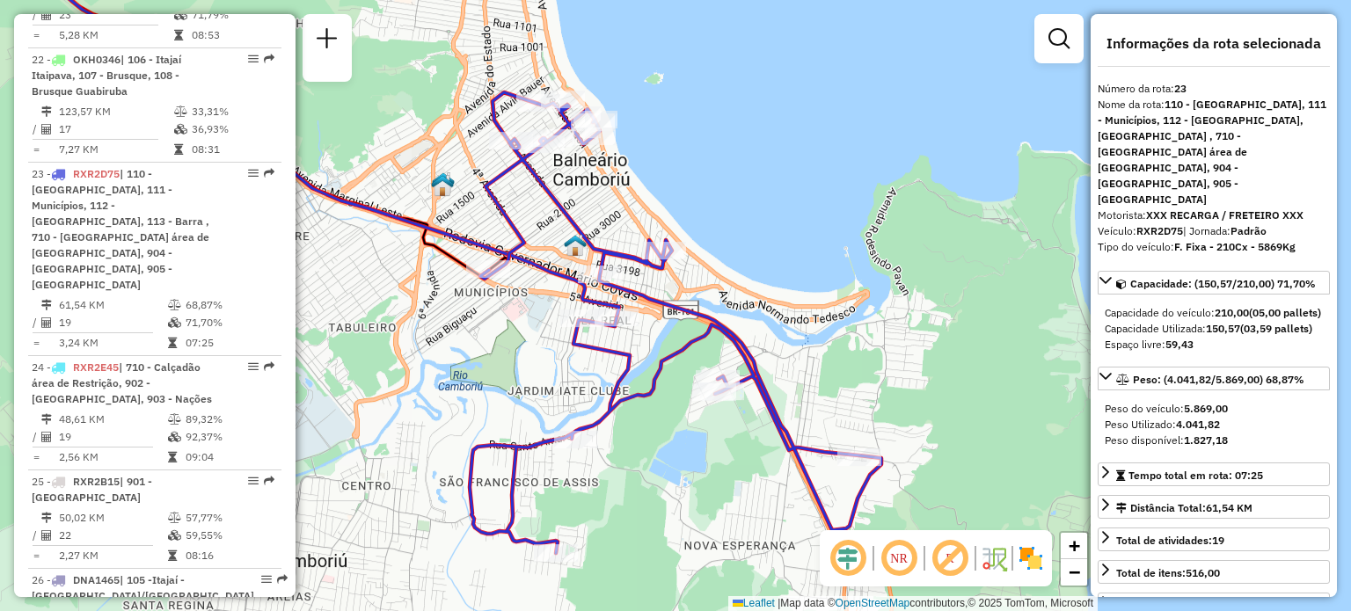
drag, startPoint x: 756, startPoint y: 247, endPoint x: 753, endPoint y: 231, distance: 16.1
click at [753, 231] on div "Janela de atendimento Grade de atendimento Capacidade Transportadoras Veículos …" at bounding box center [675, 305] width 1351 height 611
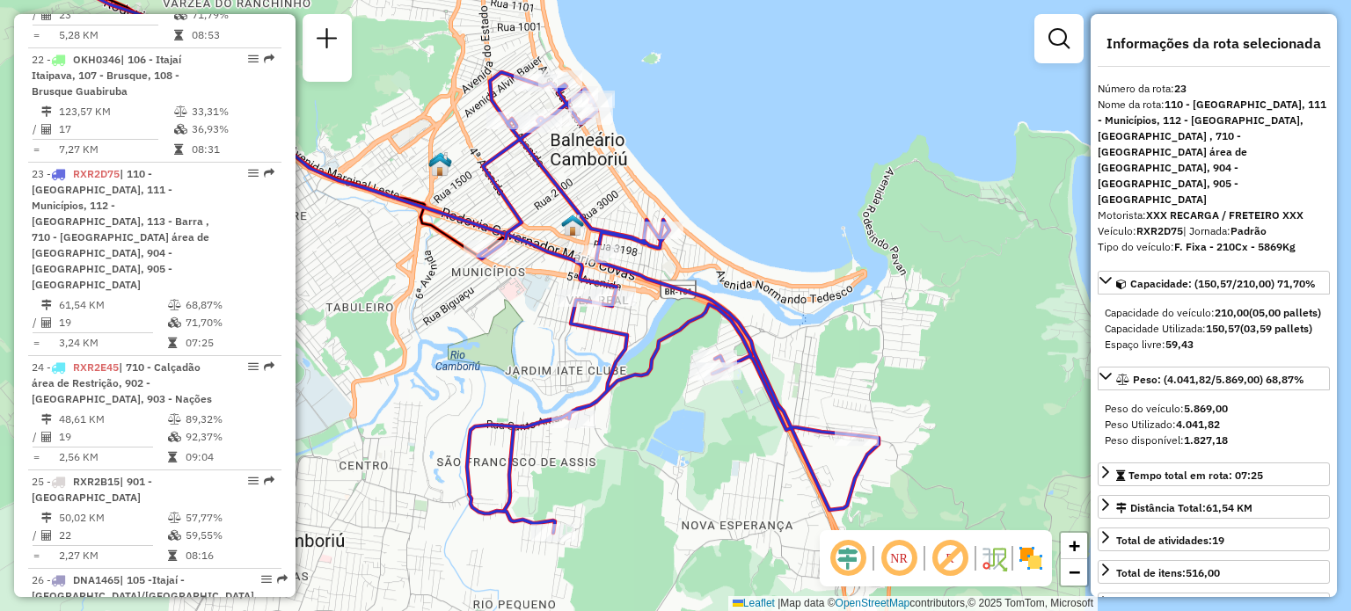
drag, startPoint x: 753, startPoint y: 213, endPoint x: 750, endPoint y: 193, distance: 20.4
click at [750, 193] on div "Janela de atendimento Grade de atendimento Capacidade Transportadoras Veículos …" at bounding box center [675, 305] width 1351 height 611
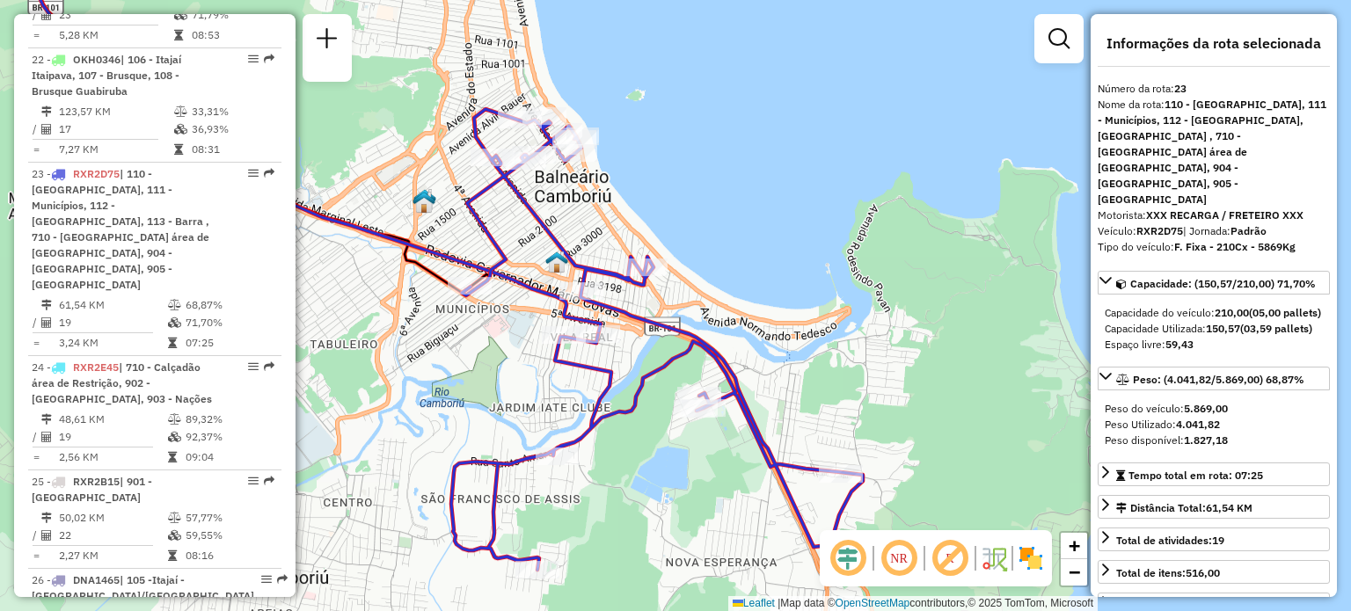
drag, startPoint x: 744, startPoint y: 177, endPoint x: 727, endPoint y: 217, distance: 44.1
click at [727, 217] on div "Janela de atendimento Grade de atendimento Capacidade Transportadoras Veículos …" at bounding box center [675, 305] width 1351 height 611
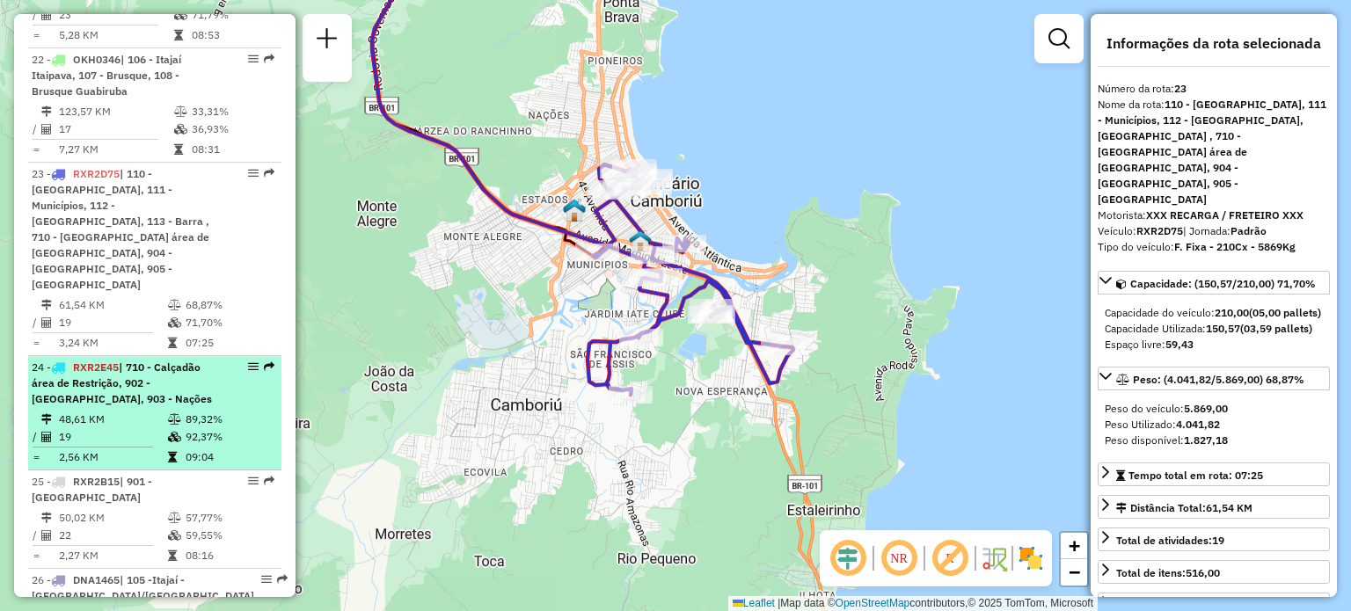
click at [84, 361] on span "| 710 - Calçadão área de Restrição, 902 - [GEOGRAPHIC_DATA], 903 - Nações" at bounding box center [122, 383] width 180 height 45
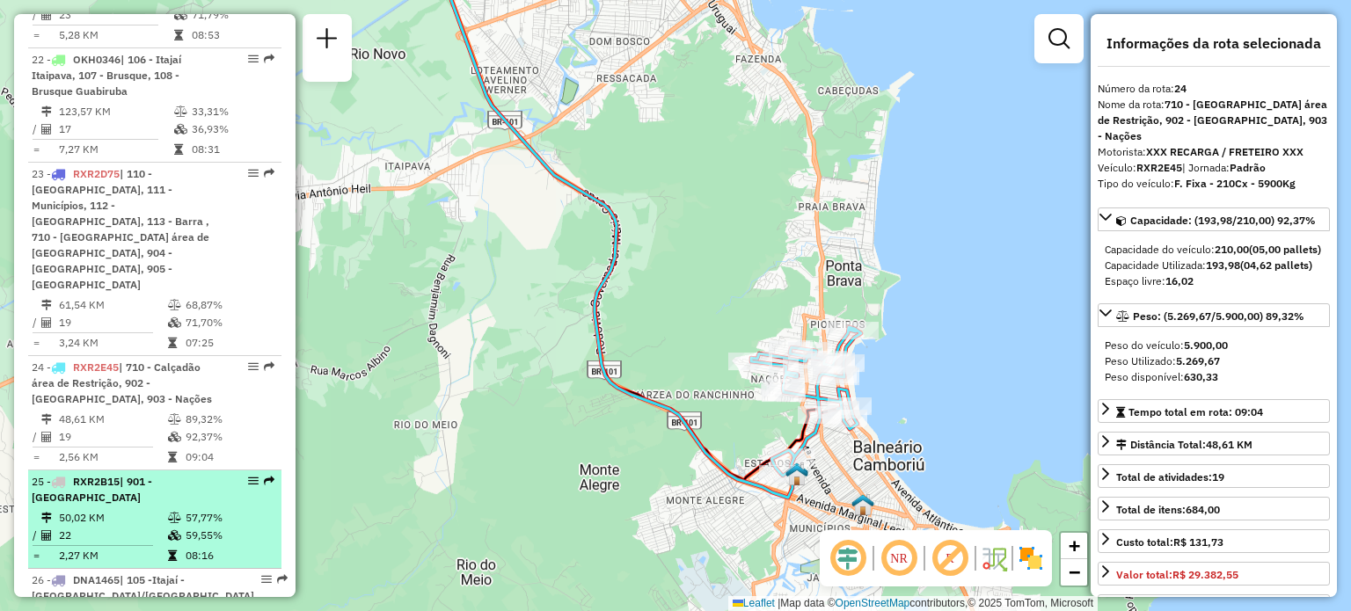
click at [106, 471] on li "25 - RXR2B15 | 901 - [GEOGRAPHIC_DATA] 50,02 KM 57,77% / 22 59,55% = 2,27 KM 08…" at bounding box center [154, 520] width 253 height 99
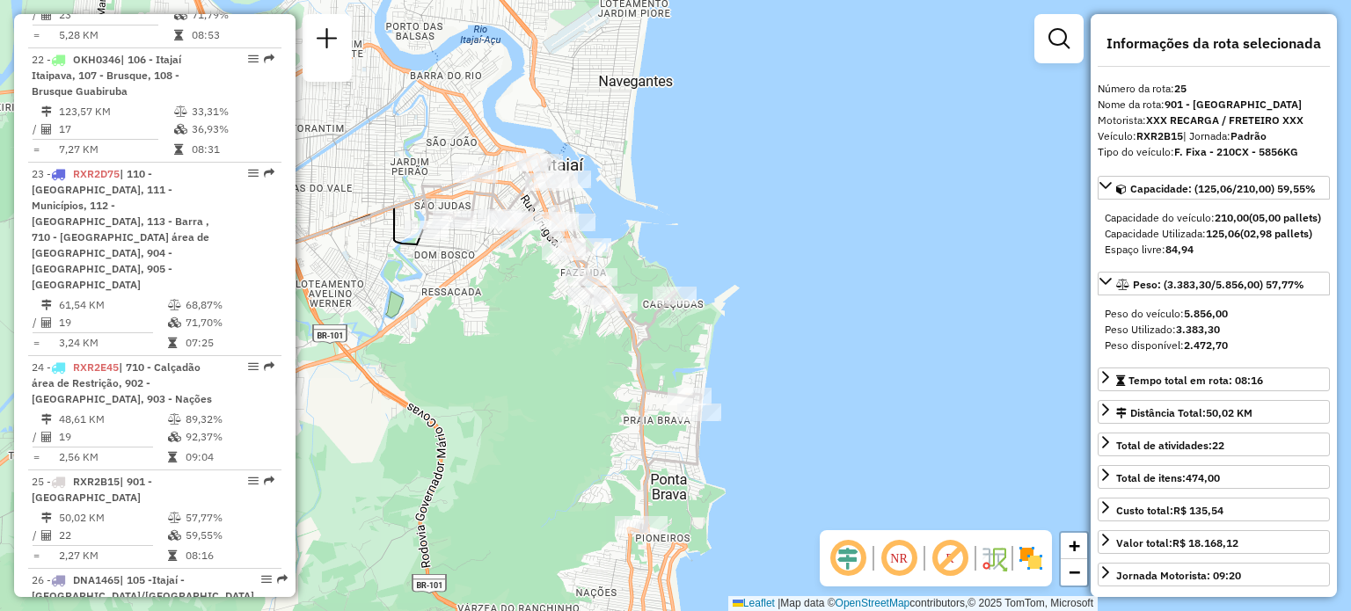
drag, startPoint x: 755, startPoint y: 376, endPoint x: 538, endPoint y: 379, distance: 216.4
click at [538, 379] on div "Janela de atendimento Grade de atendimento Capacidade Transportadoras Veículos …" at bounding box center [675, 305] width 1351 height 611
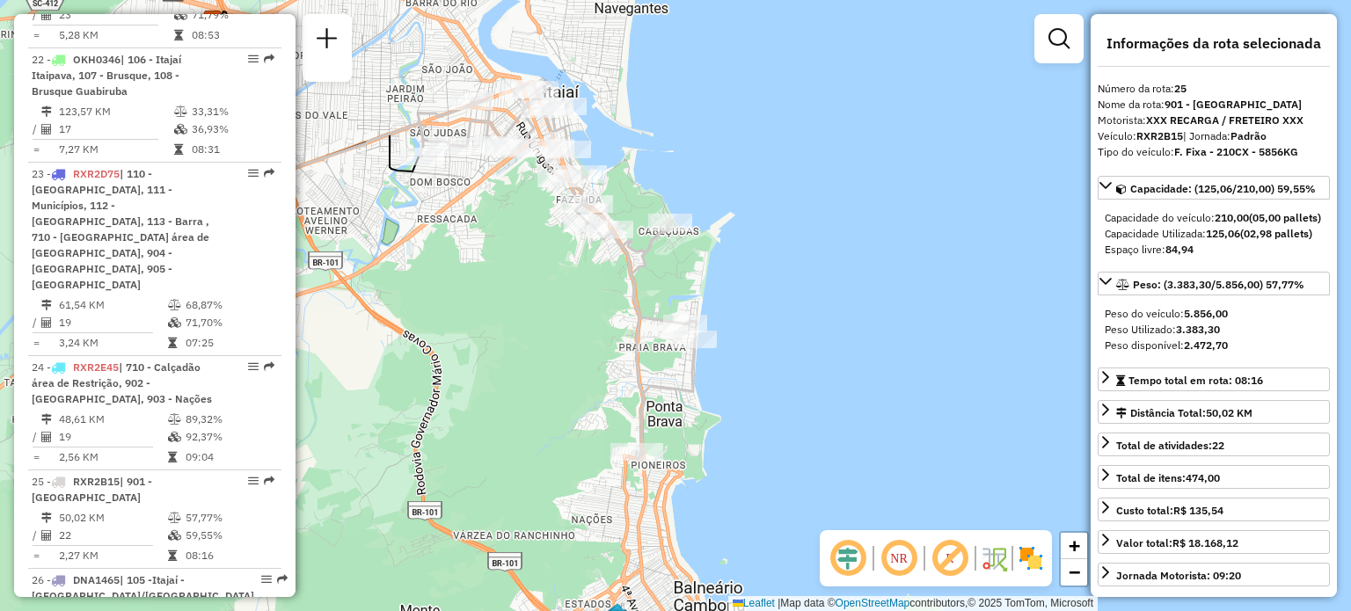
drag, startPoint x: 532, startPoint y: 377, endPoint x: 528, endPoint y: 305, distance: 71.4
click at [528, 305] on div "Janela de atendimento Grade de atendimento Capacidade Transportadoras Veículos …" at bounding box center [675, 305] width 1351 height 611
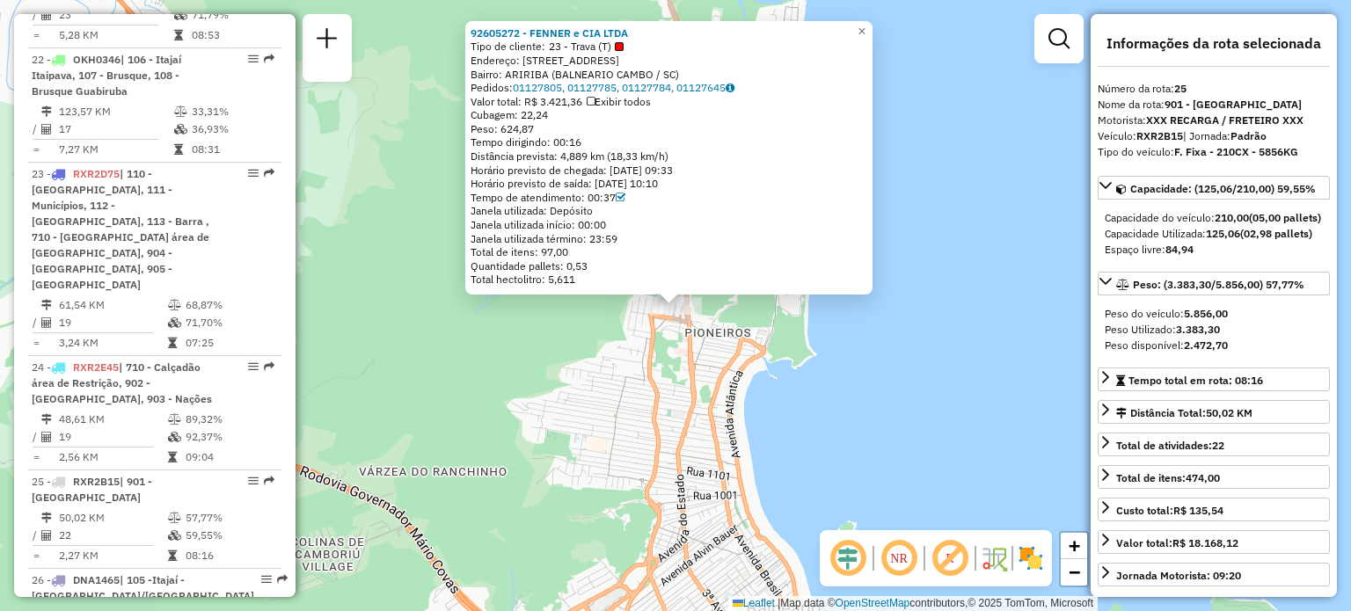
click at [387, 388] on div "92605272 - FENNER e CIA LTDA Tipo de cliente: 23 - Trava (T) Endereço: R GRALHA…" at bounding box center [675, 305] width 1351 height 611
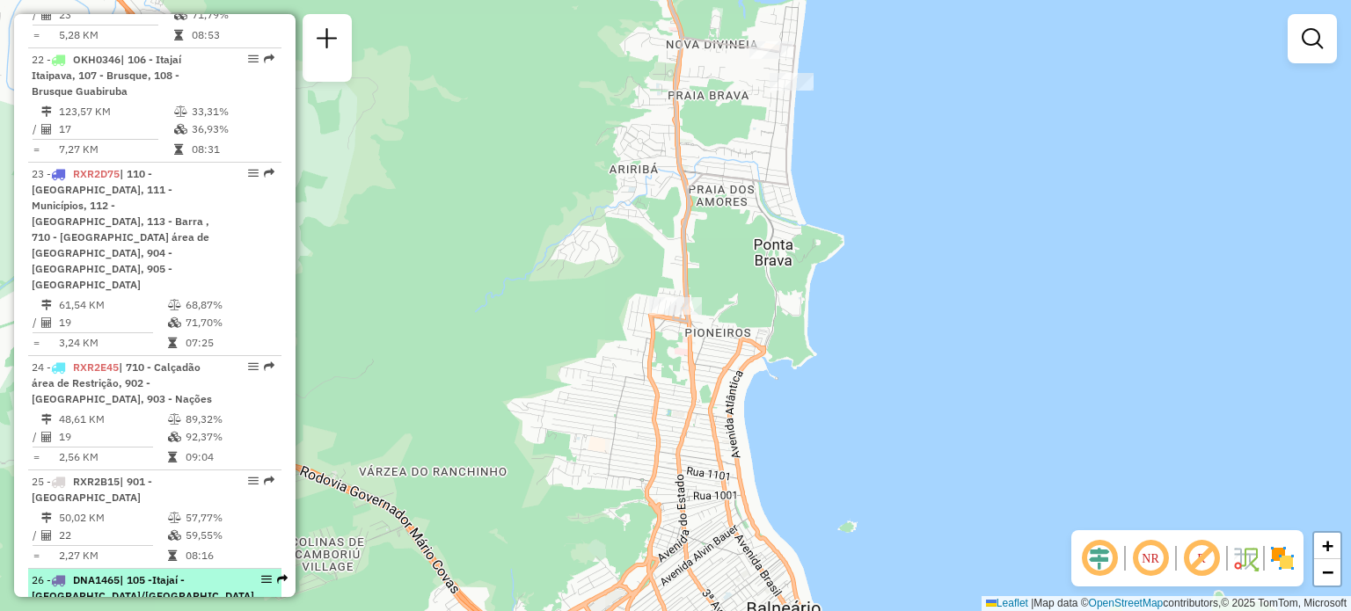
click at [127, 574] on span "| 105 -Itajaí - [GEOGRAPHIC_DATA]/[GEOGRAPHIC_DATA], 900 - [GEOGRAPHIC_DATA] - …" at bounding box center [145, 596] width 226 height 45
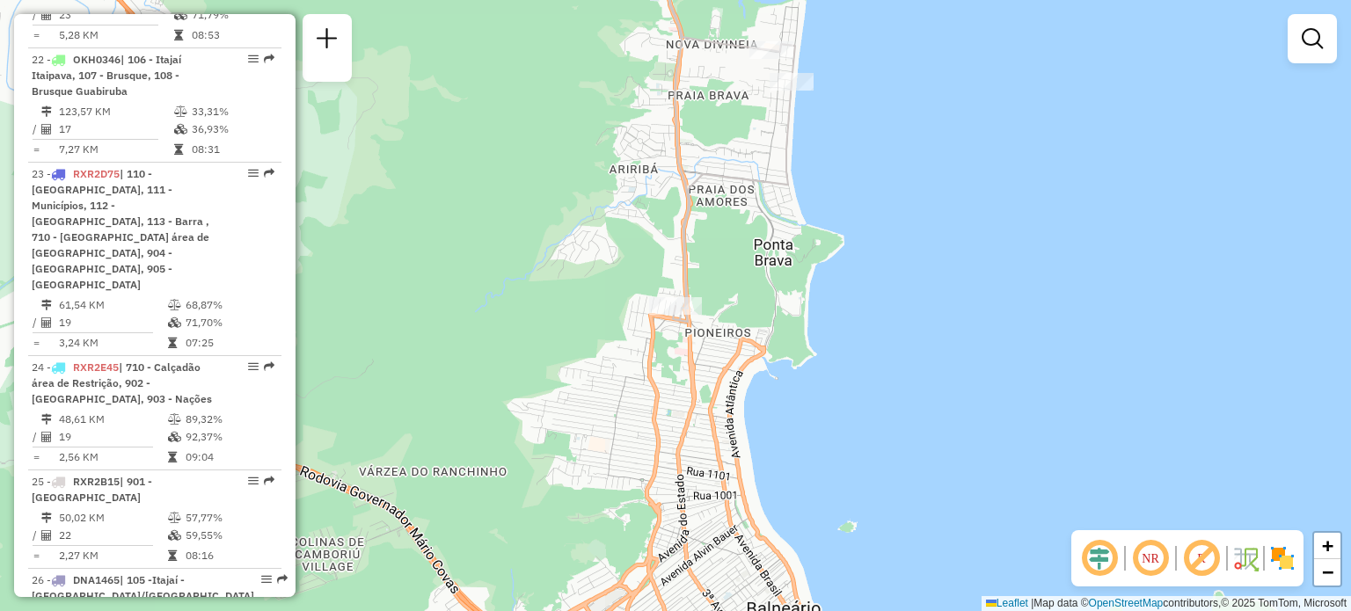
select select "**********"
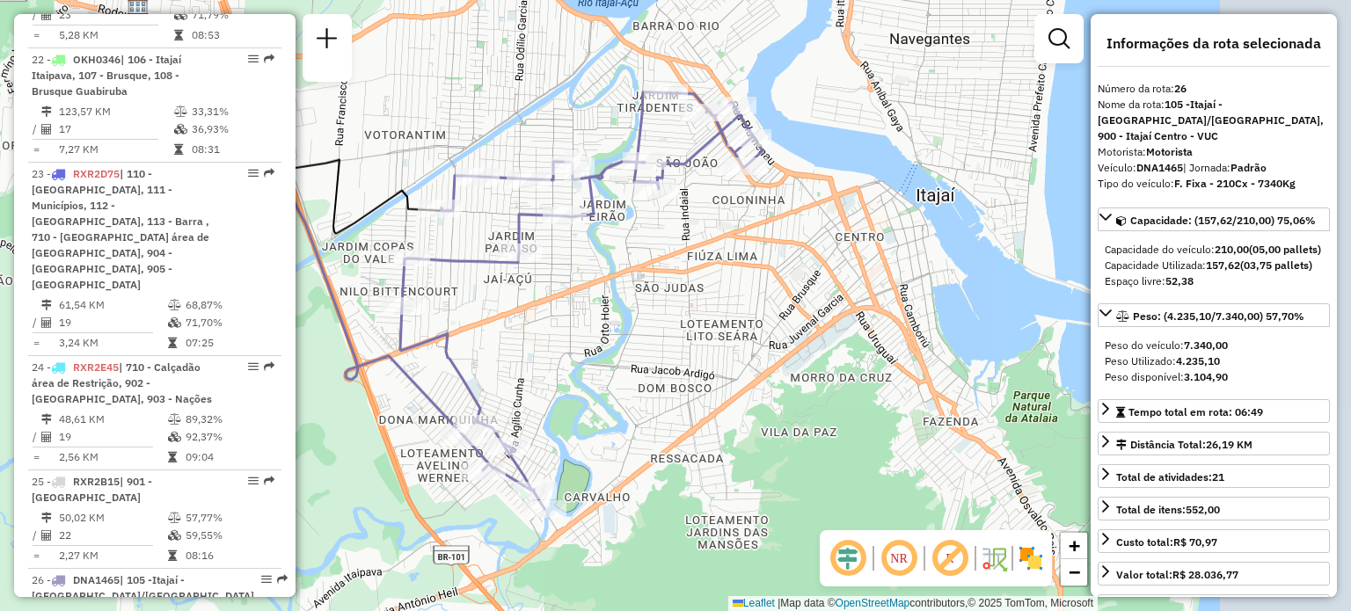
drag, startPoint x: 816, startPoint y: 362, endPoint x: 637, endPoint y: 337, distance: 181.1
click at [637, 337] on div "Janela de atendimento Grade de atendimento Capacidade Transportadoras Veículos …" at bounding box center [675, 305] width 1351 height 611
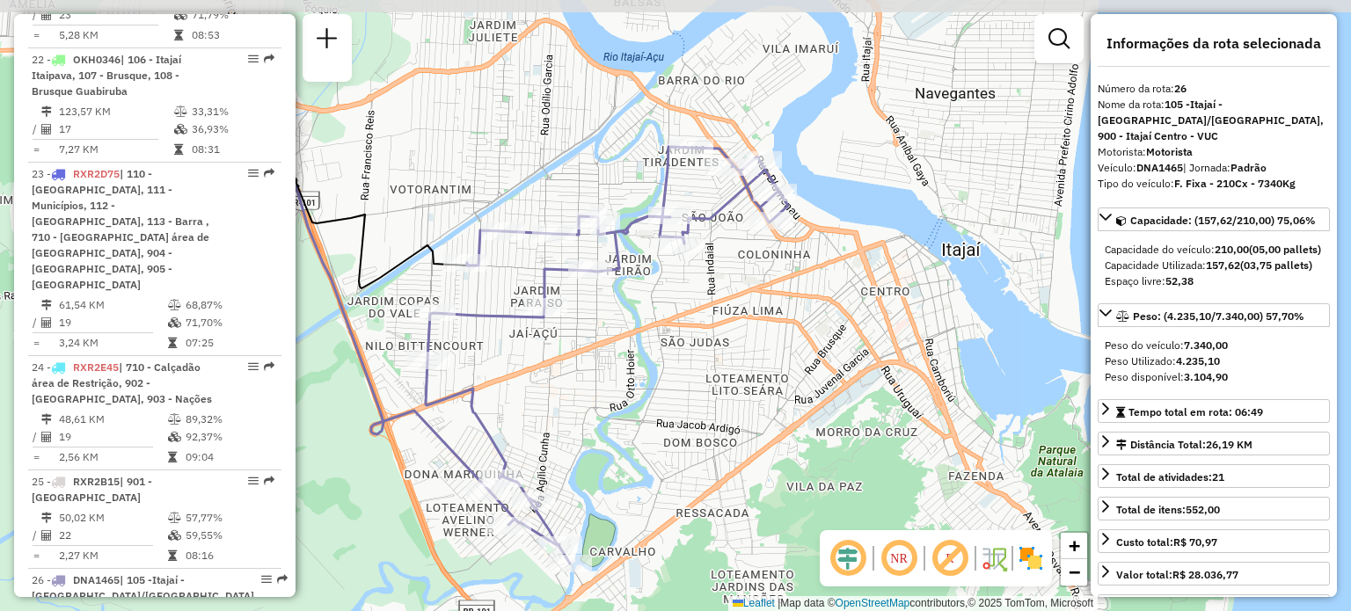
drag, startPoint x: 637, startPoint y: 323, endPoint x: 662, endPoint y: 377, distance: 60.2
click at [662, 377] on div "Janela de atendimento Grade de atendimento Capacidade Transportadoras Veículos …" at bounding box center [675, 305] width 1351 height 611
